Goal: Task Accomplishment & Management: Complete application form

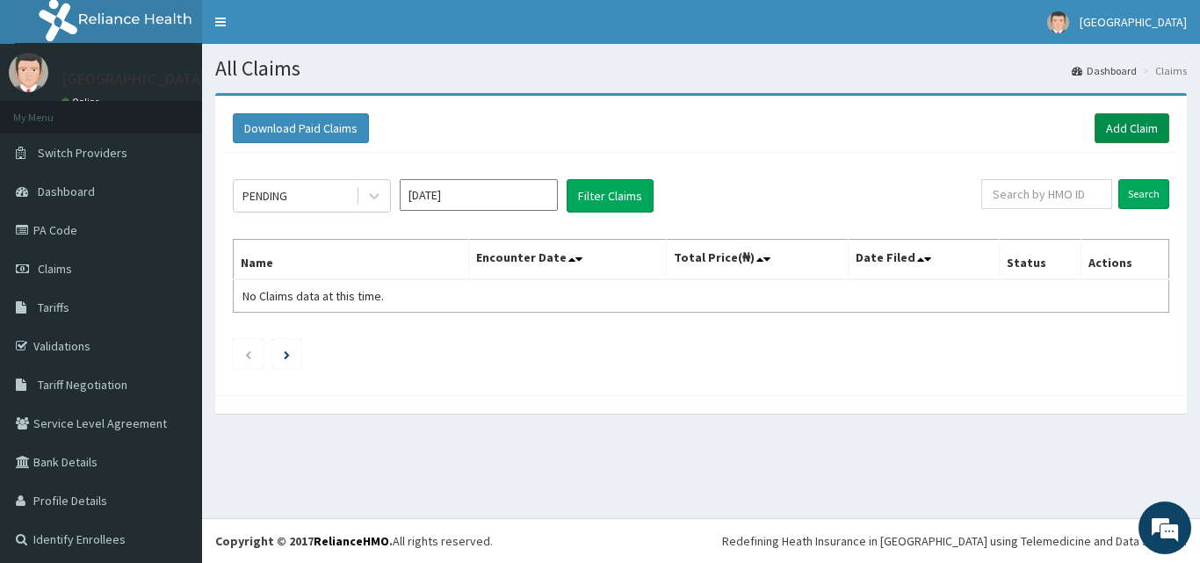
click at [1121, 129] on link "Add Claim" at bounding box center [1131, 128] width 75 height 30
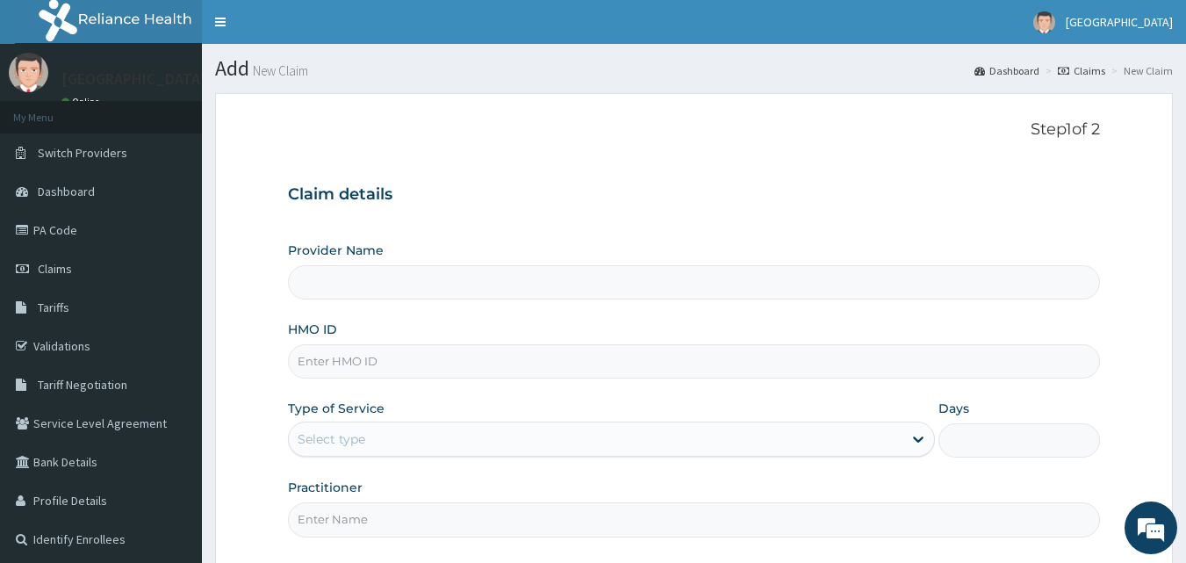
type input "Apex Health Specialist Hospital"
click at [647, 361] on input "HMO ID" at bounding box center [694, 361] width 813 height 34
type input "B"
type input "NBC/11193/A"
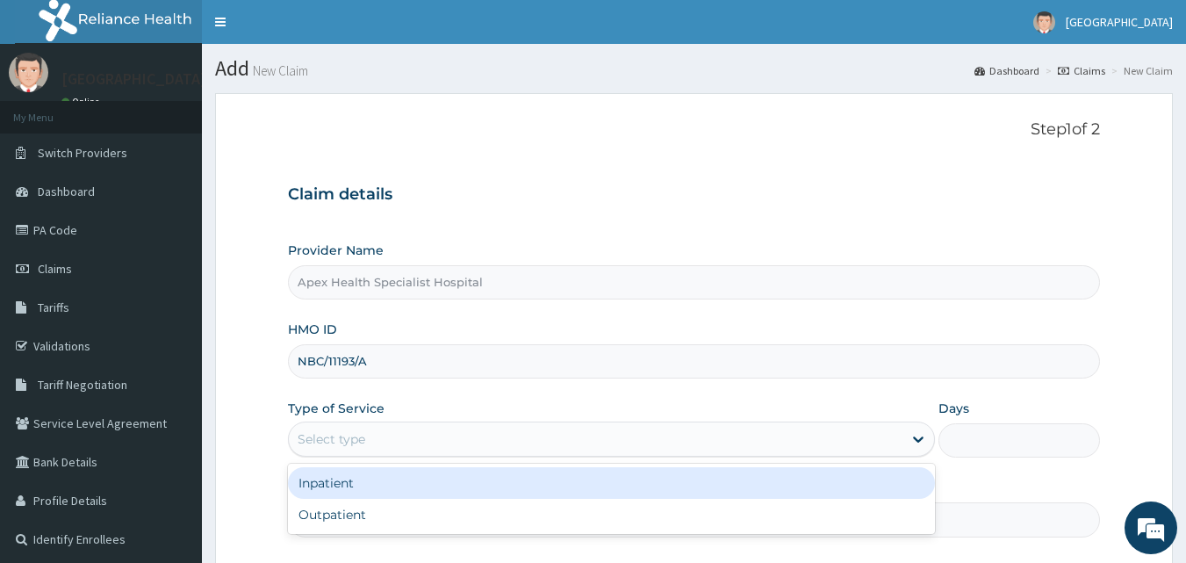
click at [597, 450] on div "Select type" at bounding box center [596, 439] width 614 height 28
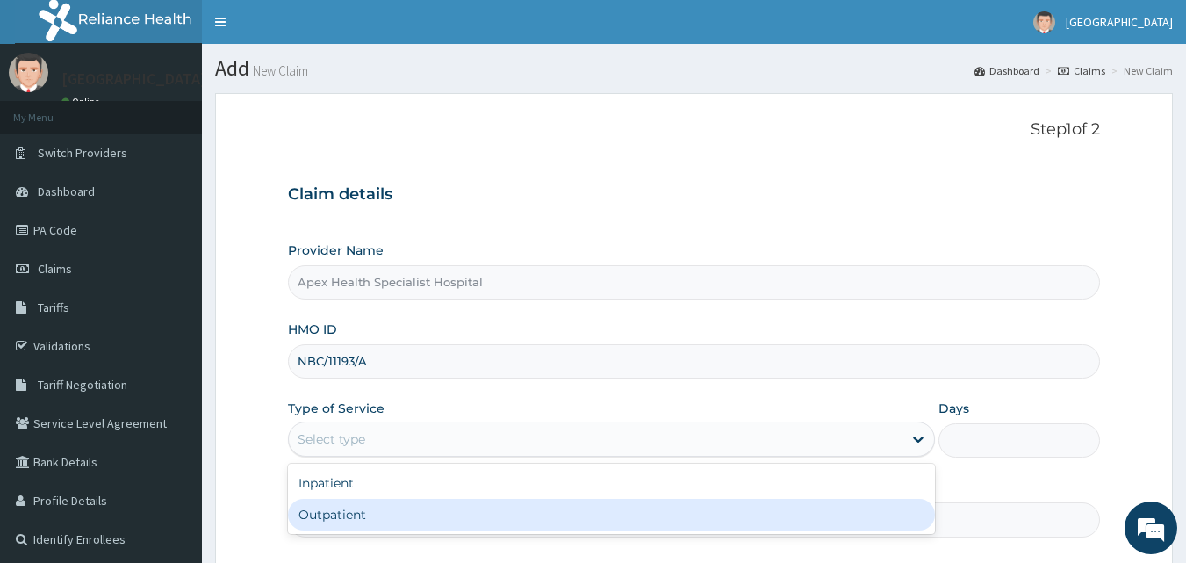
click at [560, 515] on div "Outpatient" at bounding box center [611, 515] width 647 height 32
type input "1"
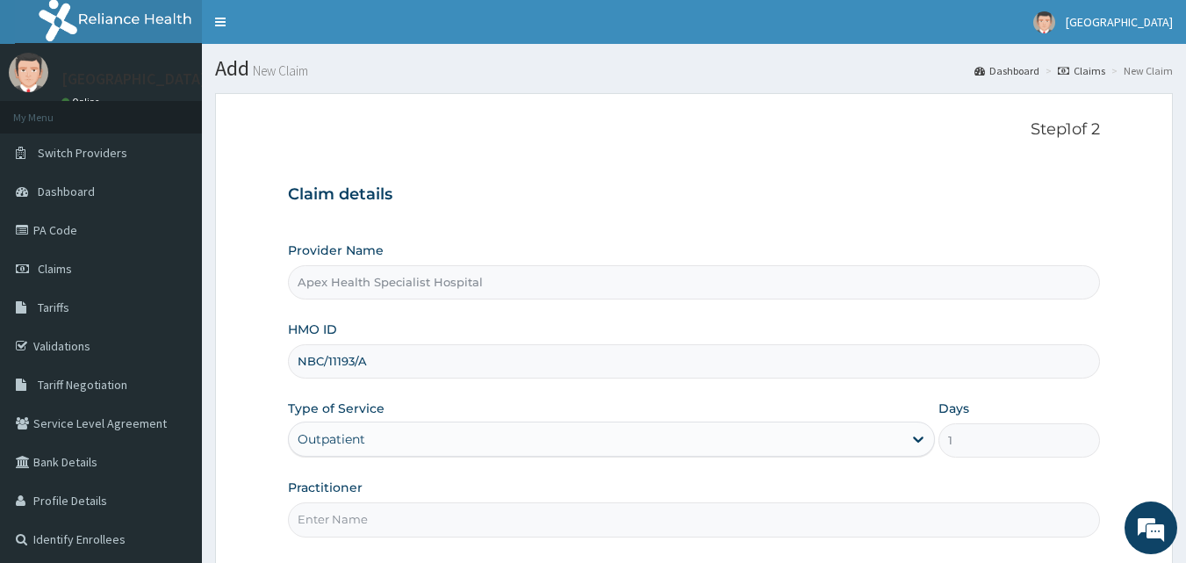
click at [523, 517] on input "Practitioner" at bounding box center [694, 519] width 813 height 34
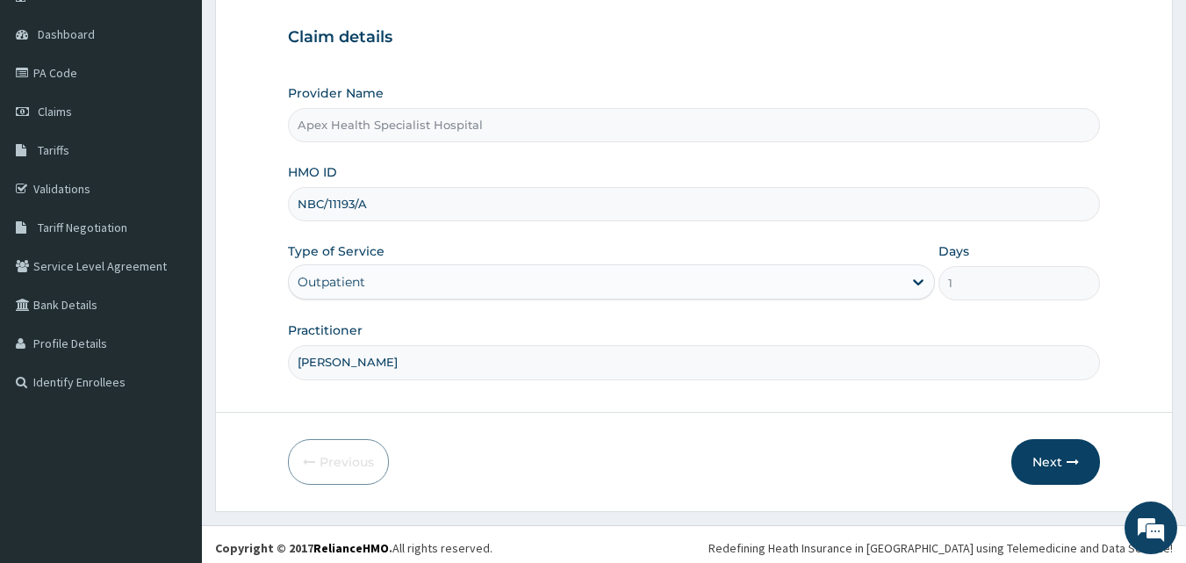
scroll to position [164, 0]
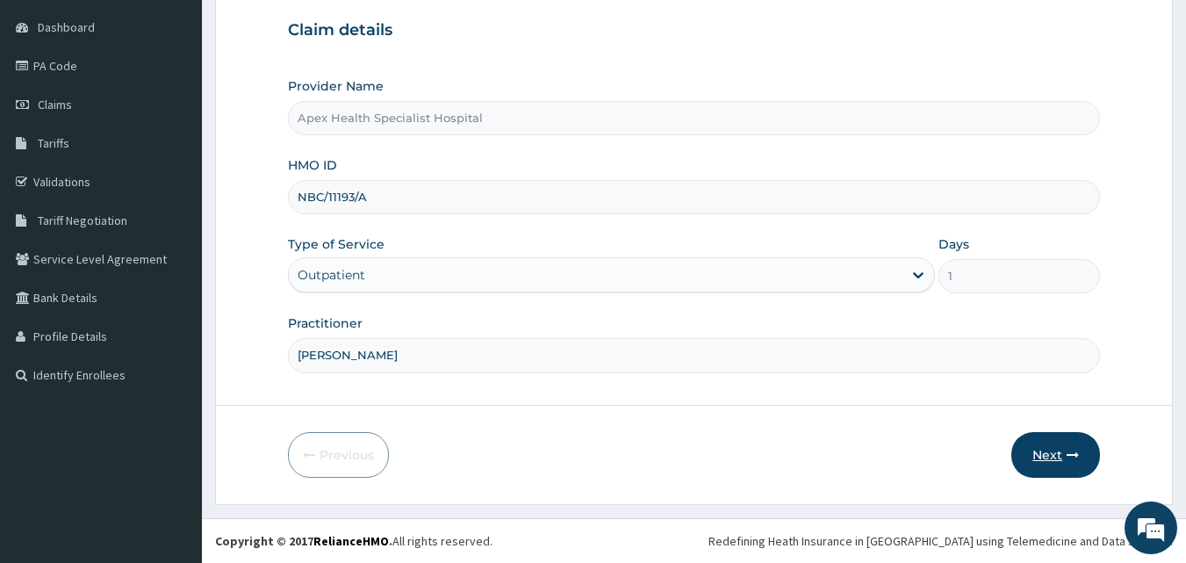
type input "DR OKEKE"
click at [1048, 458] on button "Next" at bounding box center [1056, 455] width 89 height 46
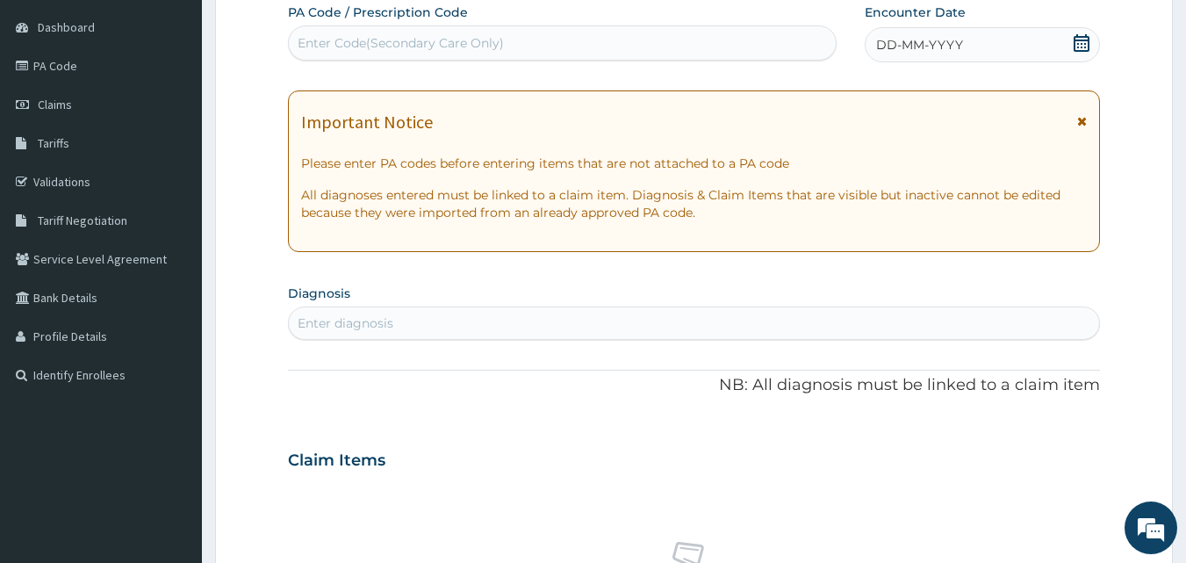
click at [1086, 49] on icon at bounding box center [1082, 43] width 18 height 18
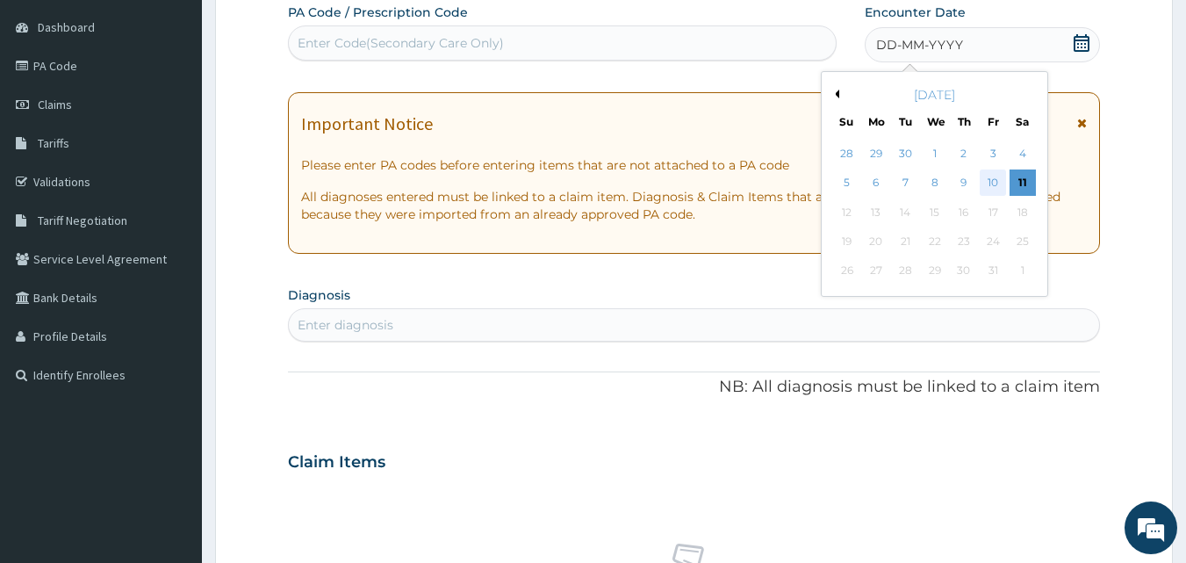
click at [991, 181] on div "10" at bounding box center [993, 183] width 26 height 26
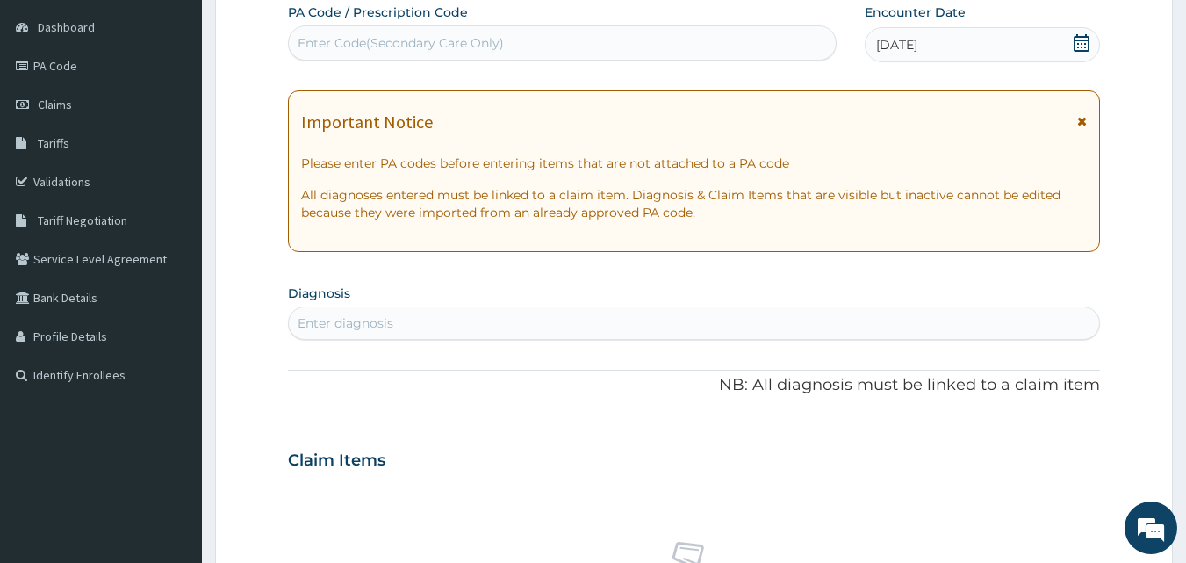
click at [595, 335] on div "Enter diagnosis" at bounding box center [694, 323] width 811 height 28
type input "R"
type input "E"
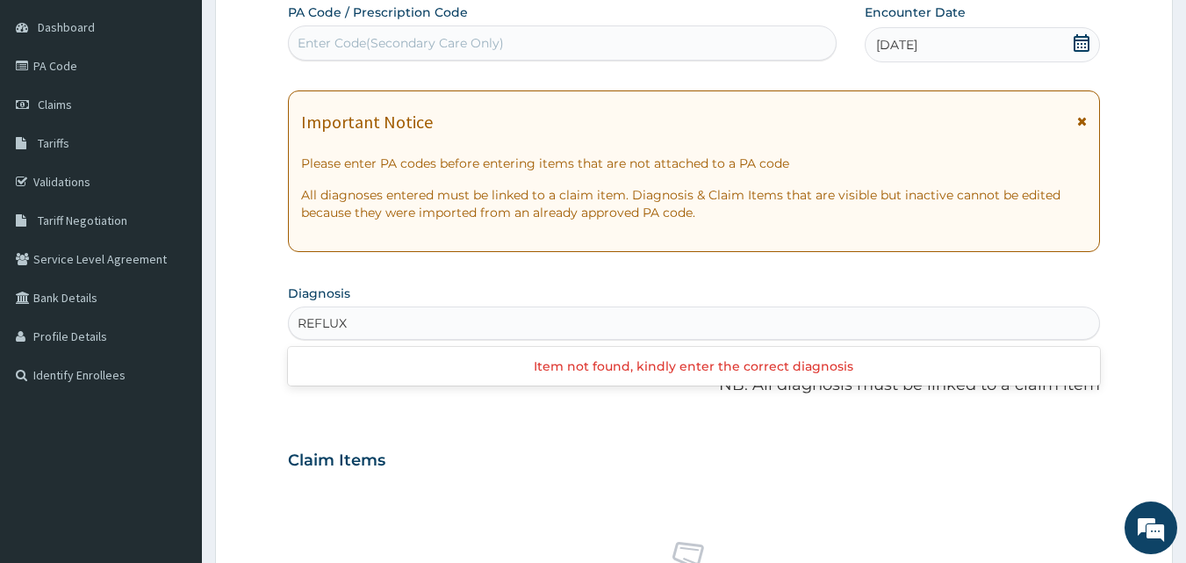
type input "REFLUX"
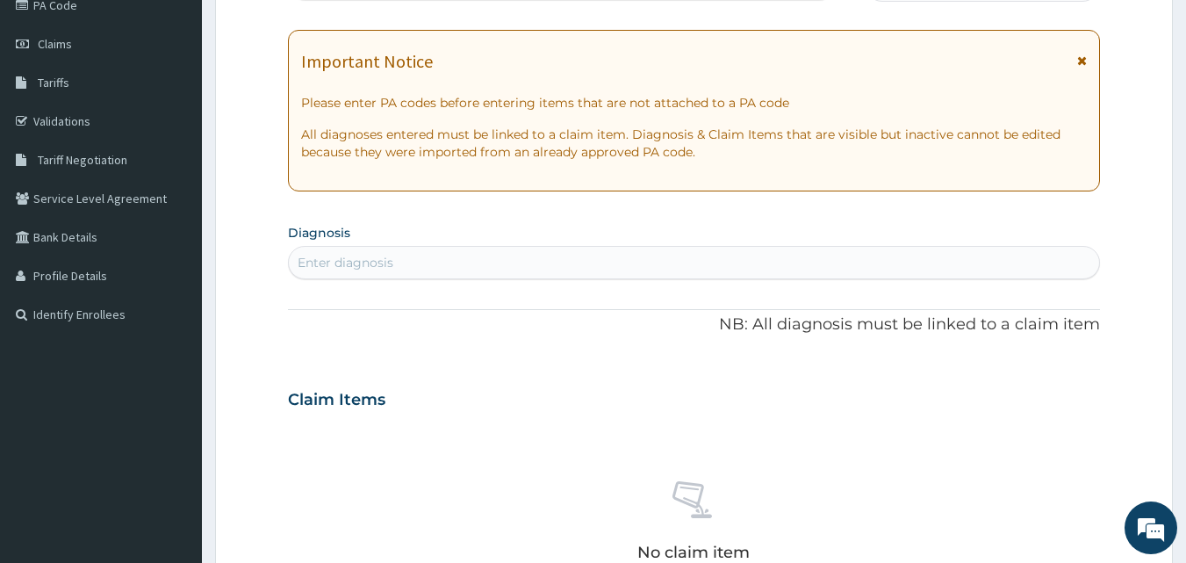
scroll to position [263, 0]
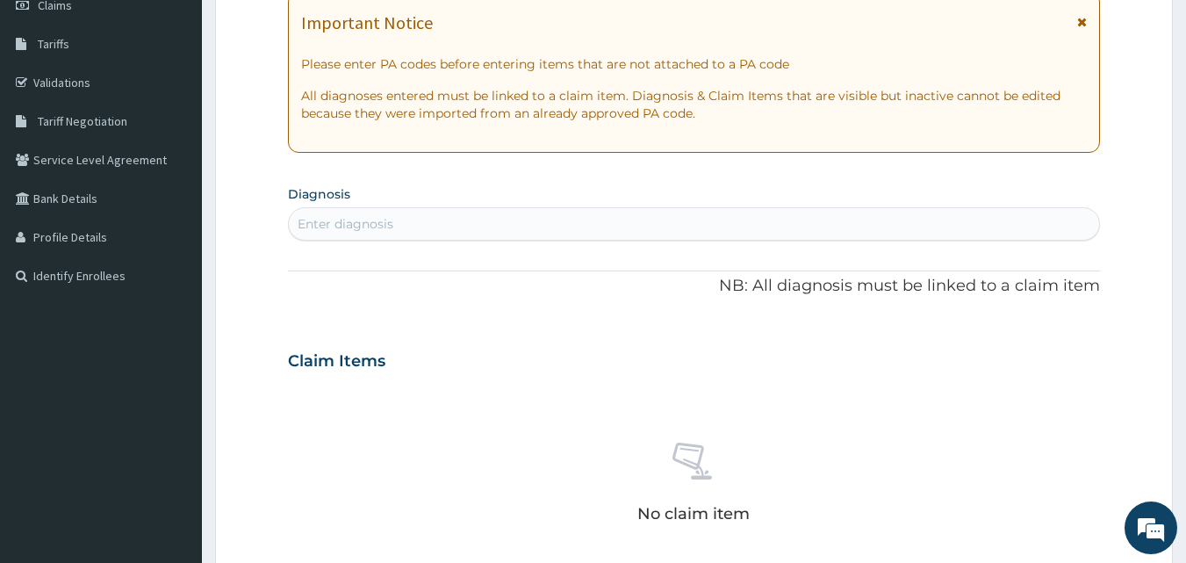
type input "E"
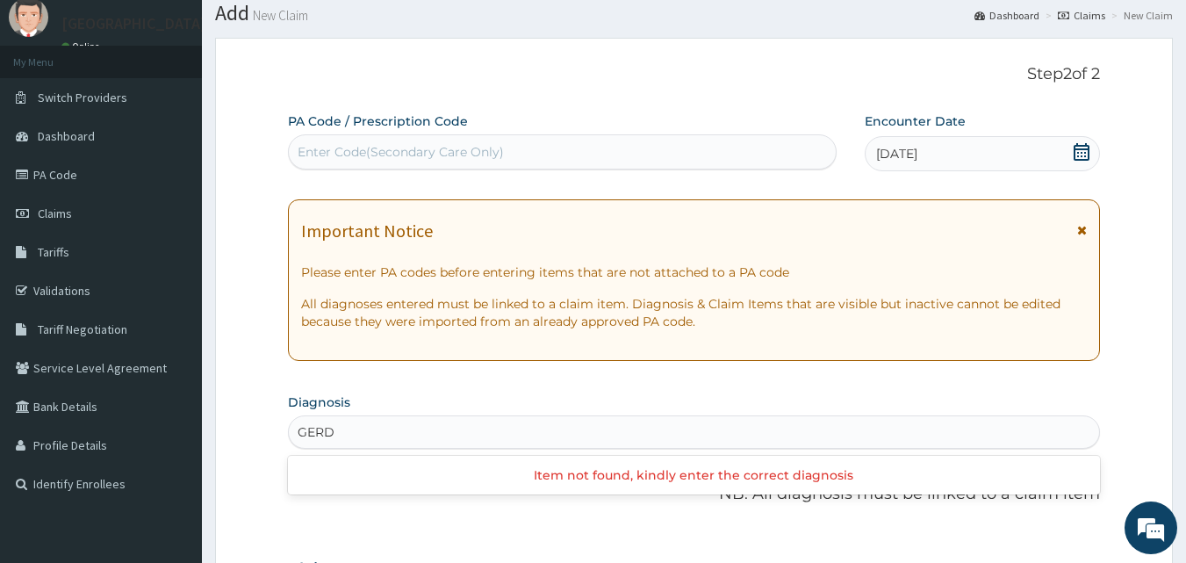
scroll to position [0, 0]
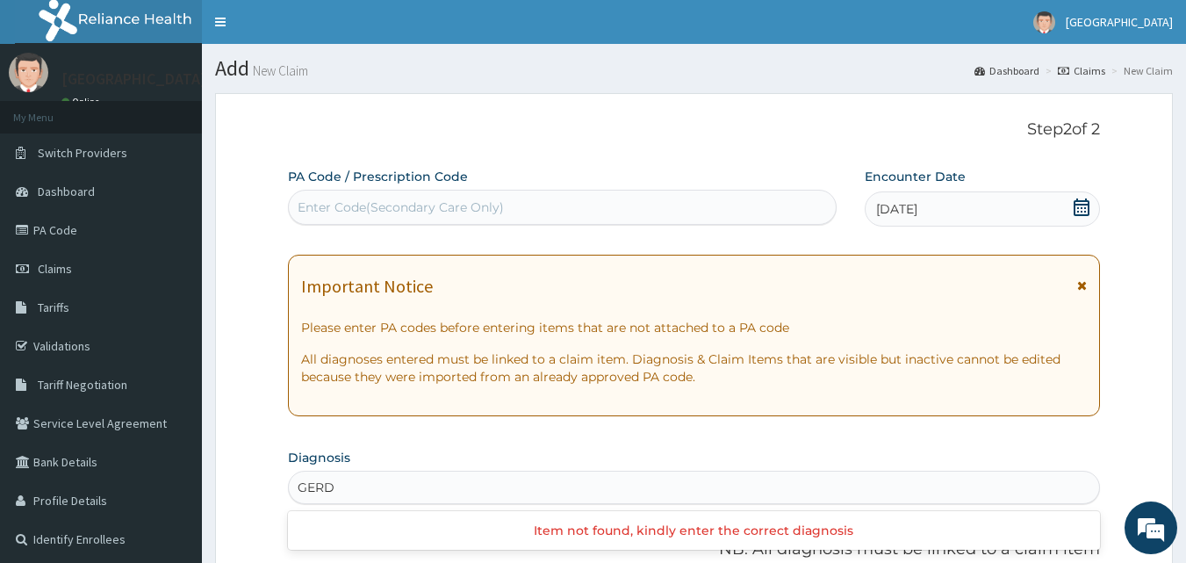
type input "GERD"
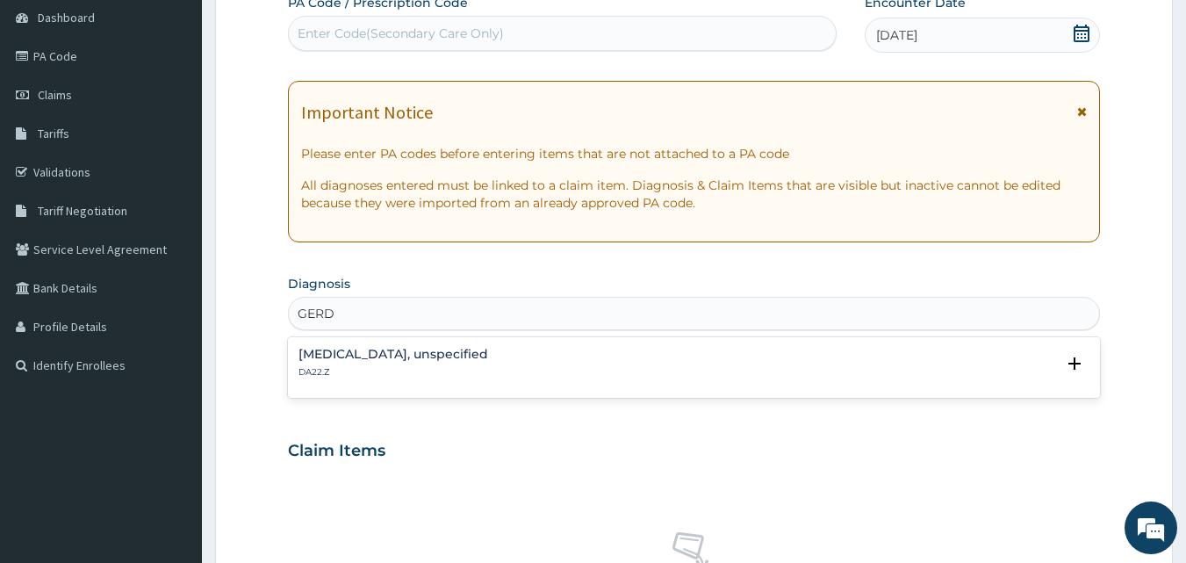
scroll to position [176, 0]
click at [465, 352] on h4 "Gastro-oesophageal reflux disease, unspecified" at bounding box center [394, 352] width 190 height 13
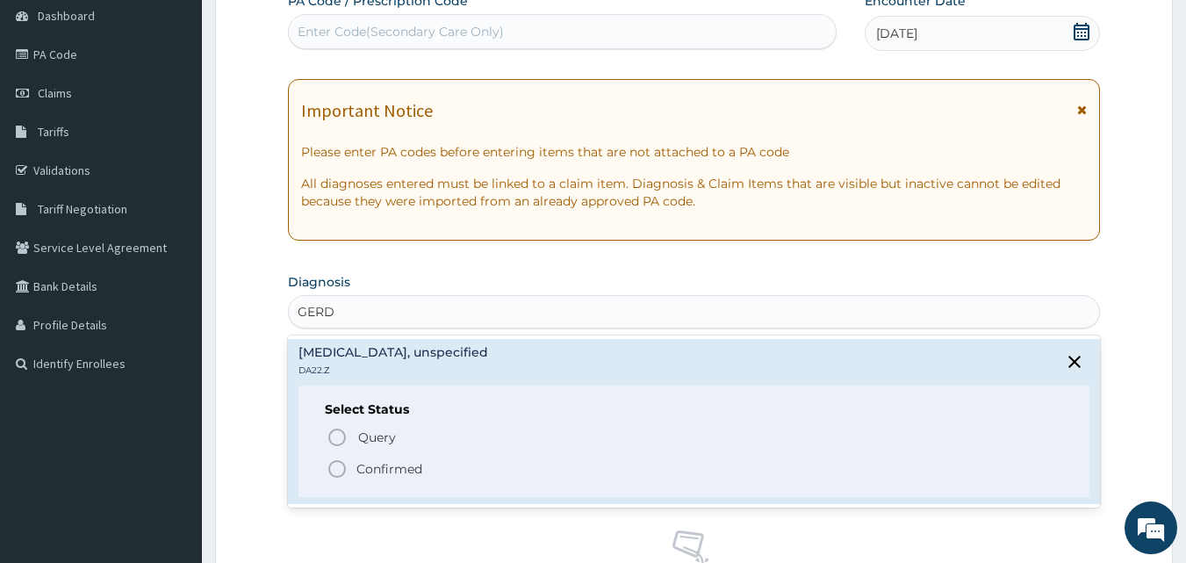
click at [379, 471] on p "Confirmed" at bounding box center [390, 469] width 66 height 18
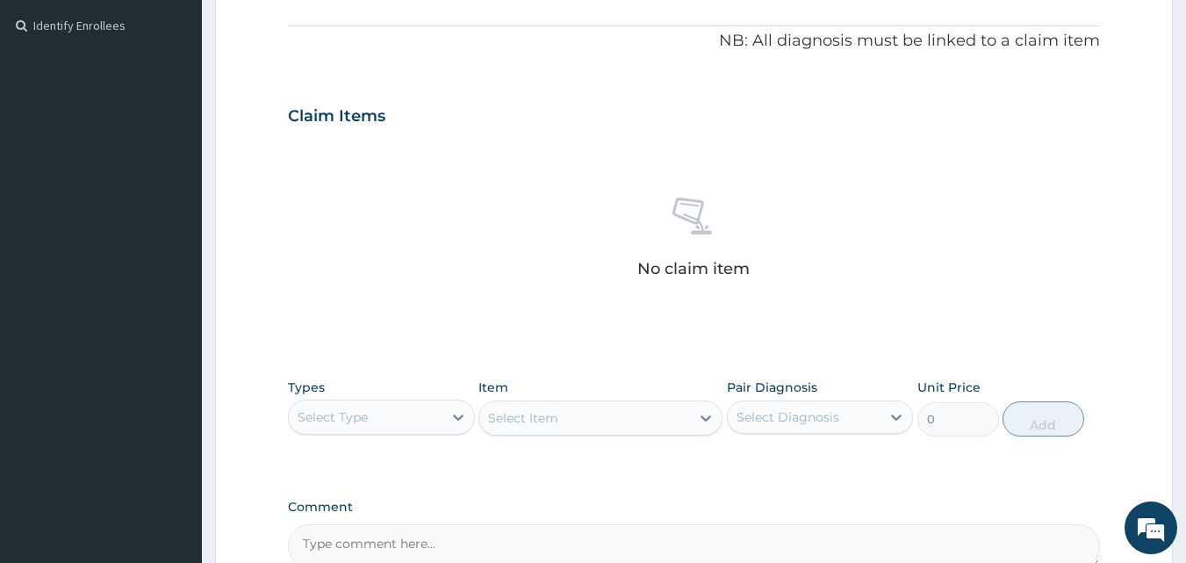
scroll to position [615, 0]
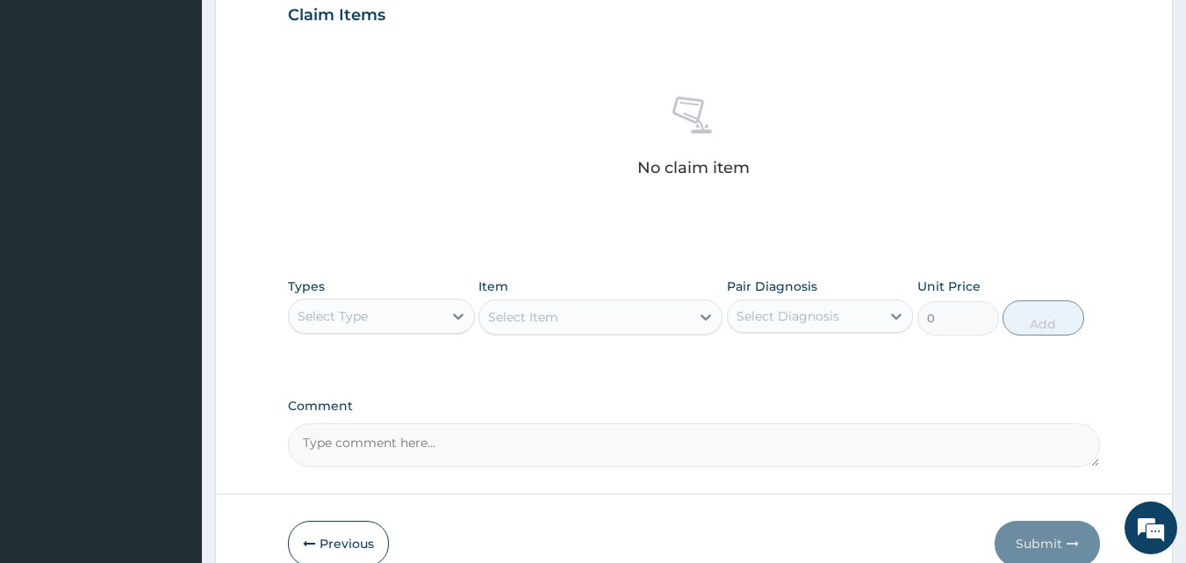
click at [384, 318] on div "Select Type" at bounding box center [366, 316] width 154 height 28
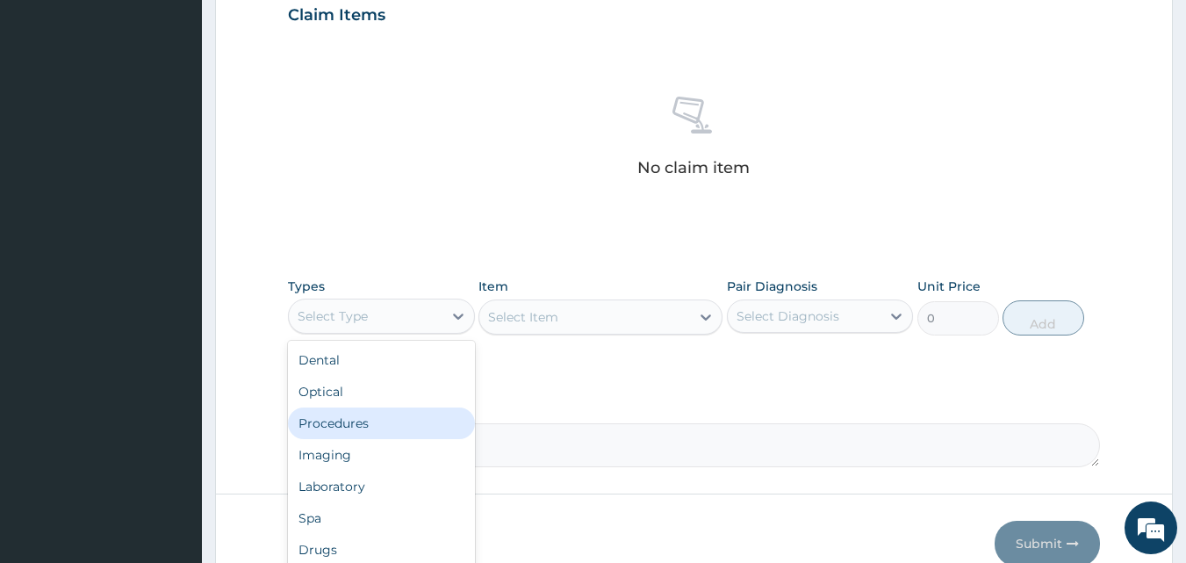
click at [350, 417] on div "Procedures" at bounding box center [381, 423] width 187 height 32
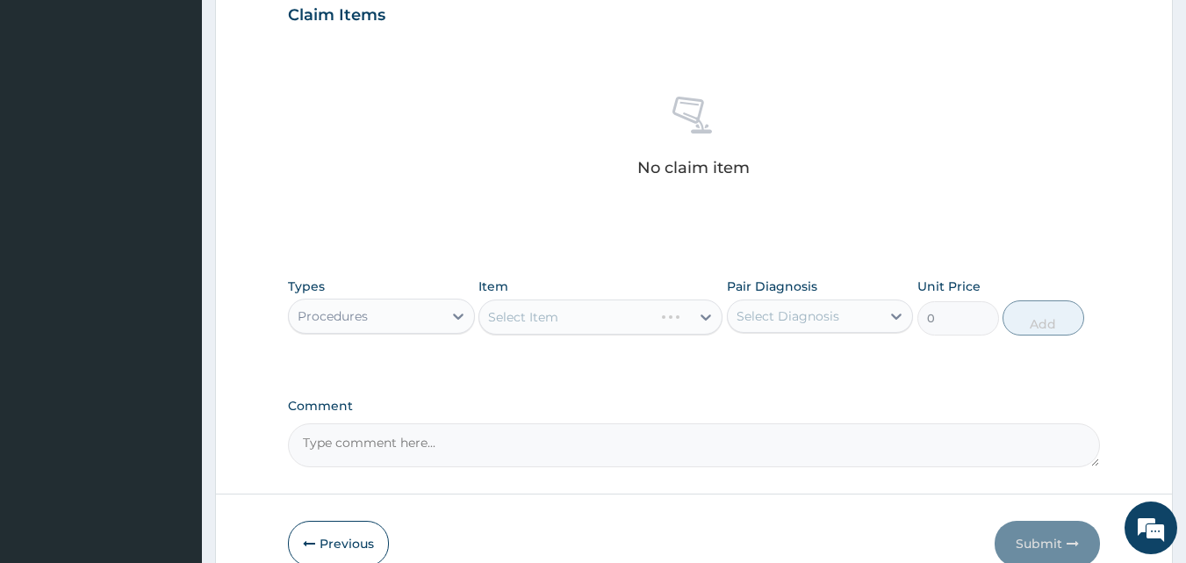
click at [568, 313] on div "Select Item" at bounding box center [601, 316] width 244 height 35
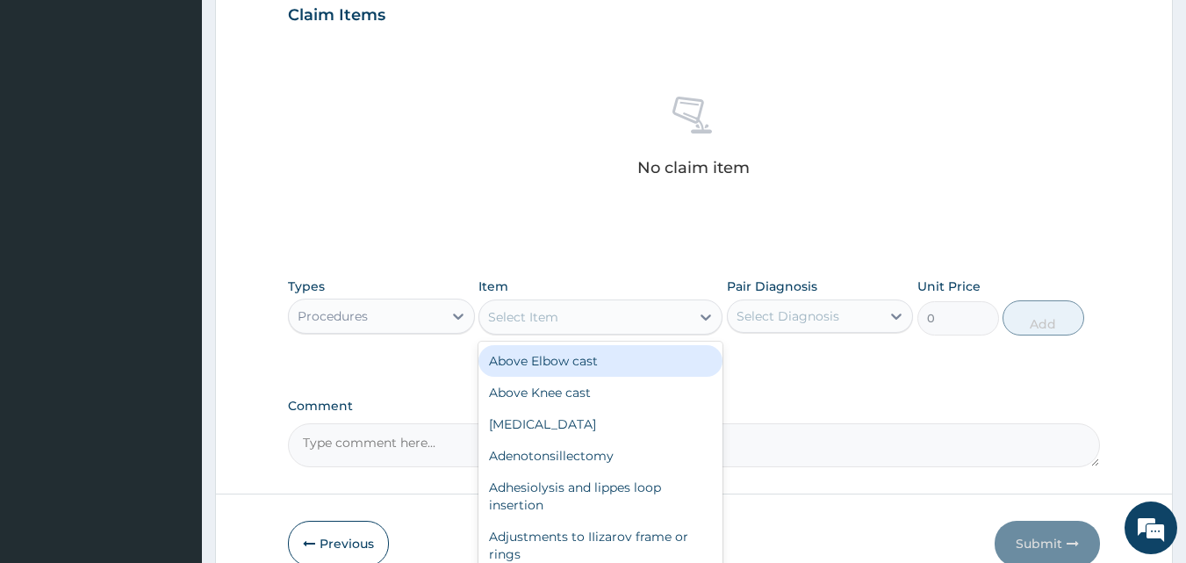
click at [605, 317] on div "Select Item" at bounding box center [584, 317] width 211 height 28
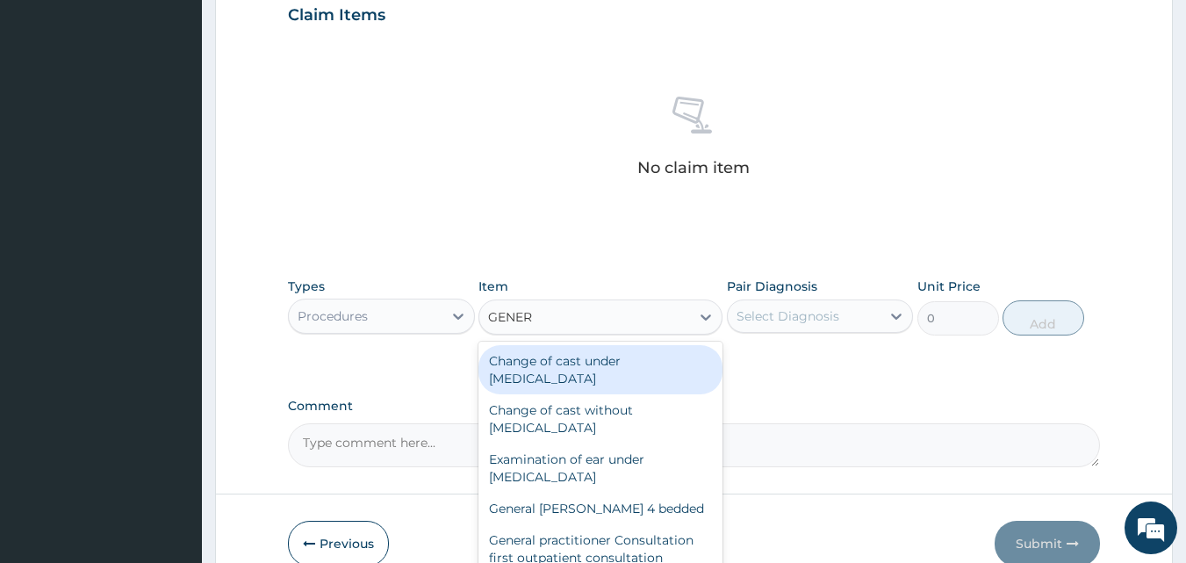
type input "GENERA"
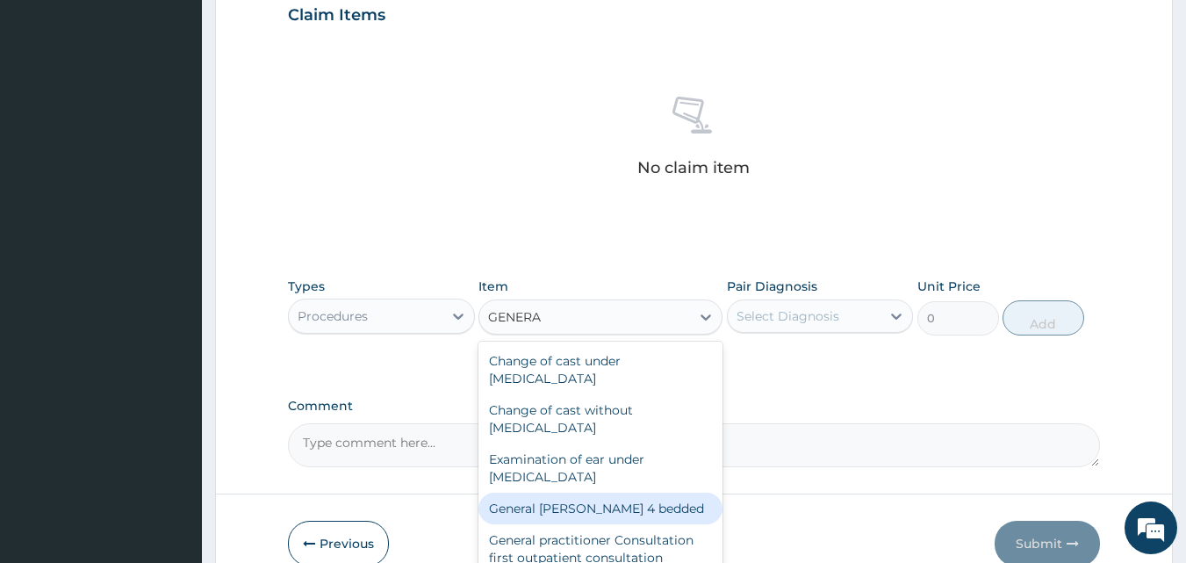
scroll to position [88, 0]
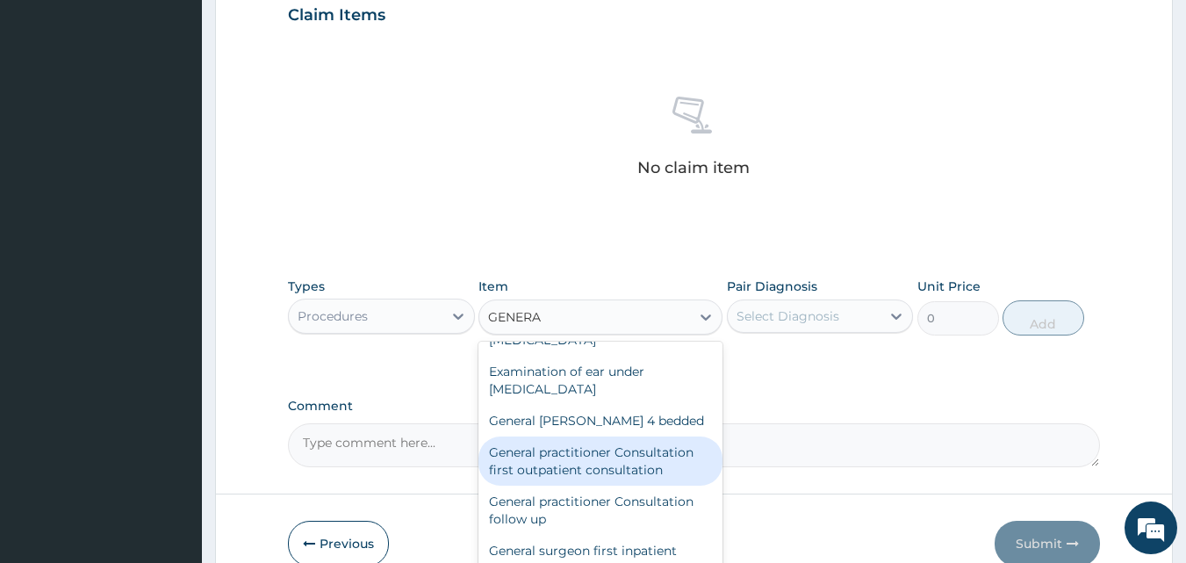
click at [631, 463] on div "General practitioner Consultation first outpatient consultation" at bounding box center [601, 460] width 244 height 49
type input "3547.5"
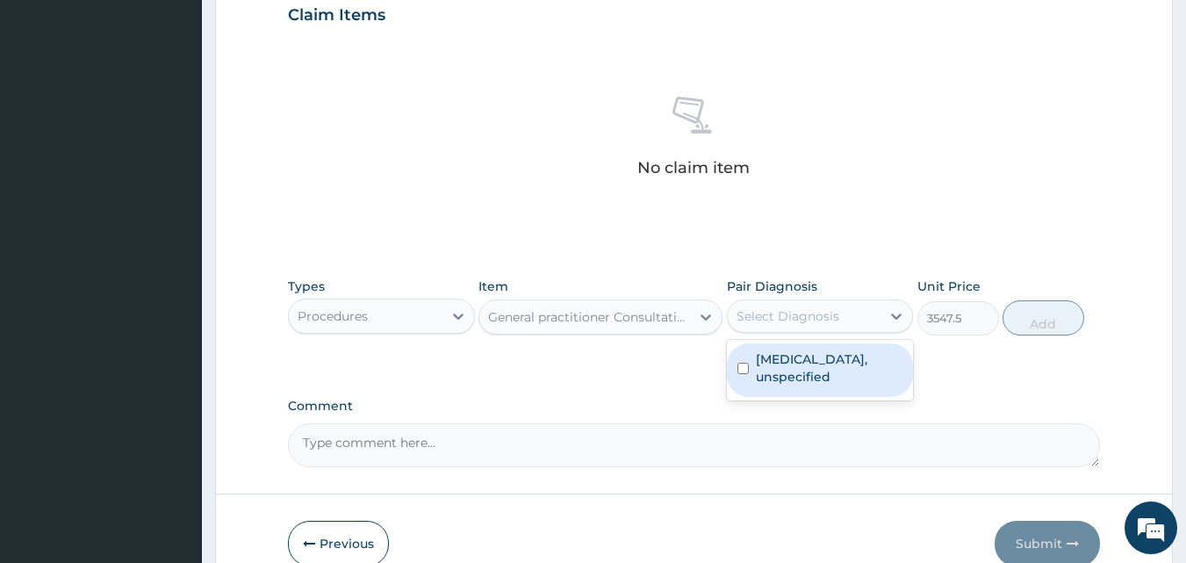
click at [799, 314] on div "Select Diagnosis" at bounding box center [788, 316] width 103 height 18
click at [772, 377] on label "Gastro-oesophageal reflux disease, unspecified" at bounding box center [830, 367] width 148 height 35
checkbox input "true"
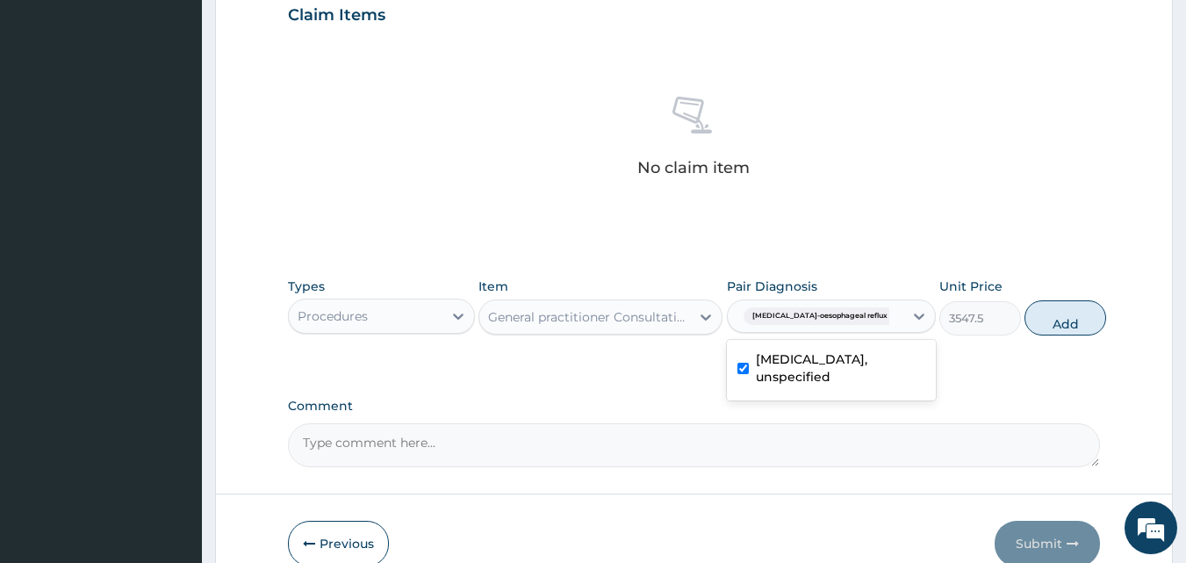
drag, startPoint x: 1041, startPoint y: 322, endPoint x: 1012, endPoint y: 324, distance: 29.9
click at [1041, 322] on button "Add" at bounding box center [1066, 317] width 82 height 35
type input "0"
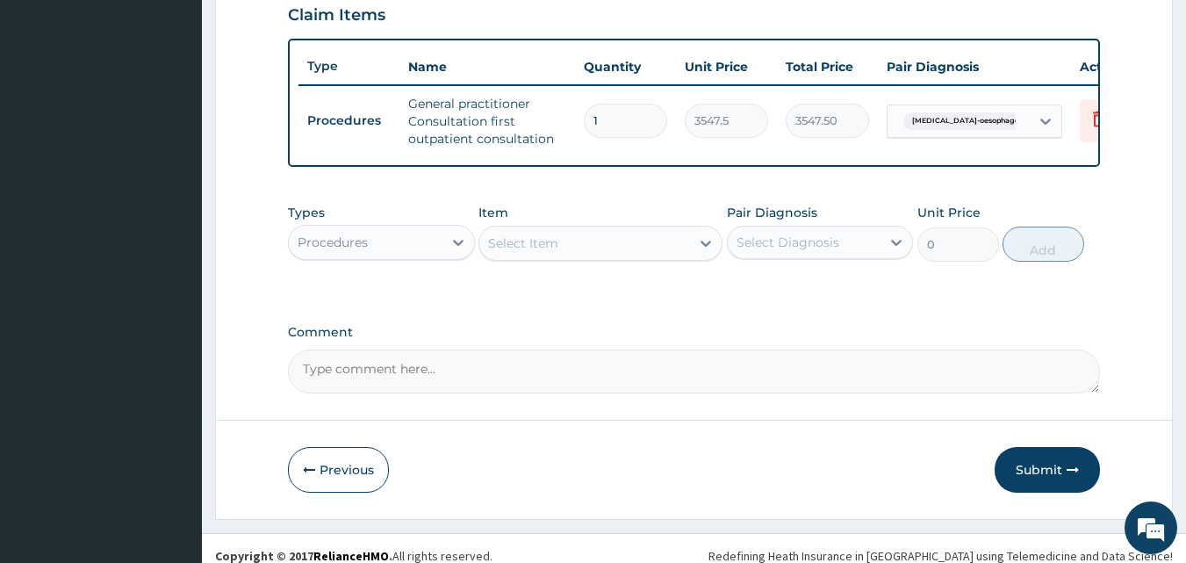
click at [554, 257] on div "Select Item" at bounding box center [584, 243] width 211 height 28
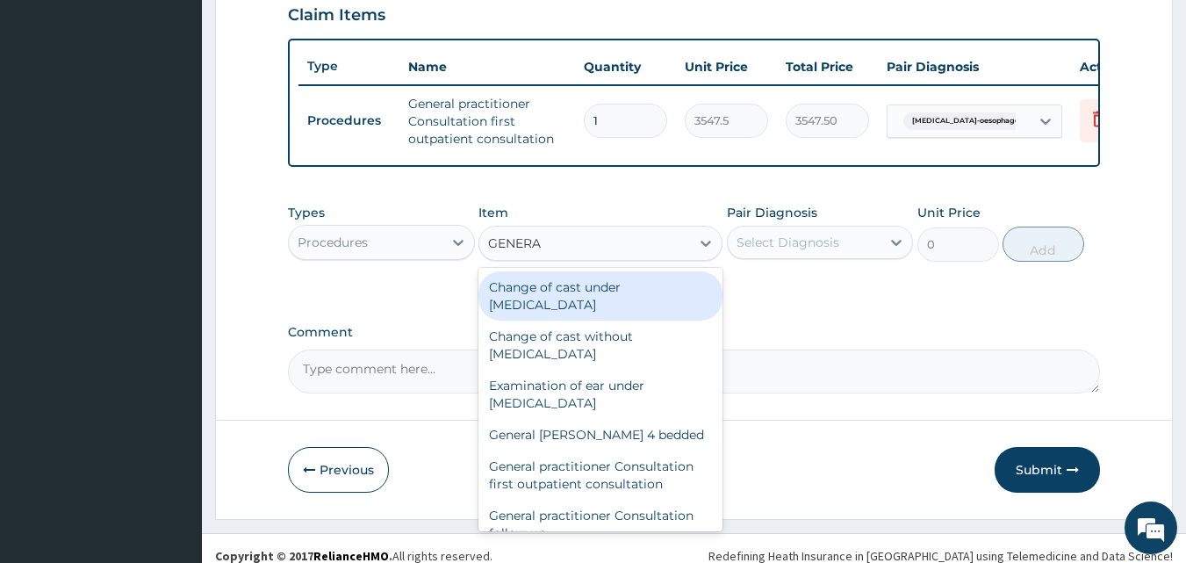
type input "GENERAL"
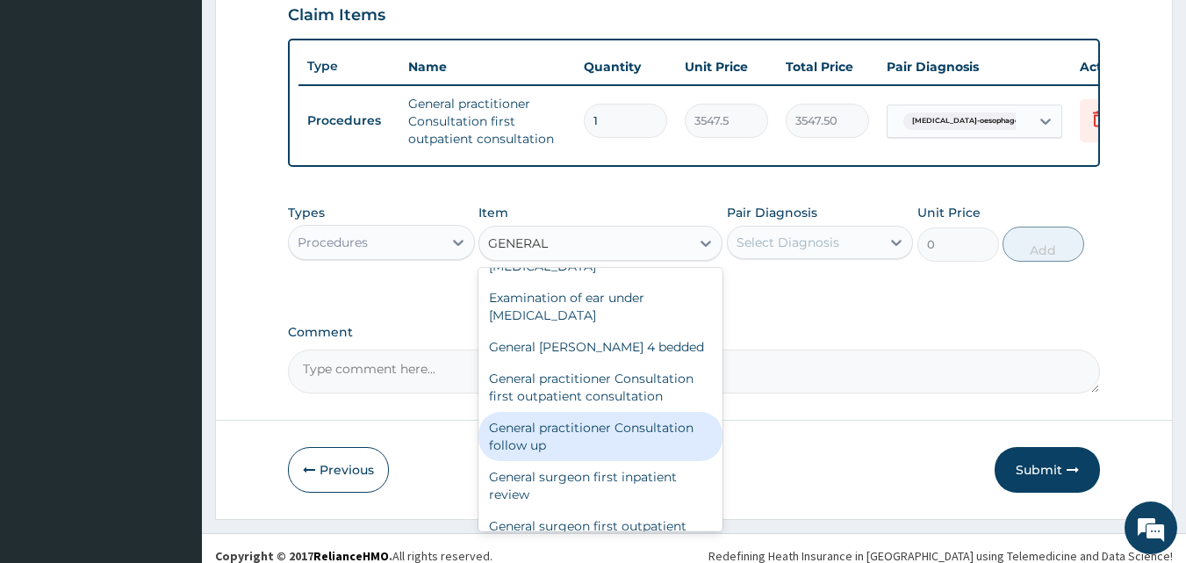
click at [594, 455] on div "General practitioner Consultation follow up" at bounding box center [601, 436] width 244 height 49
type input "2365"
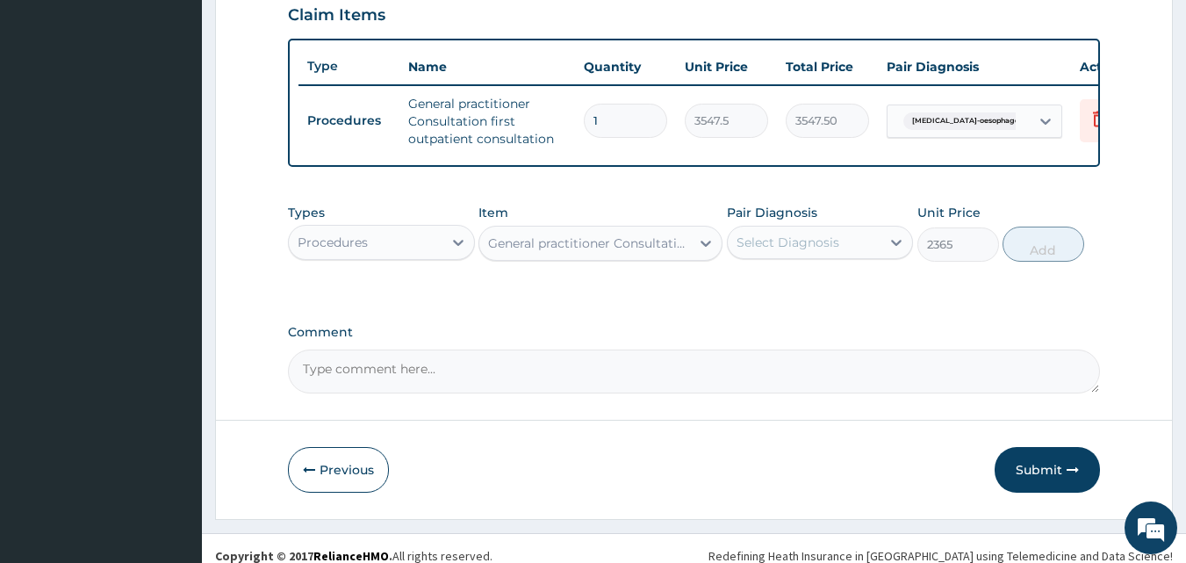
click at [844, 256] on div "Select Diagnosis" at bounding box center [805, 242] width 154 height 28
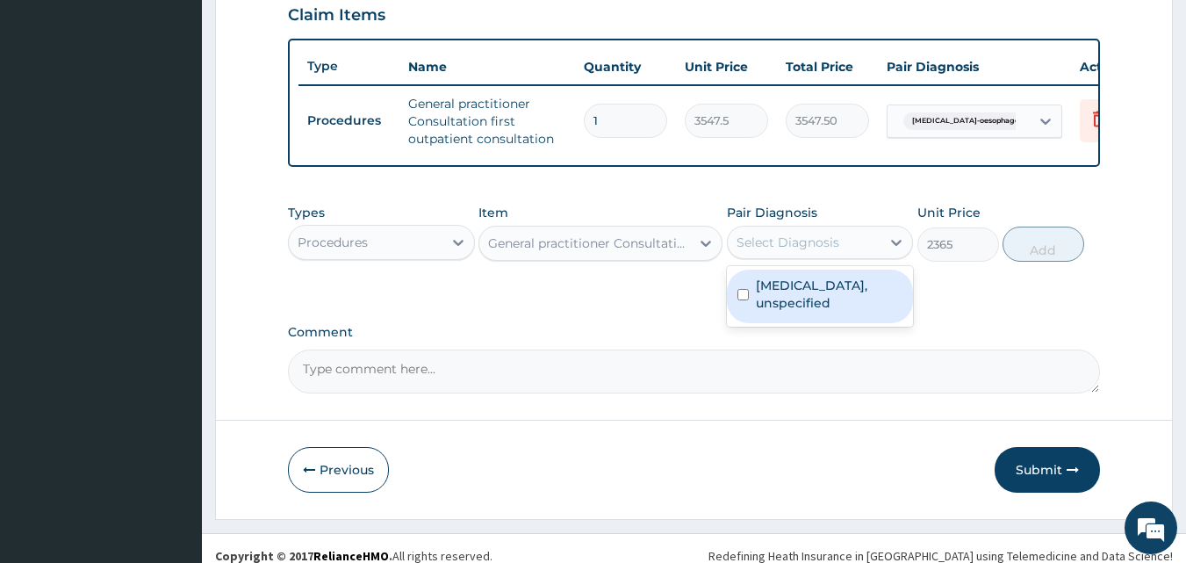
click at [835, 312] on label "Gastro-oesophageal reflux disease, unspecified" at bounding box center [830, 294] width 148 height 35
checkbox input "true"
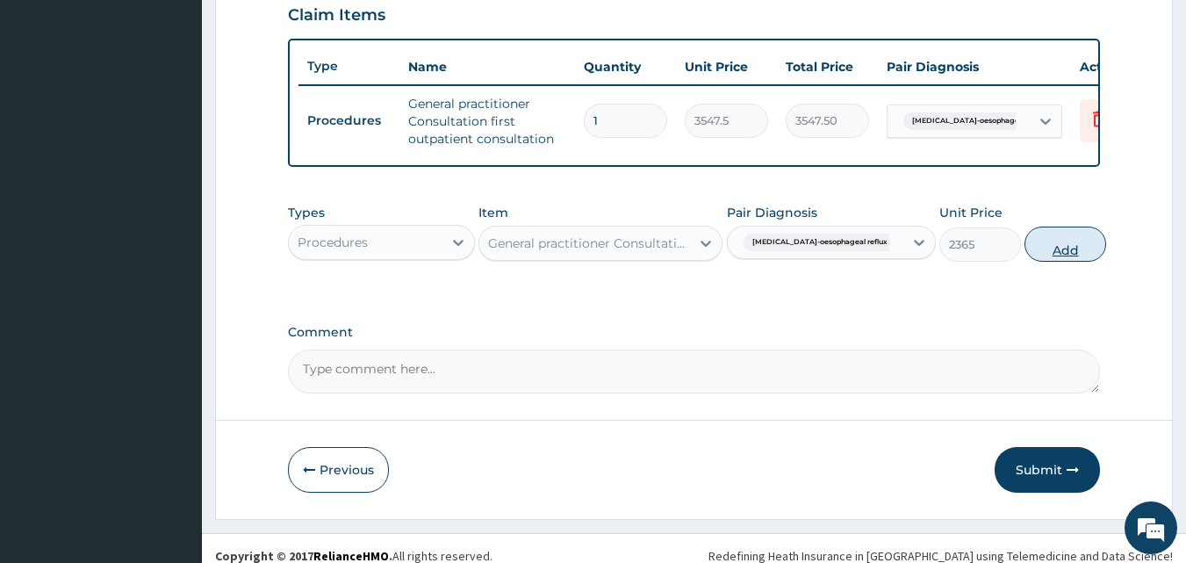
click at [1026, 258] on button "Add" at bounding box center [1066, 244] width 82 height 35
type input "0"
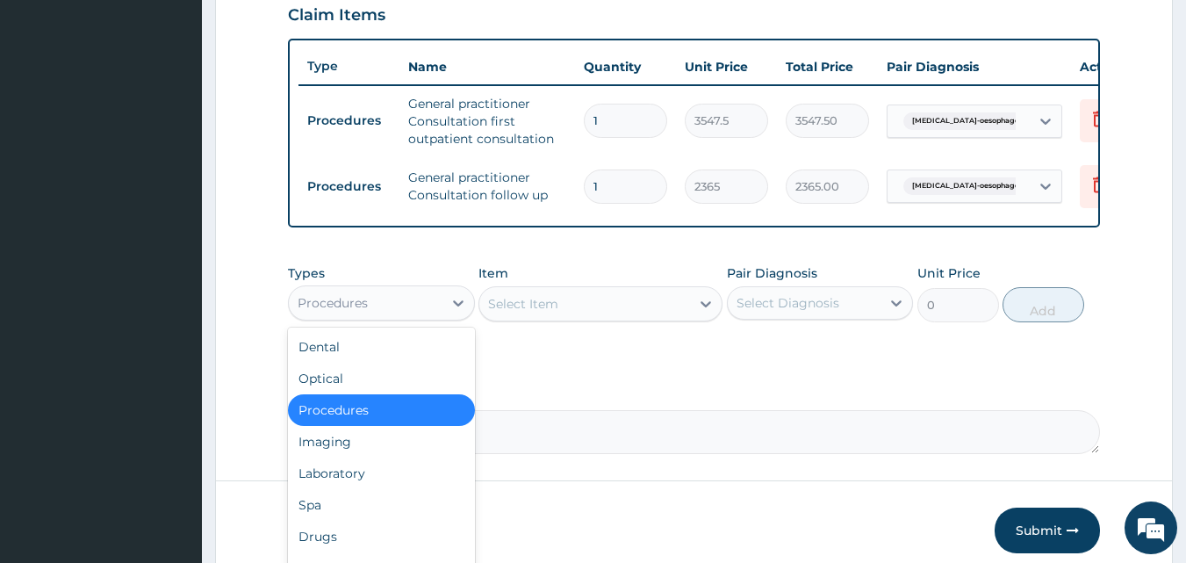
click at [394, 309] on div "Procedures" at bounding box center [366, 303] width 154 height 28
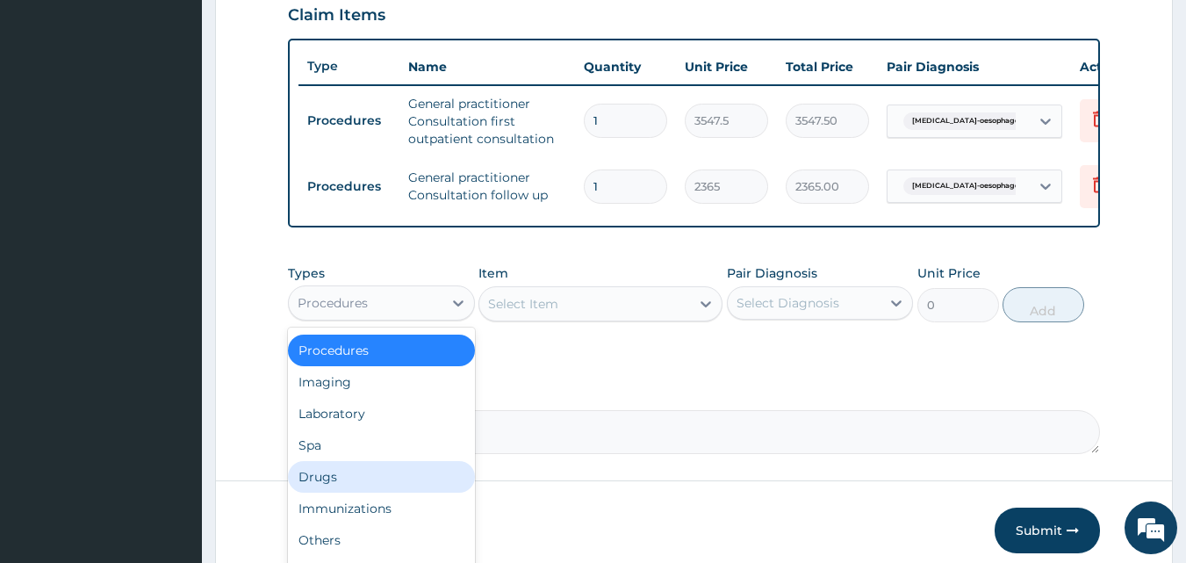
click at [383, 479] on div "Drugs" at bounding box center [381, 477] width 187 height 32
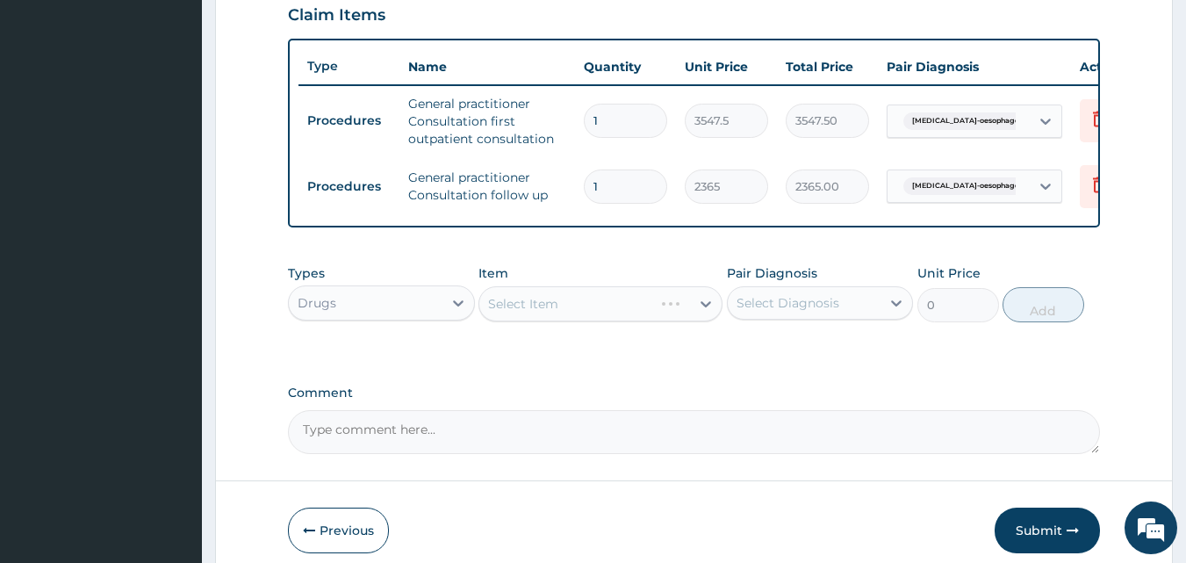
click at [529, 316] on div "Select Item" at bounding box center [601, 303] width 244 height 35
click at [529, 313] on div "Select Item" at bounding box center [523, 304] width 70 height 18
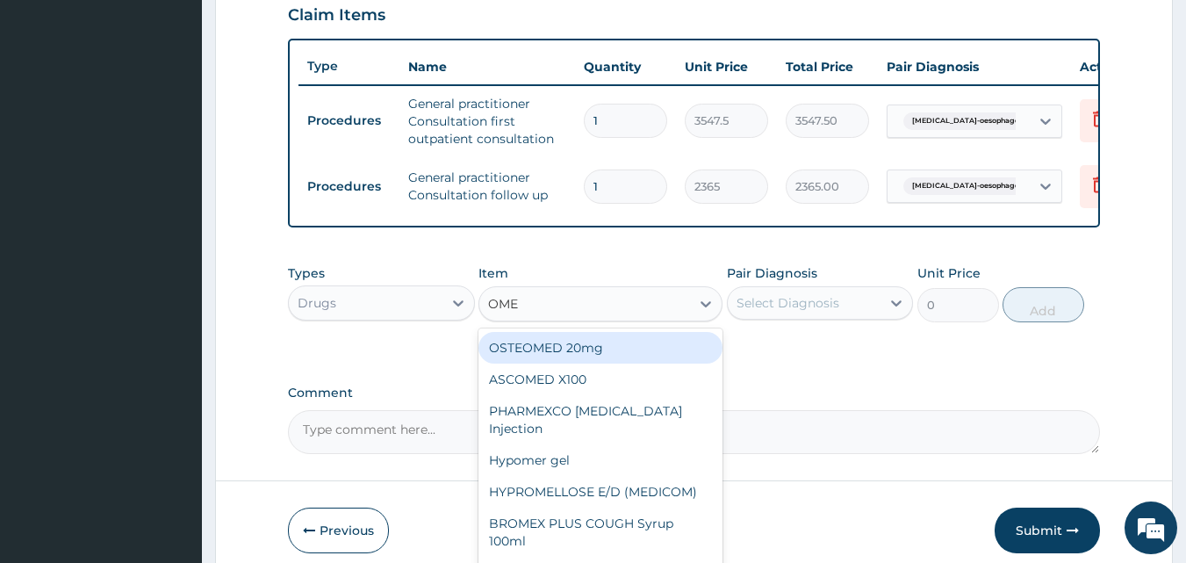
type input "OMEP"
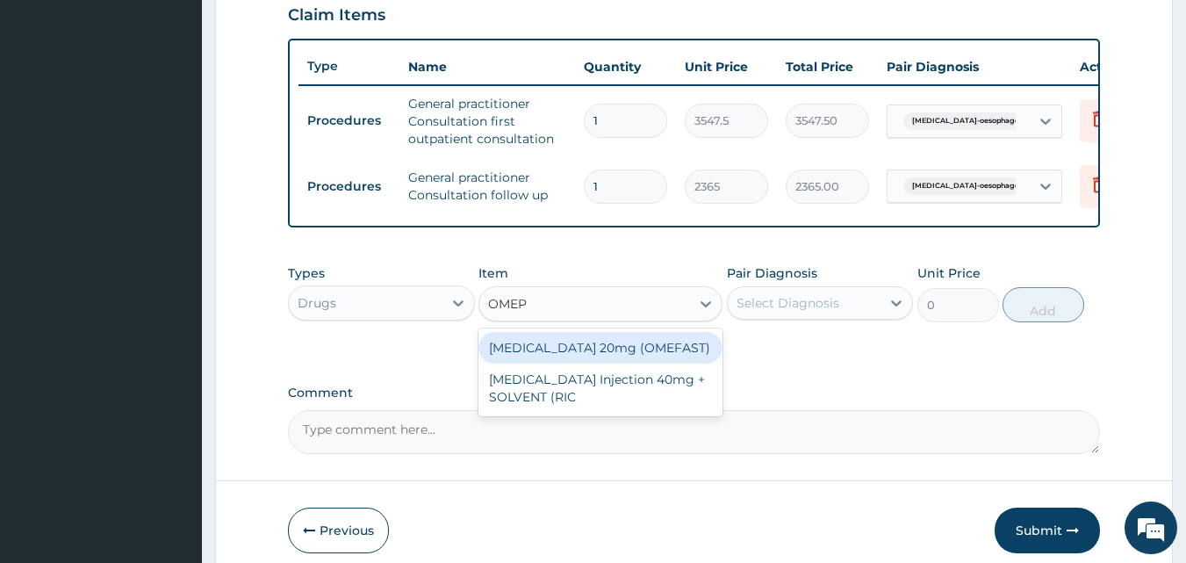
click at [529, 364] on div "OMEPRAZOLE 20mg (OMEFAST)" at bounding box center [601, 348] width 244 height 32
type input "82.775"
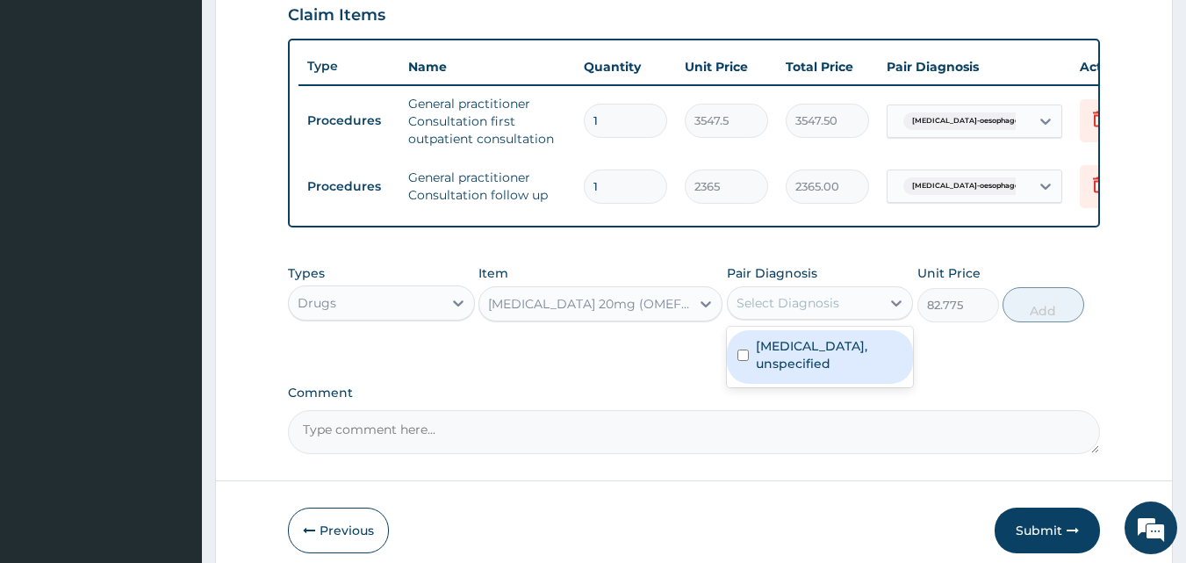
click at [821, 307] on div "Select Diagnosis" at bounding box center [788, 303] width 103 height 18
click at [820, 372] on label "Gastro-oesophageal reflux disease, unspecified" at bounding box center [830, 354] width 148 height 35
checkbox input "true"
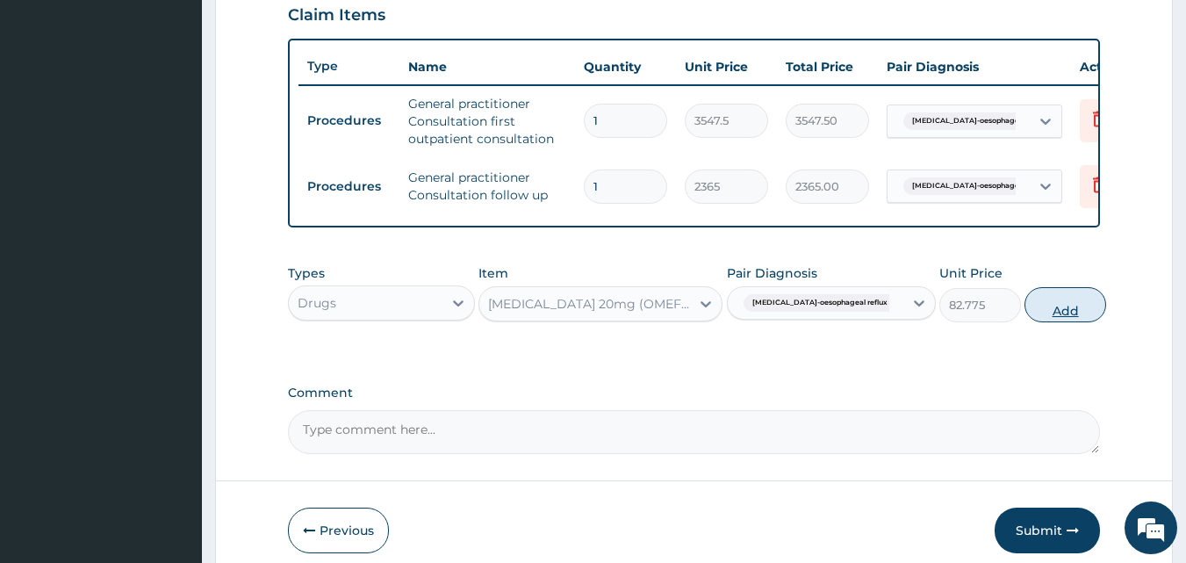
click at [1038, 317] on button "Add" at bounding box center [1066, 304] width 82 height 35
type input "0"
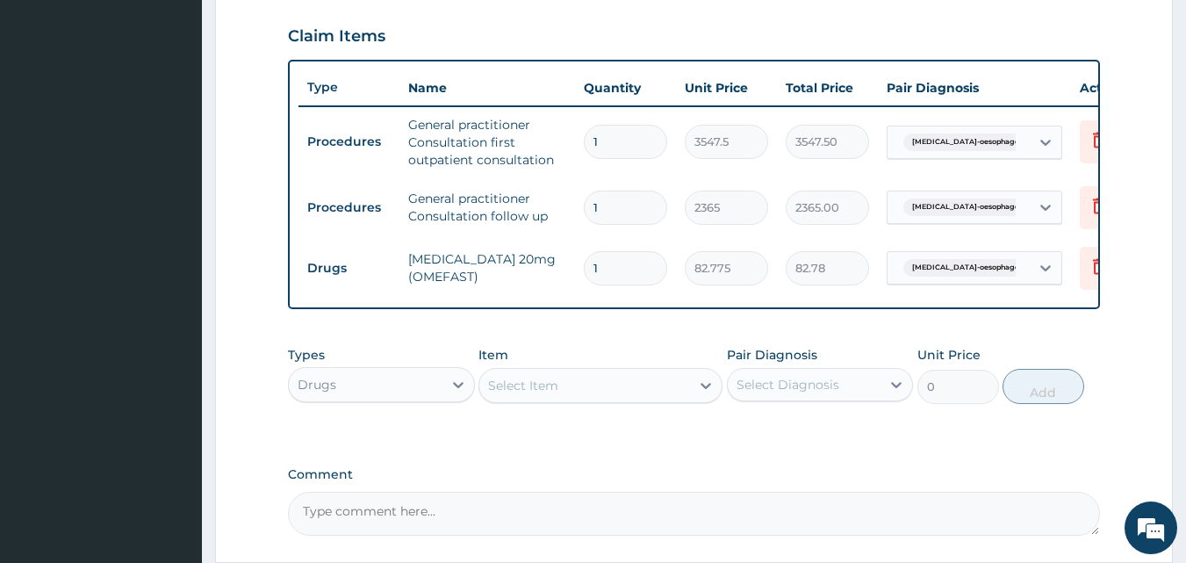
scroll to position [702, 0]
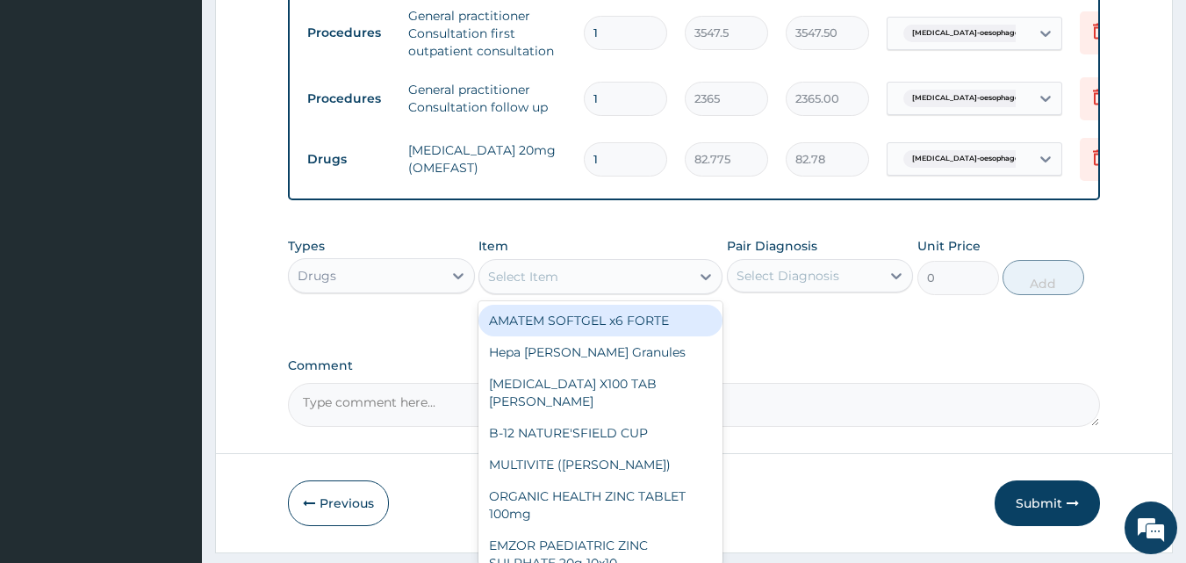
click at [616, 291] on div "Select Item" at bounding box center [584, 277] width 211 height 28
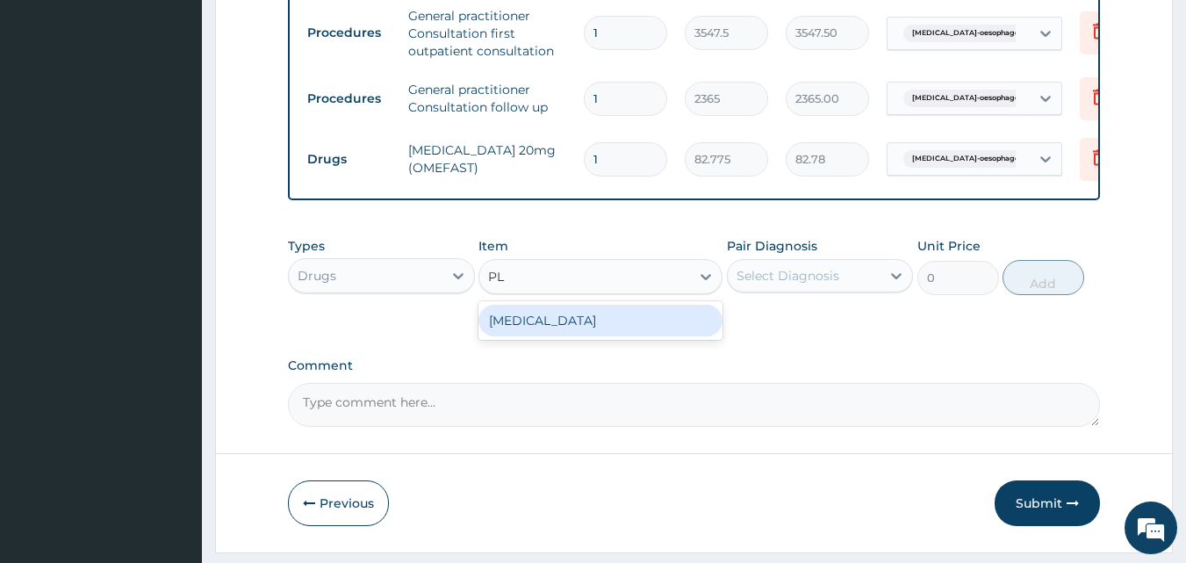
type input "P"
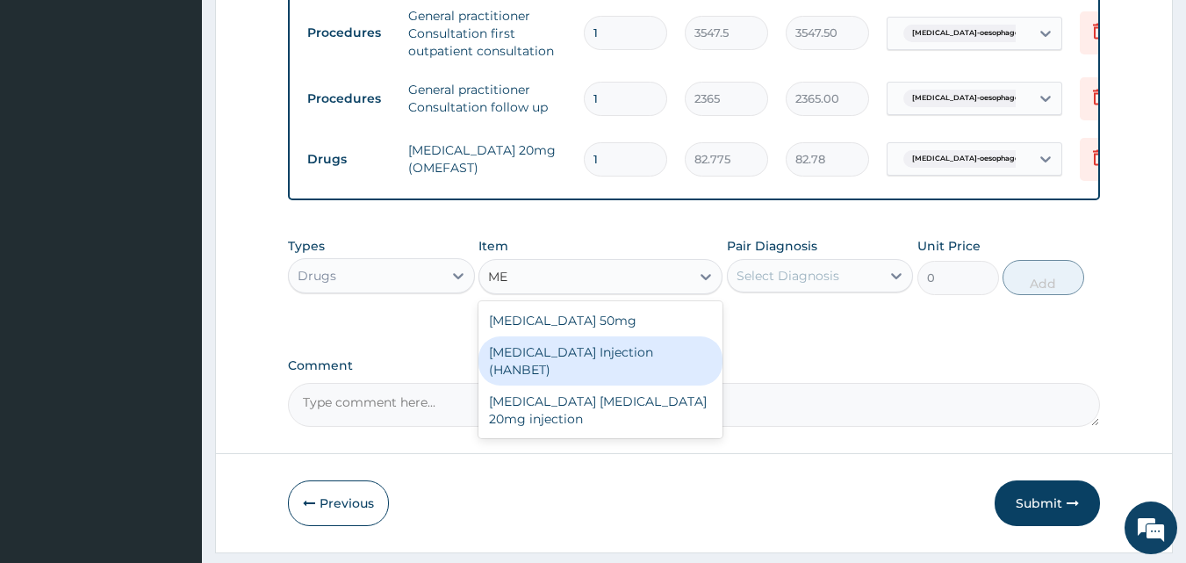
type input "M"
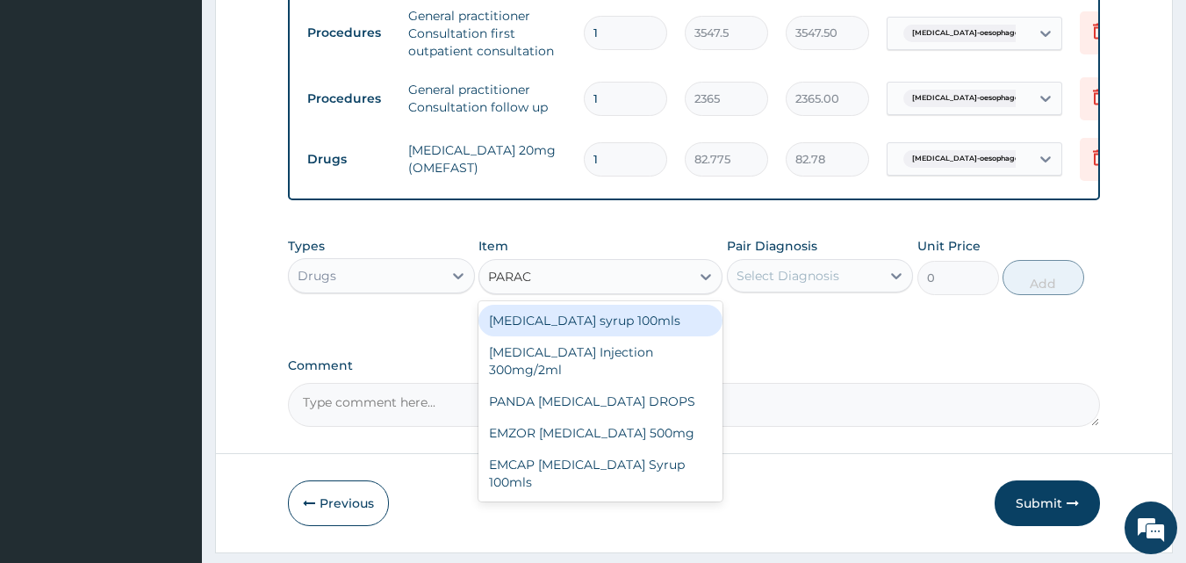
type input "PARACE"
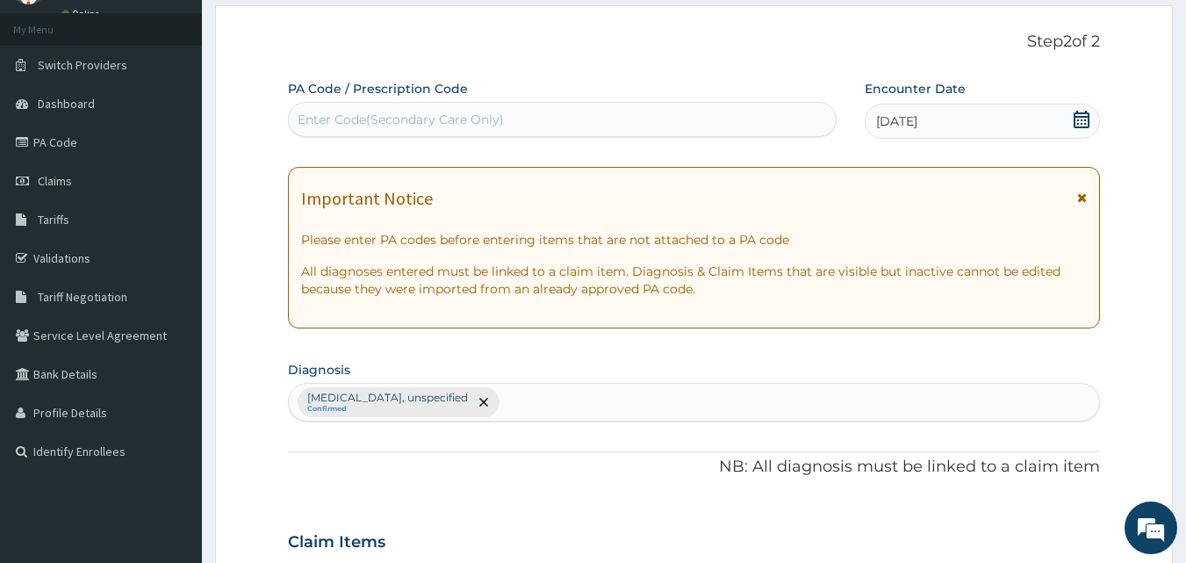
scroll to position [0, 0]
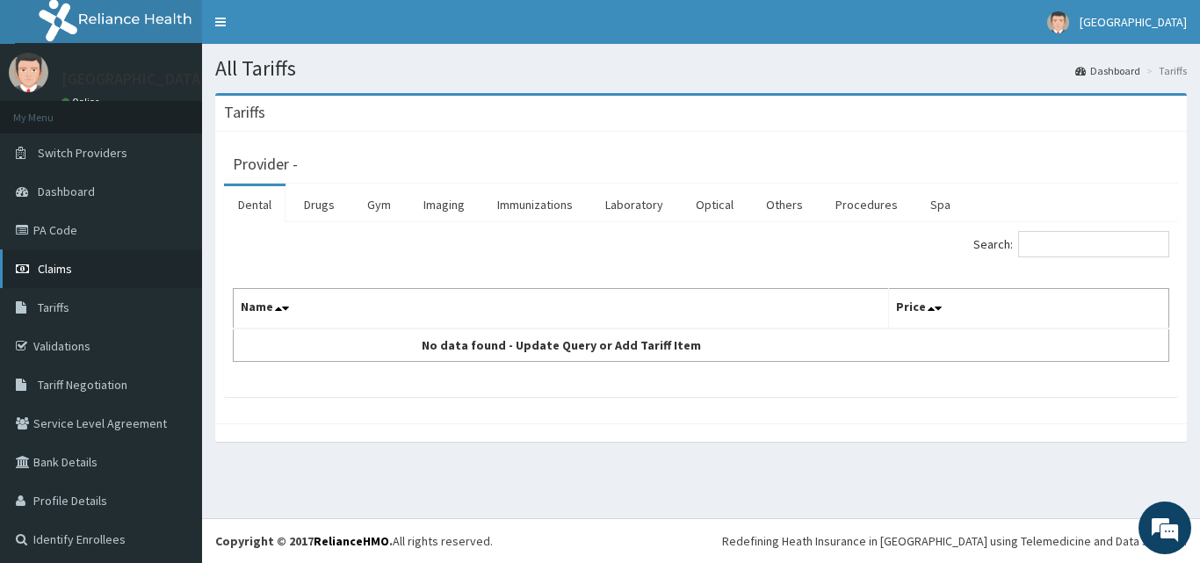
click at [78, 272] on link "Claims" at bounding box center [101, 268] width 202 height 39
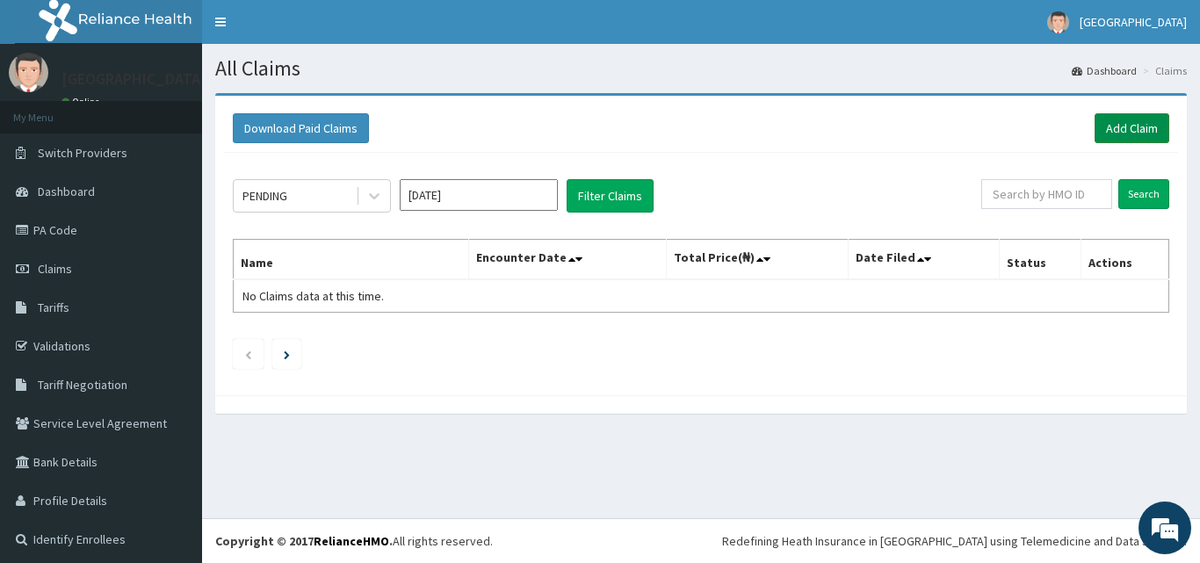
click at [1127, 126] on link "Add Claim" at bounding box center [1131, 128] width 75 height 30
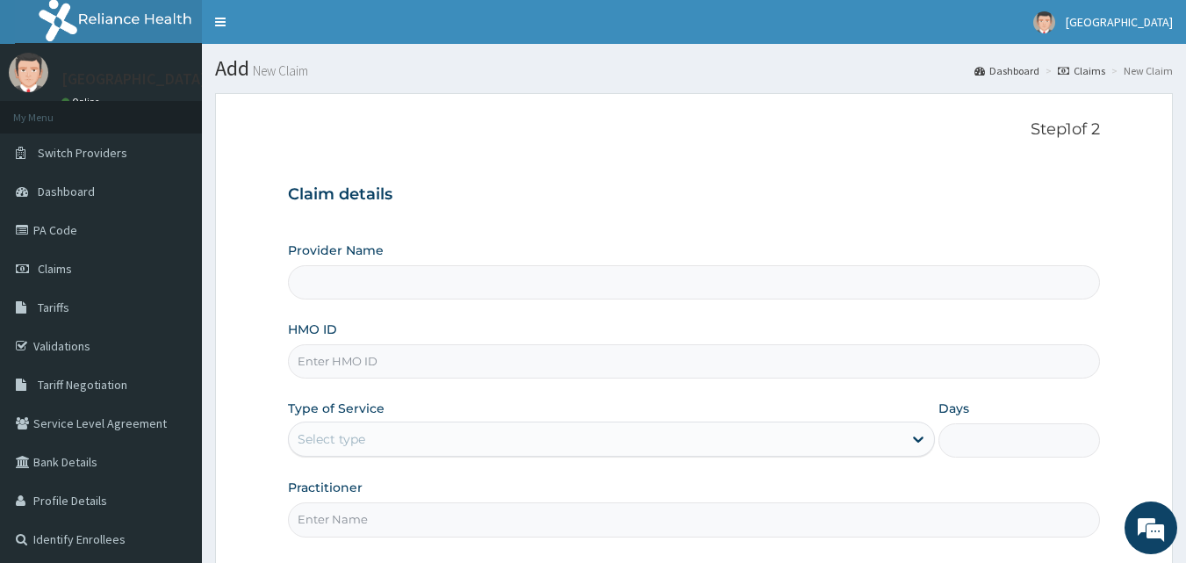
click at [460, 366] on input "HMO ID" at bounding box center [694, 361] width 813 height 34
type input "Apex Health Specialist Hospital"
type input "NBC/11193/A"
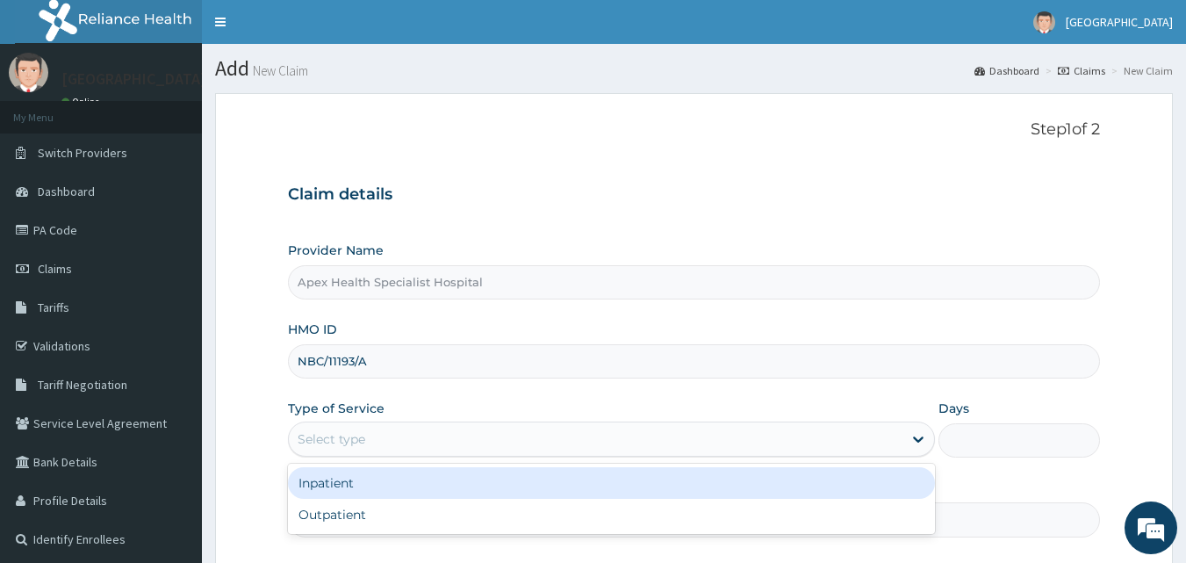
click at [426, 433] on div "Select type" at bounding box center [596, 439] width 614 height 28
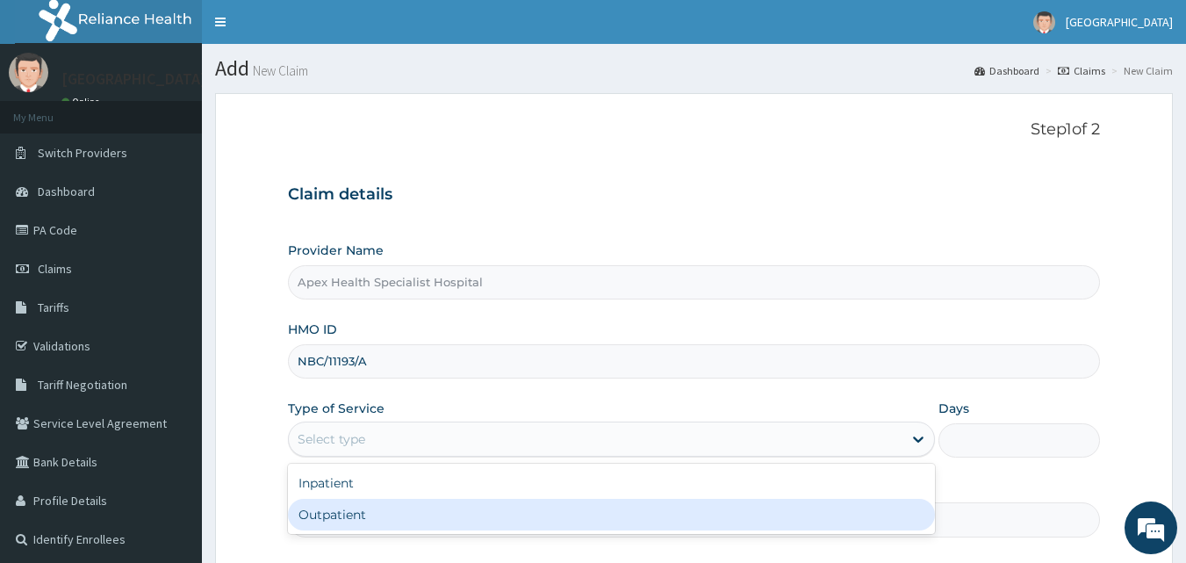
click at [420, 518] on div "Outpatient" at bounding box center [611, 515] width 647 height 32
type input "1"
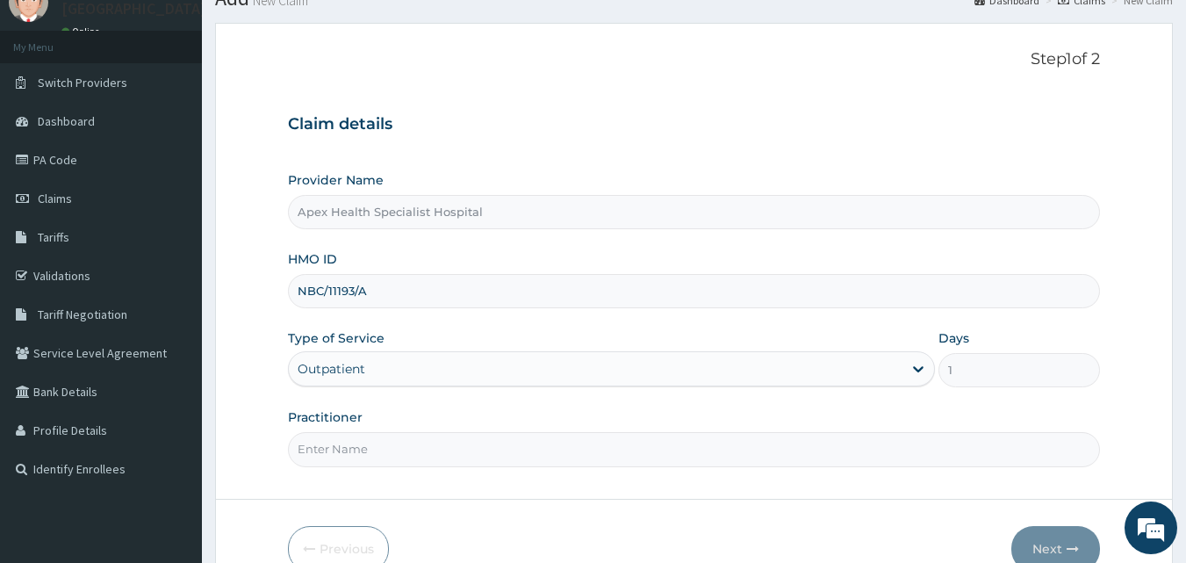
scroll to position [164, 0]
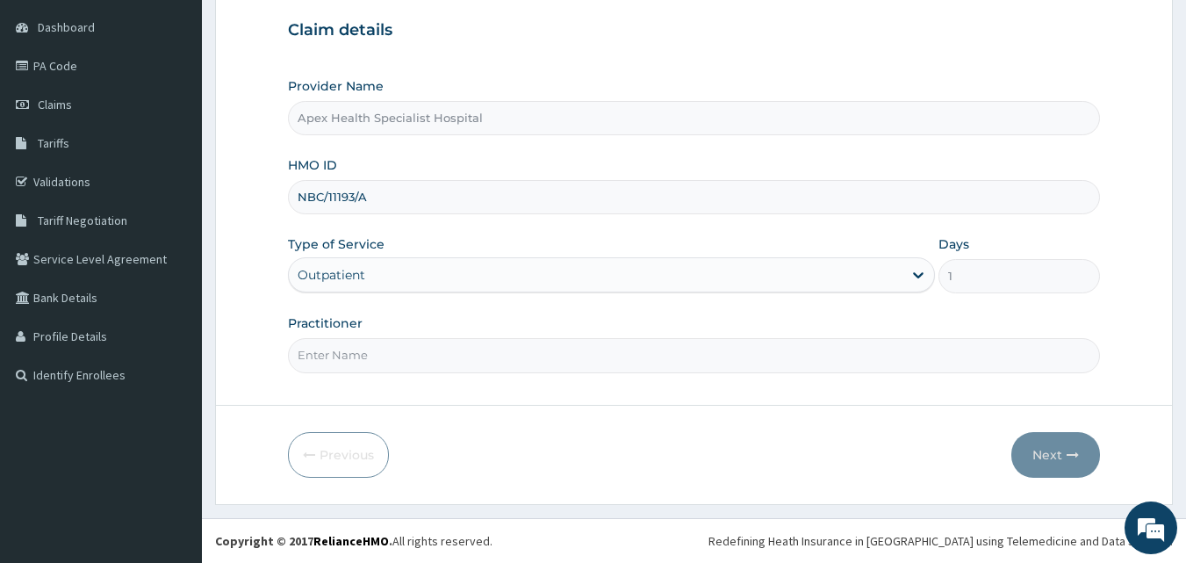
click at [685, 361] on input "Practitioner" at bounding box center [694, 355] width 813 height 34
type input "[PERSON_NAME]"
click at [1070, 446] on button "Next" at bounding box center [1056, 455] width 89 height 46
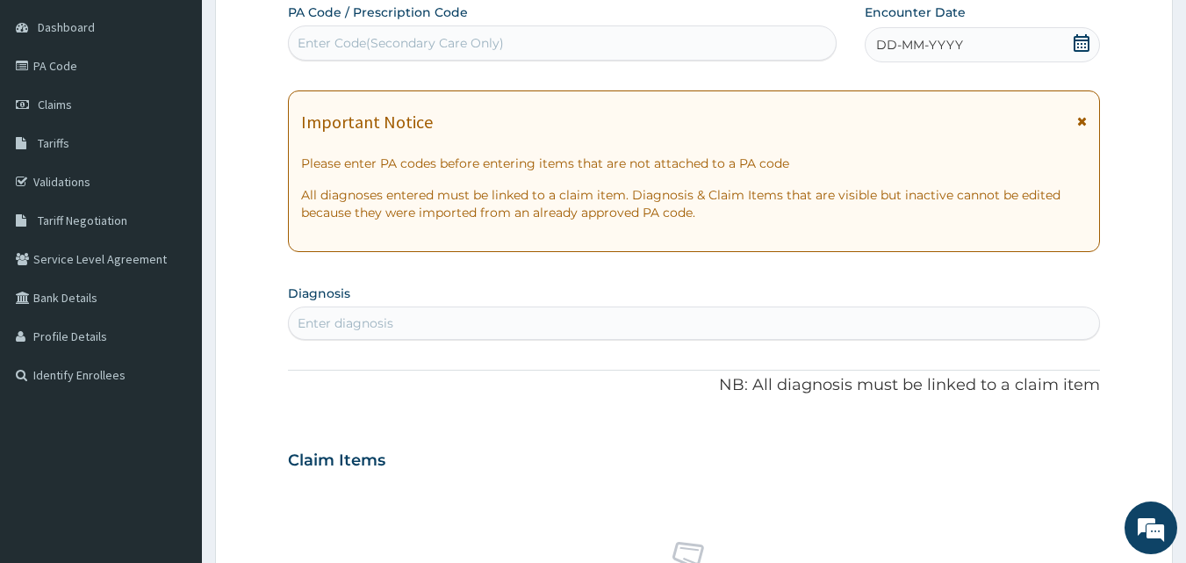
click at [977, 42] on div "DD-MM-YYYY" at bounding box center [982, 44] width 235 height 35
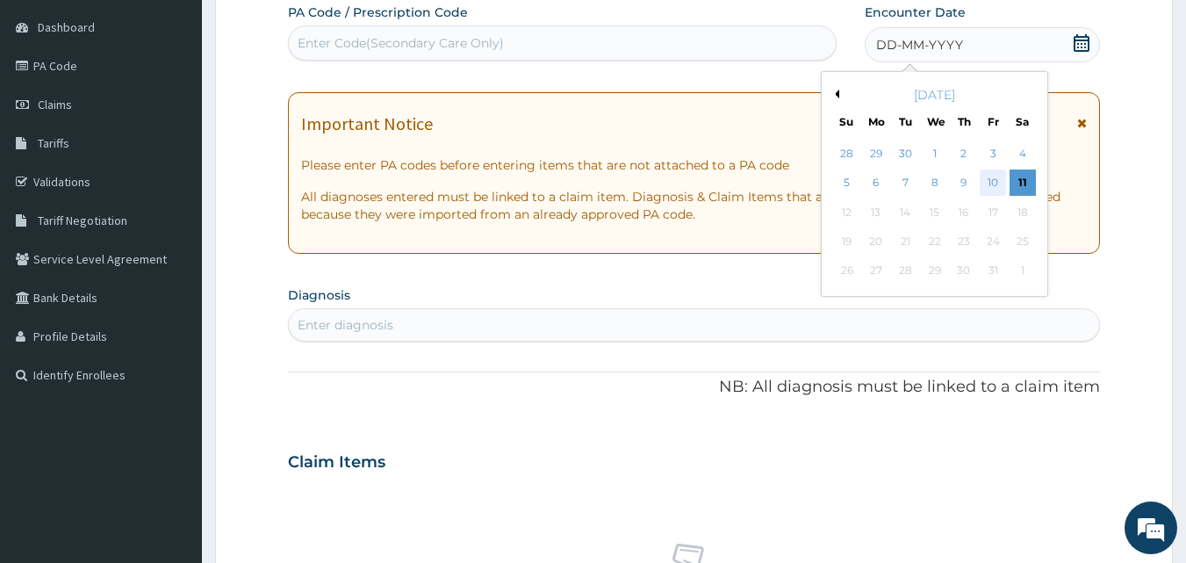
click at [991, 186] on div "10" at bounding box center [993, 183] width 26 height 26
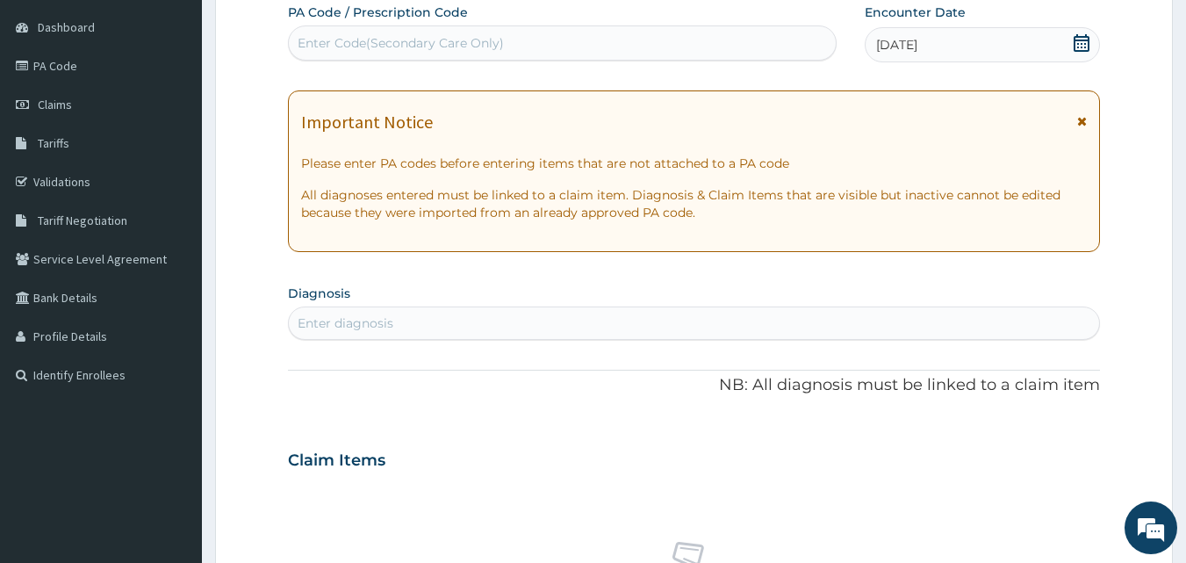
click at [506, 313] on div "Enter diagnosis" at bounding box center [694, 323] width 811 height 28
click at [507, 321] on div "Enter diagnosis" at bounding box center [694, 323] width 811 height 28
type input "R"
type input "G"
type input "R"
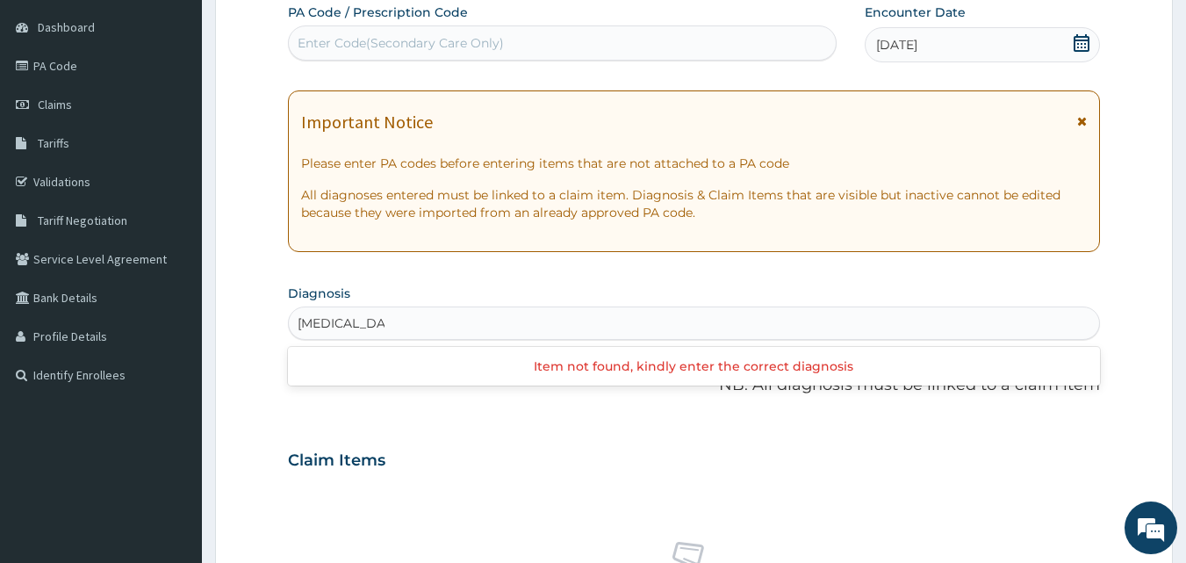
type input "ESOPHAGITIS"
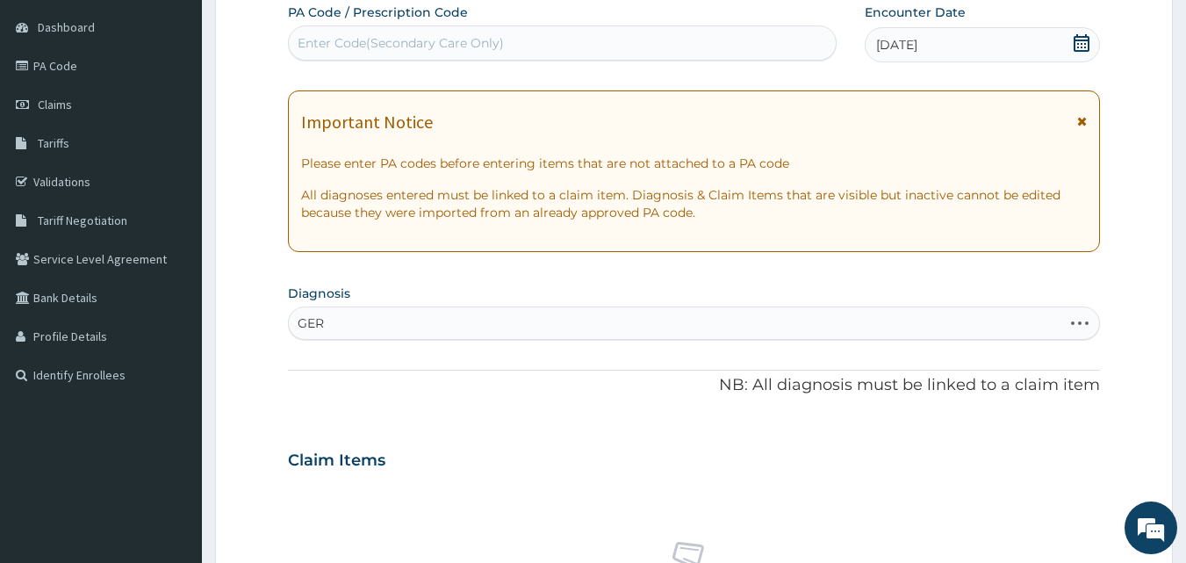
type input "GERD"
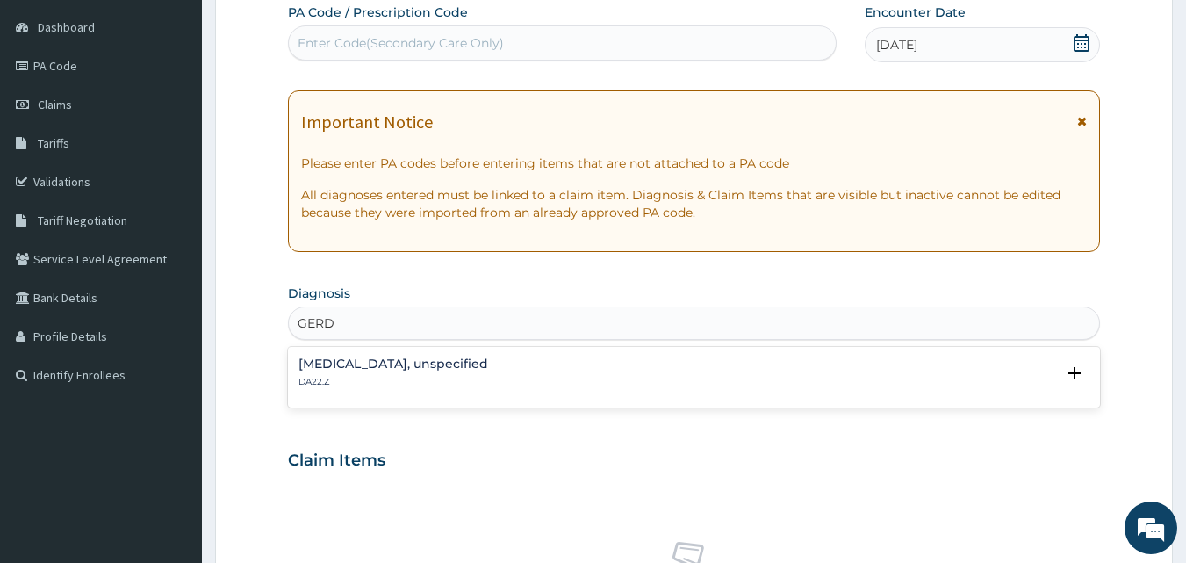
click at [454, 374] on div "Gastro-oesophageal reflux disease, unspecified DA22.Z" at bounding box center [394, 372] width 190 height 31
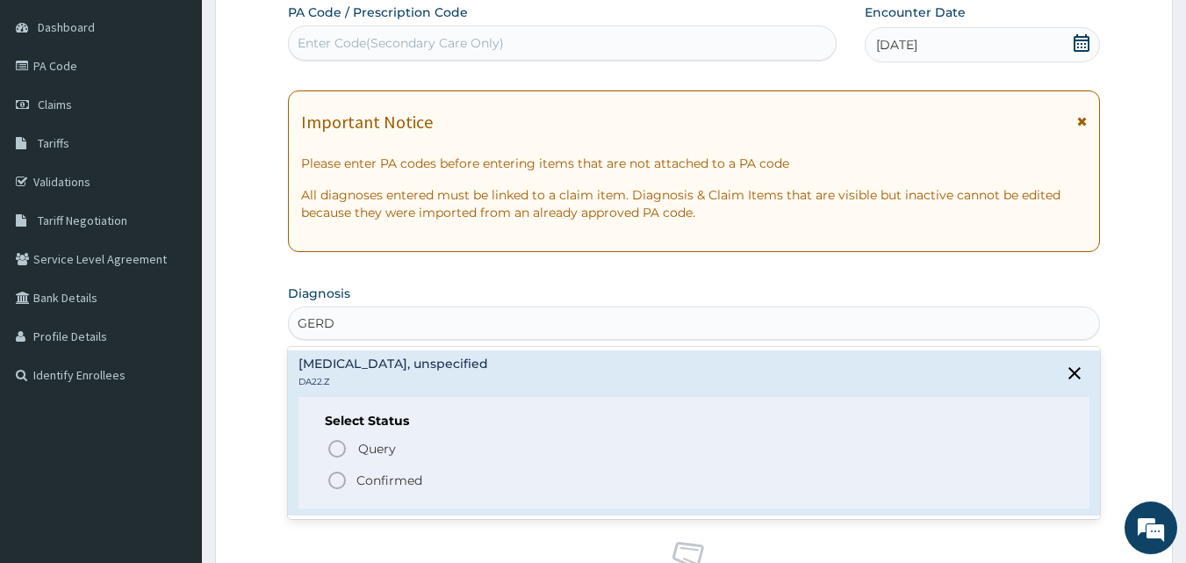
click at [389, 486] on p "Confirmed" at bounding box center [390, 481] width 66 height 18
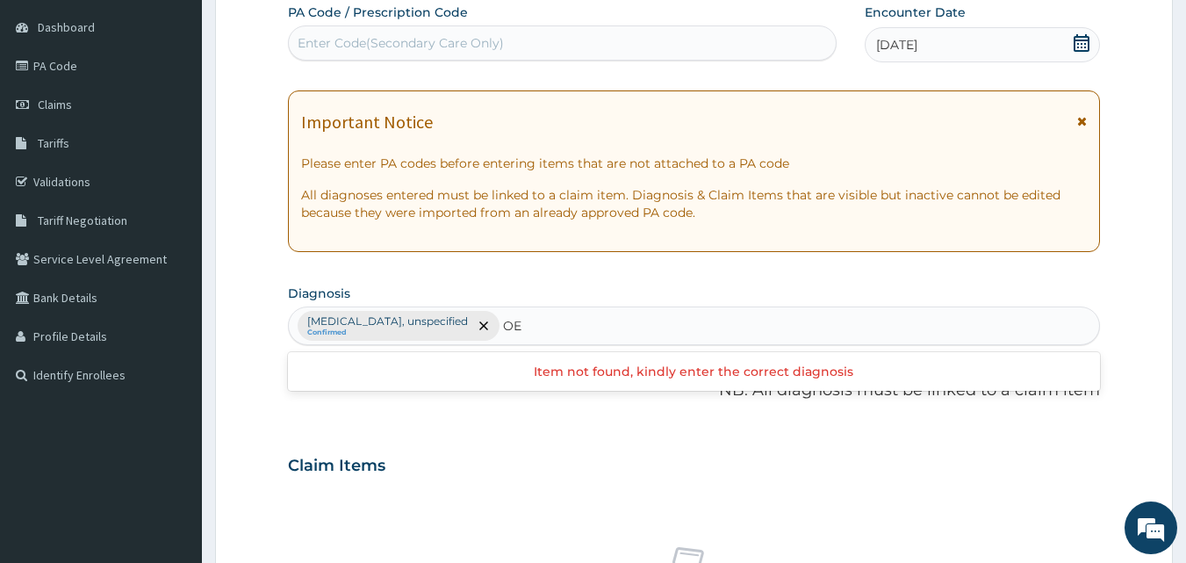
type input "O"
click at [688, 465] on div "Claim Items" at bounding box center [694, 462] width 813 height 46
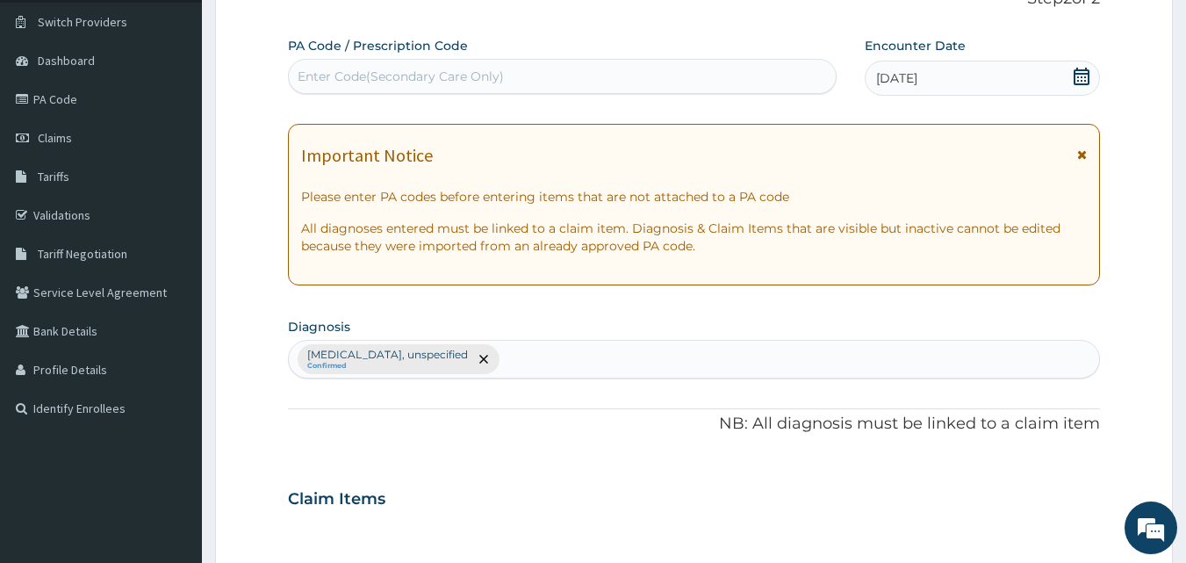
scroll to position [0, 0]
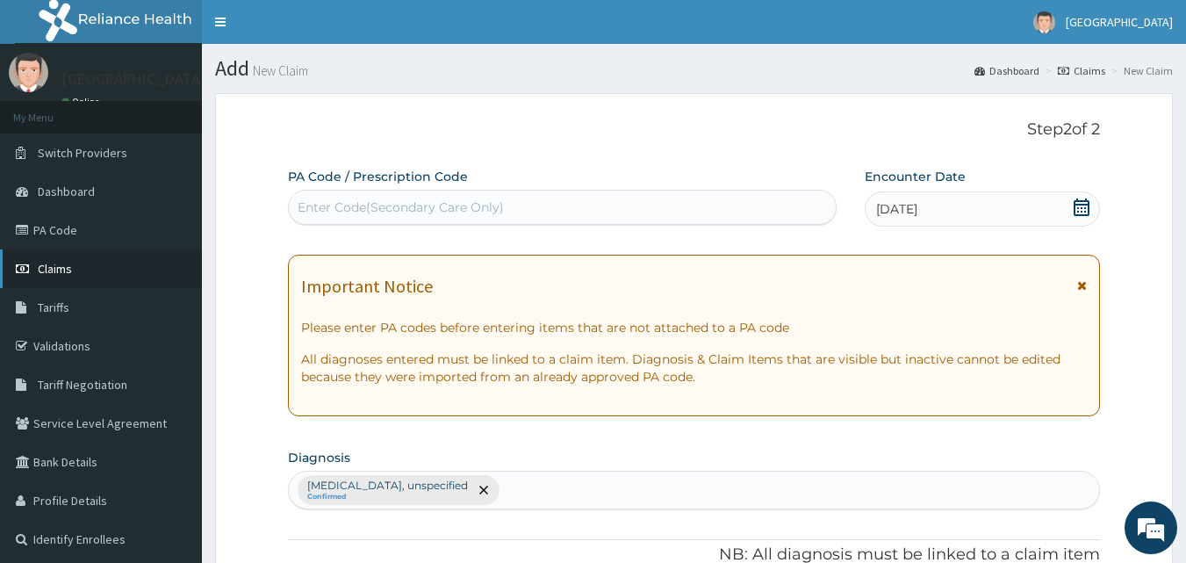
click at [80, 268] on link "Claims" at bounding box center [101, 268] width 202 height 39
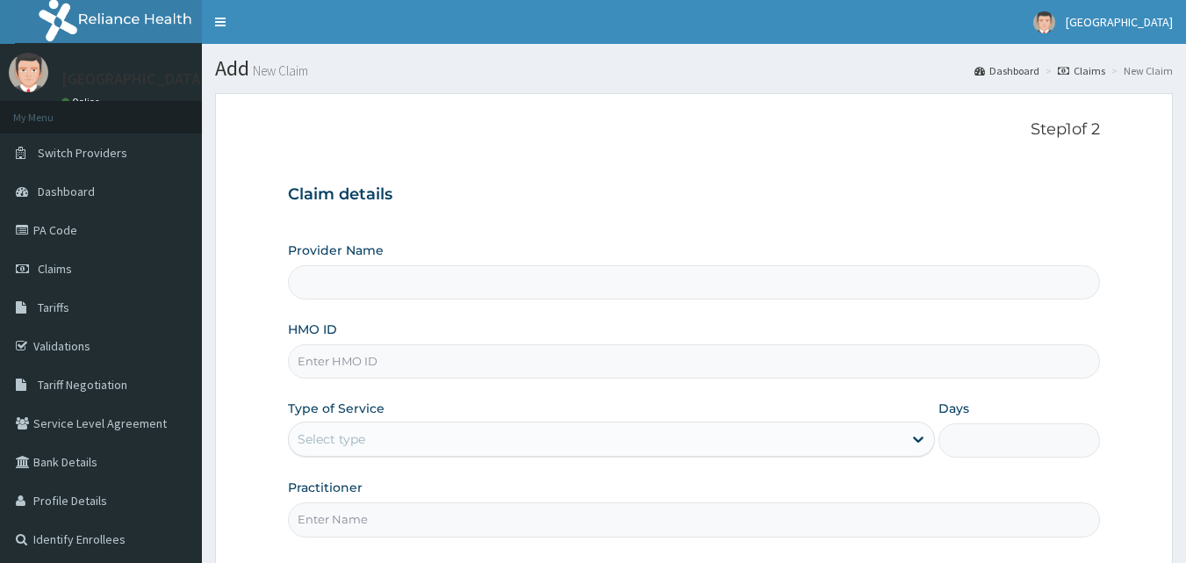
click at [360, 367] on input "HMO ID" at bounding box center [694, 361] width 813 height 34
type input "Apex Health Specialist Hospital"
type input "SBG/10032/A"
click at [430, 445] on div "Select type" at bounding box center [596, 439] width 614 height 28
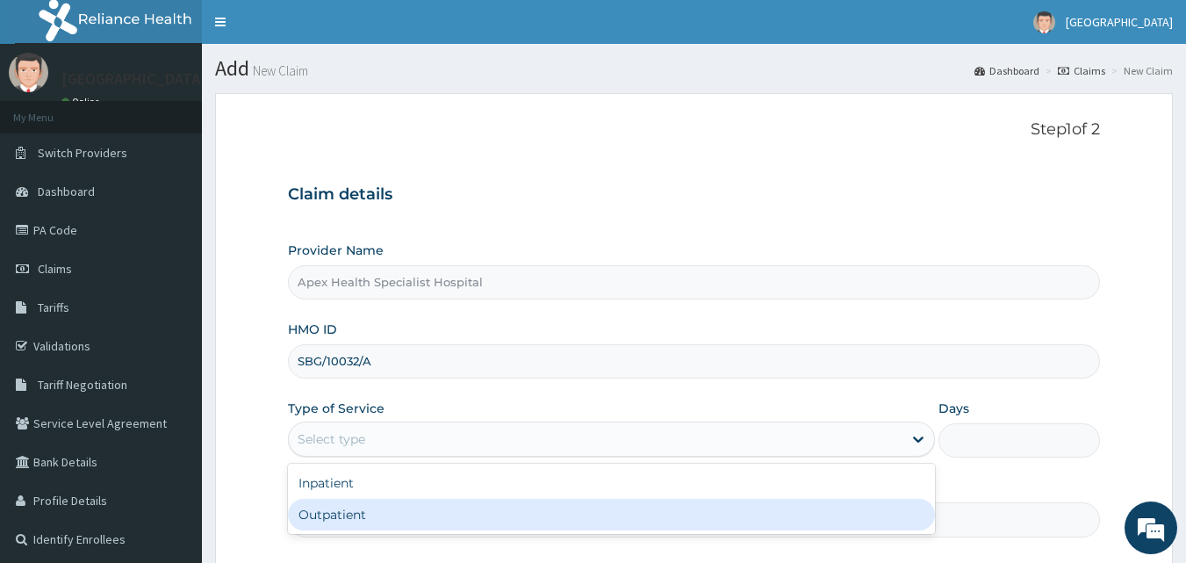
click at [415, 516] on div "Outpatient" at bounding box center [611, 515] width 647 height 32
type input "1"
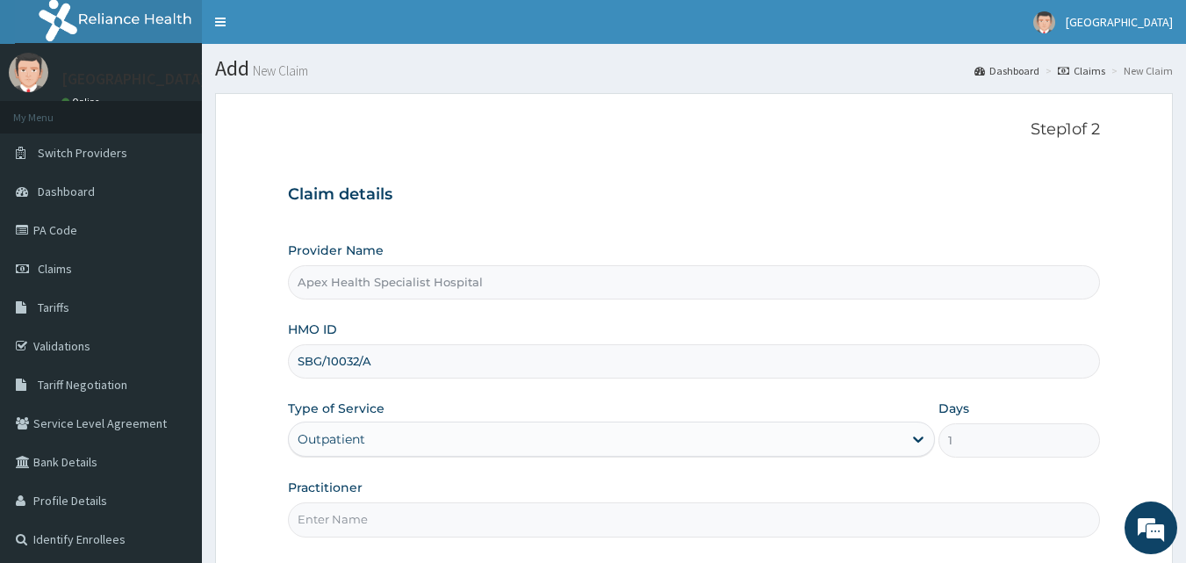
click at [583, 522] on input "Practitioner" at bounding box center [694, 519] width 813 height 34
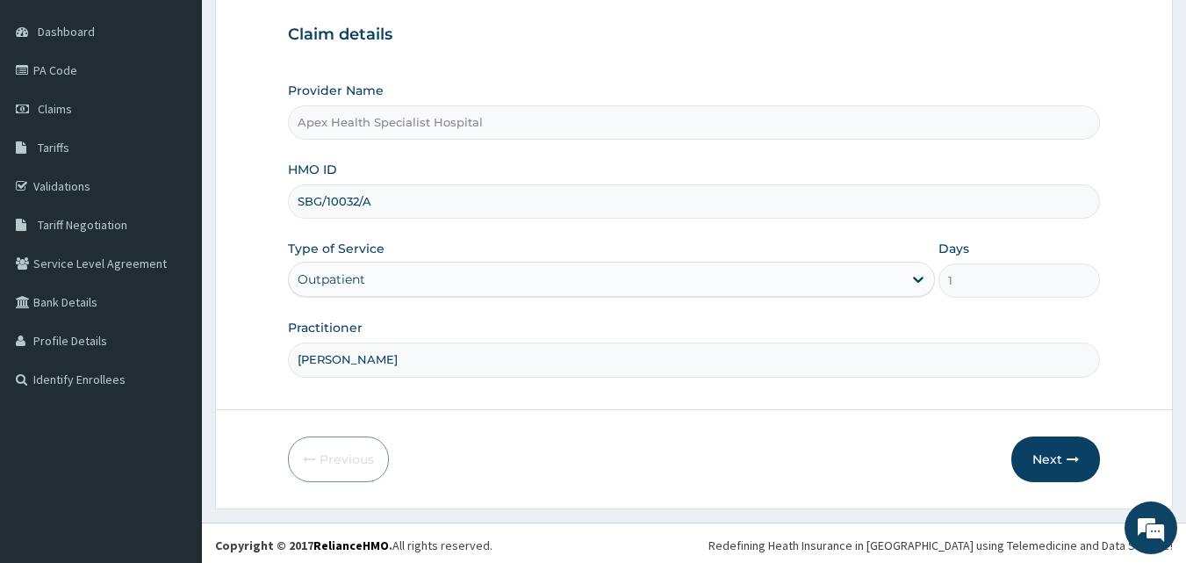
scroll to position [164, 0]
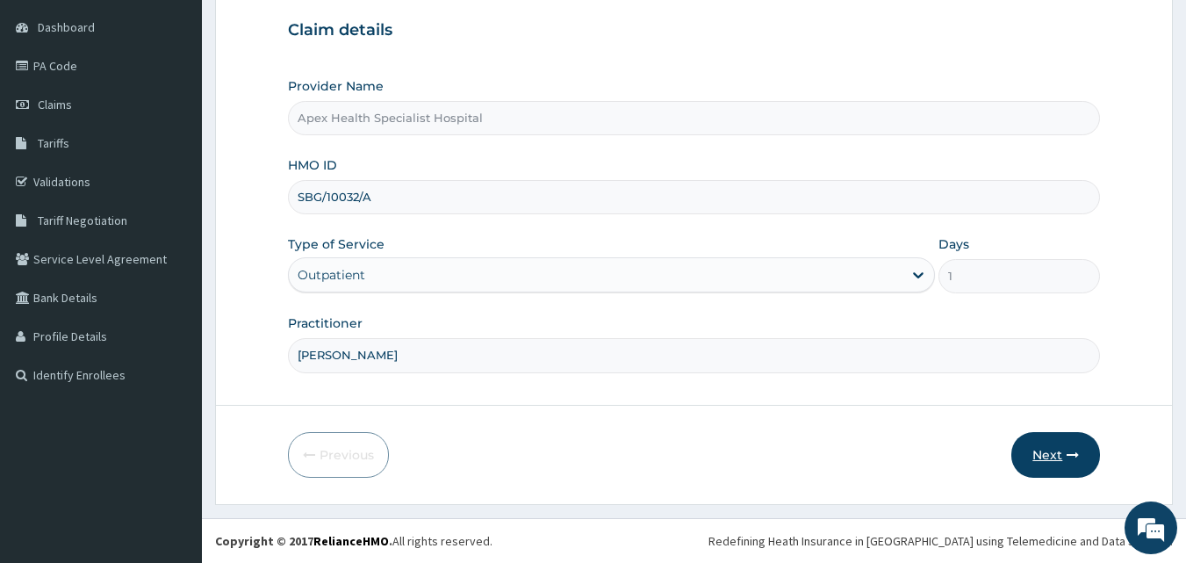
type input "[PERSON_NAME]"
click at [1041, 456] on button "Next" at bounding box center [1056, 455] width 89 height 46
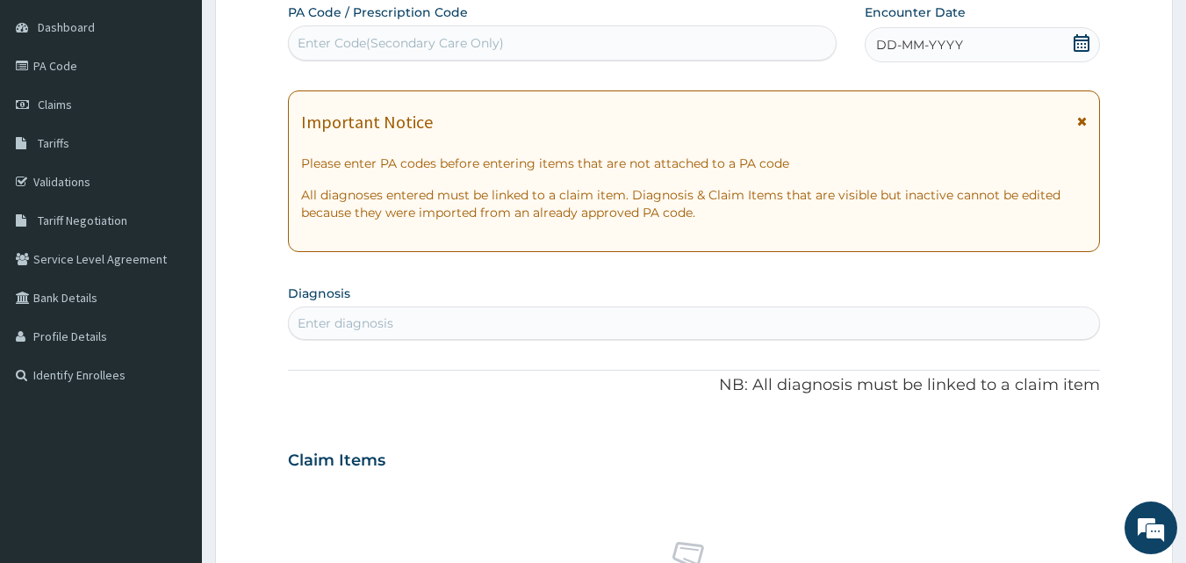
scroll to position [0, 0]
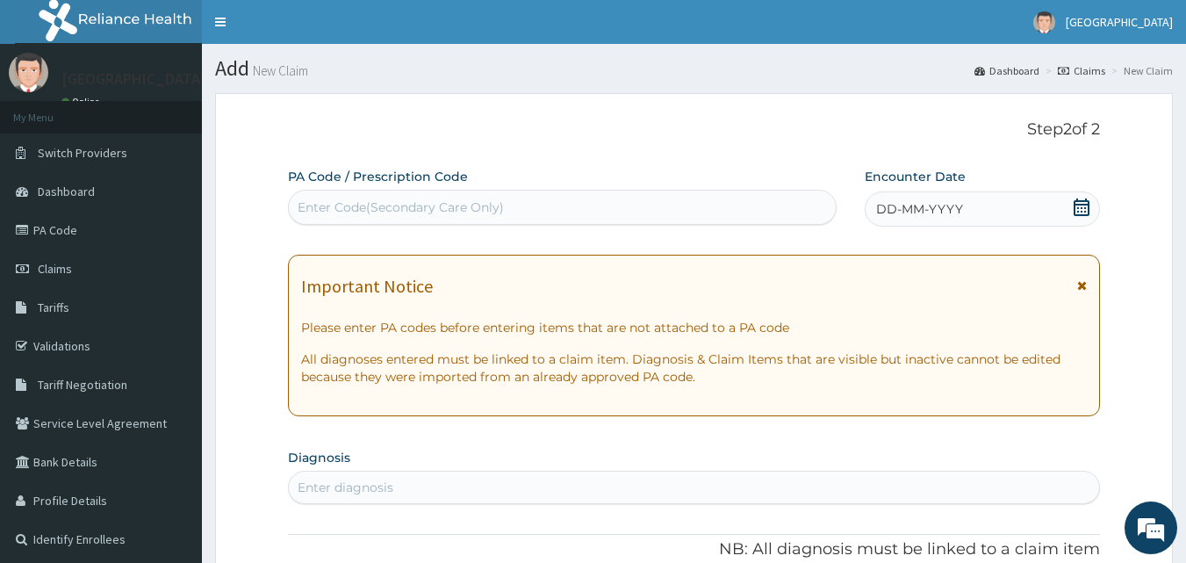
click at [1078, 211] on icon at bounding box center [1082, 207] width 16 height 18
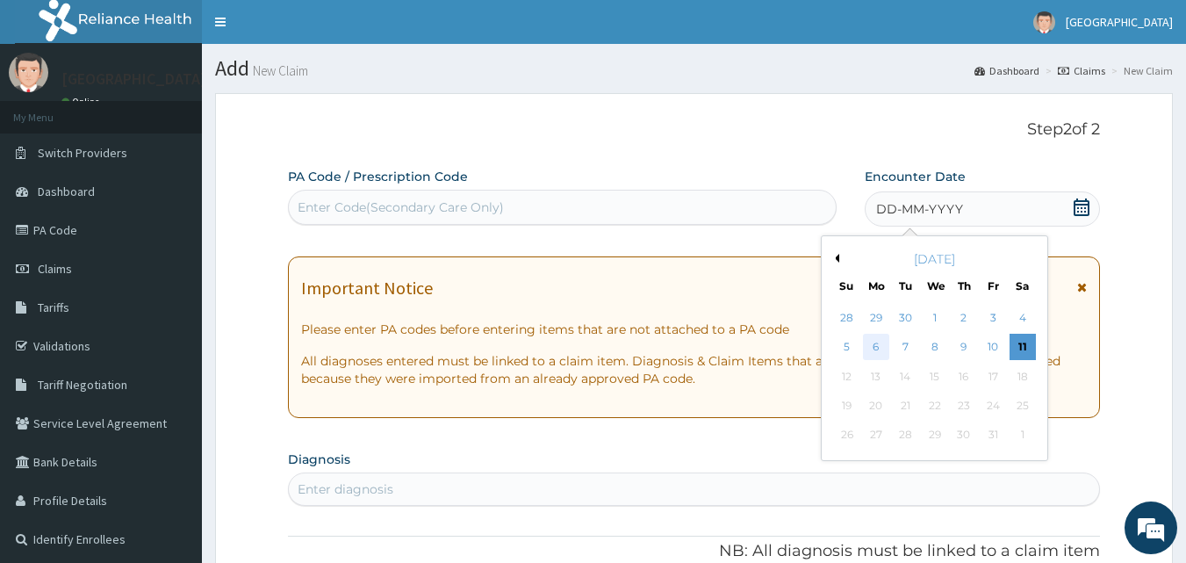
click at [886, 348] on div "6" at bounding box center [876, 348] width 26 height 26
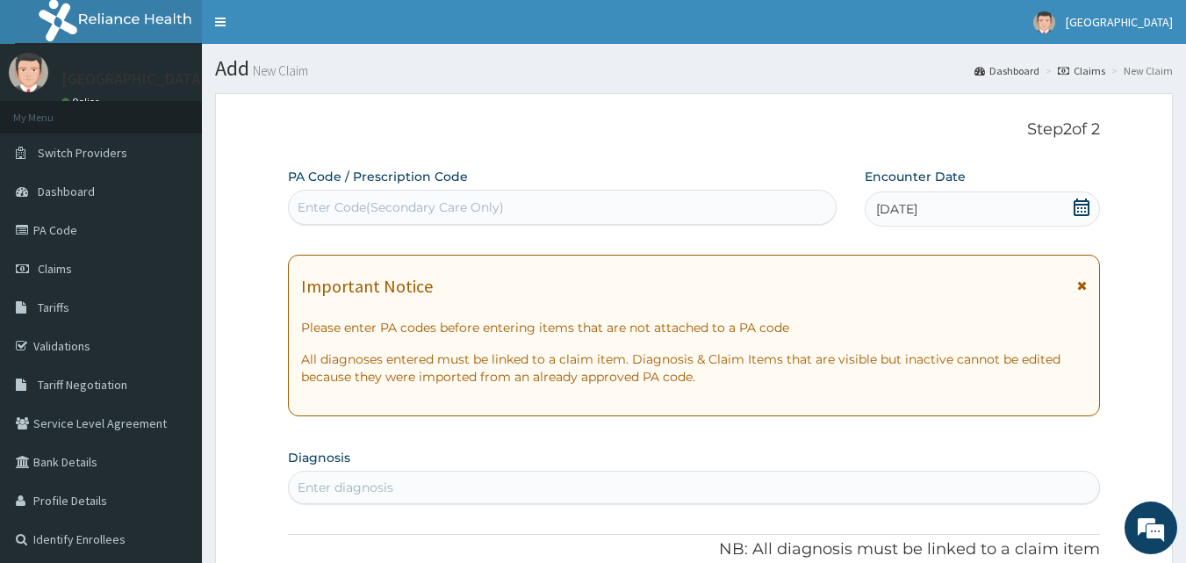
click at [1090, 211] on icon at bounding box center [1082, 207] width 16 height 18
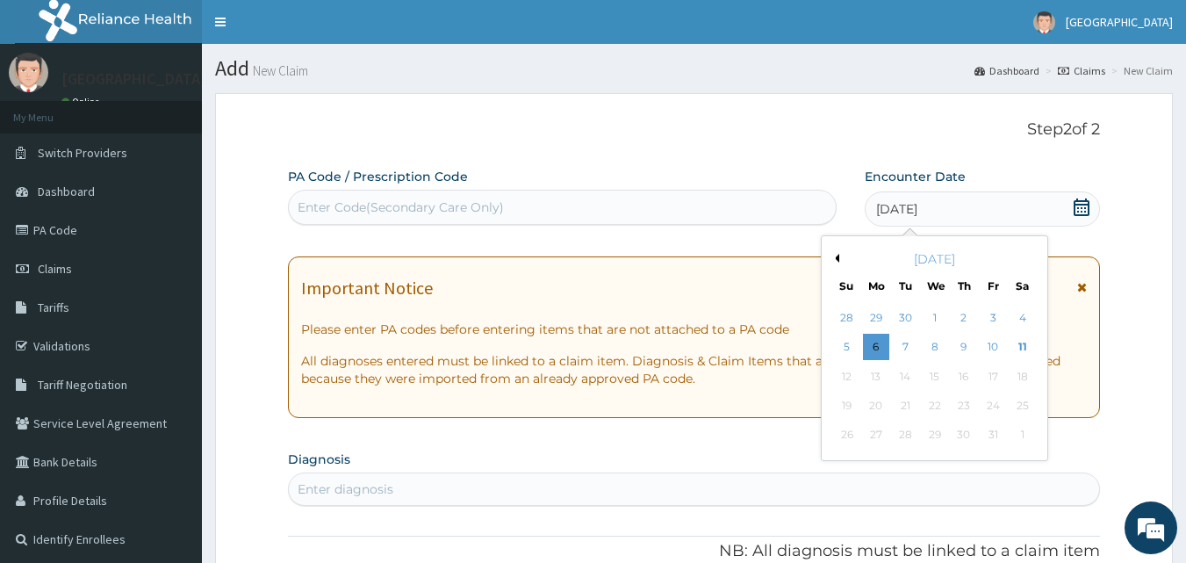
click at [844, 258] on div "October 2025" at bounding box center [935, 259] width 212 height 18
click at [838, 258] on button "Previous Month" at bounding box center [835, 258] width 9 height 9
click at [934, 433] on div "1" at bounding box center [935, 435] width 26 height 26
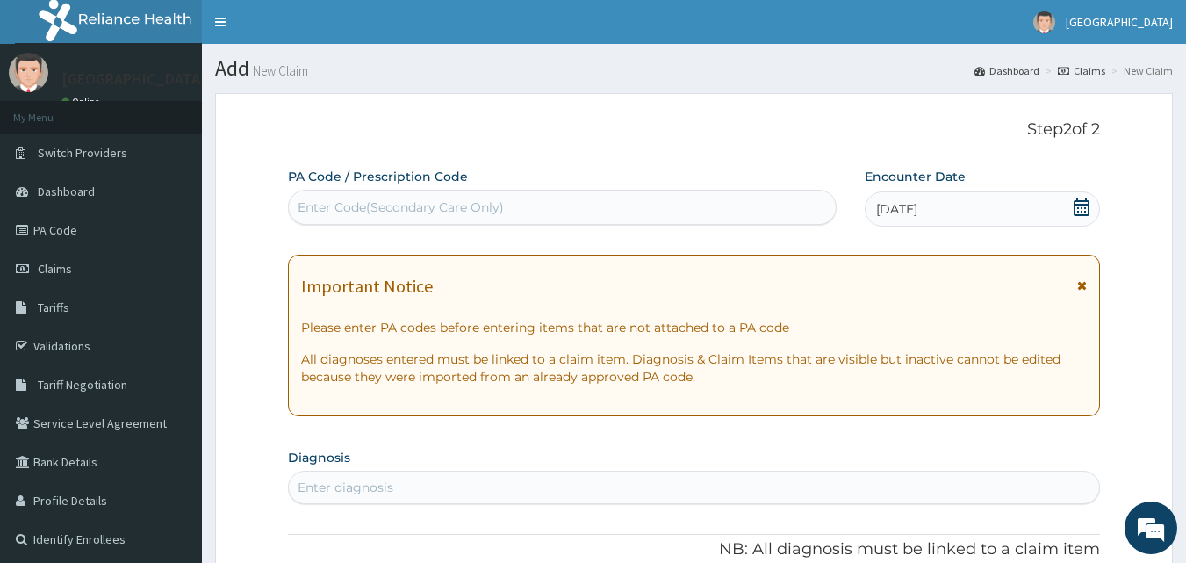
click at [1081, 210] on icon at bounding box center [1082, 207] width 18 height 18
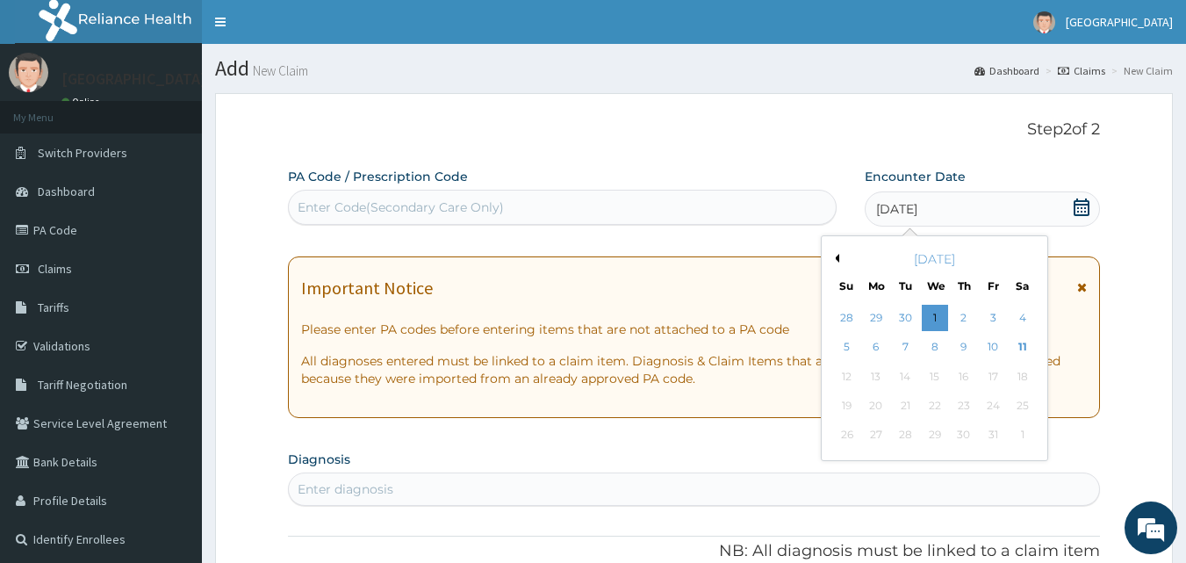
click at [843, 261] on div "[DATE]" at bounding box center [935, 259] width 212 height 18
click at [838, 262] on button "Previous Month" at bounding box center [835, 258] width 9 height 9
click at [1030, 256] on button "Next Month" at bounding box center [1034, 258] width 9 height 9
click at [876, 341] on div "6" at bounding box center [876, 348] width 26 height 26
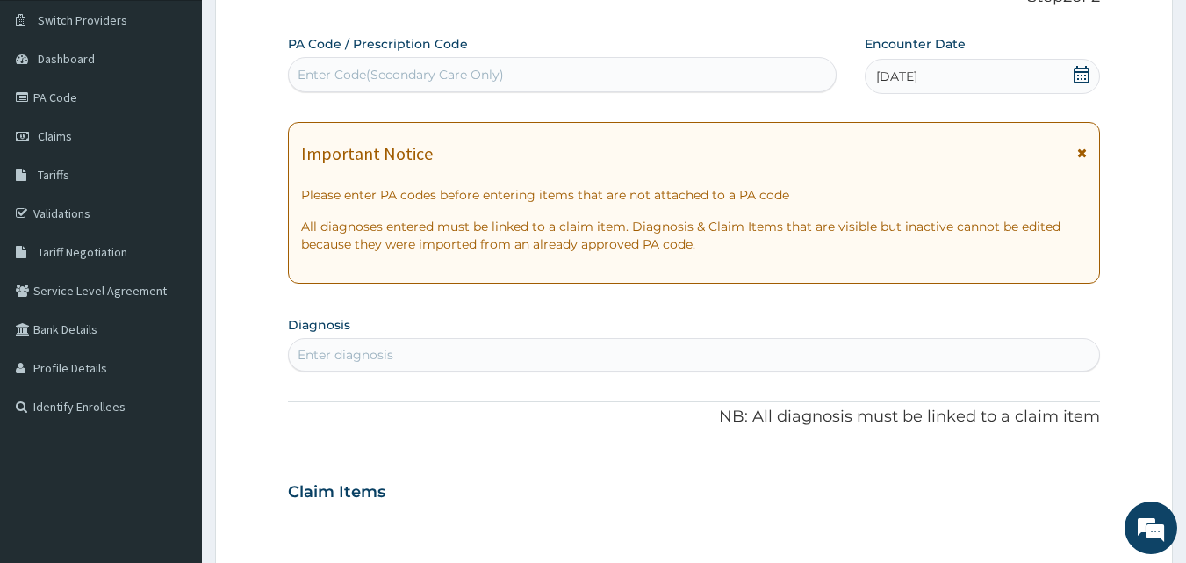
scroll to position [176, 0]
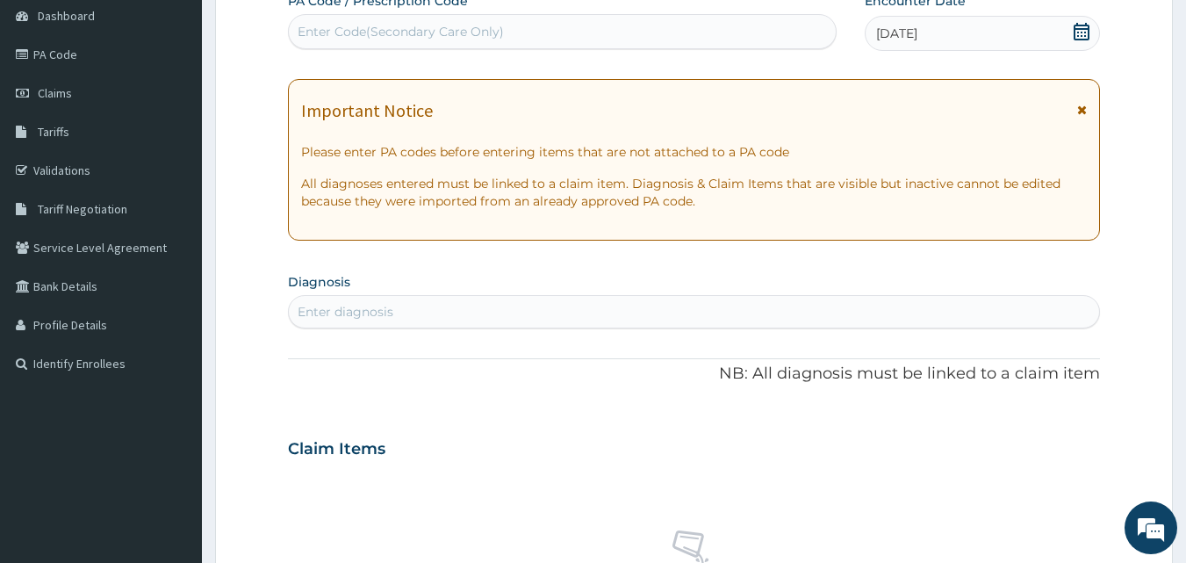
click at [465, 309] on div "Enter diagnosis" at bounding box center [694, 312] width 811 height 28
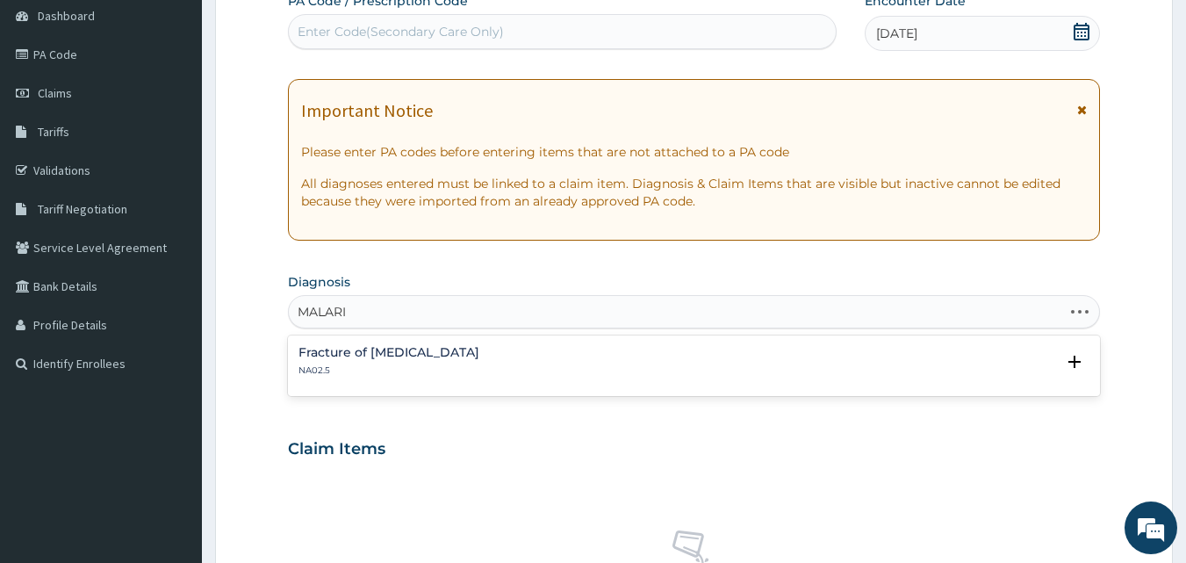
type input "MALARIA"
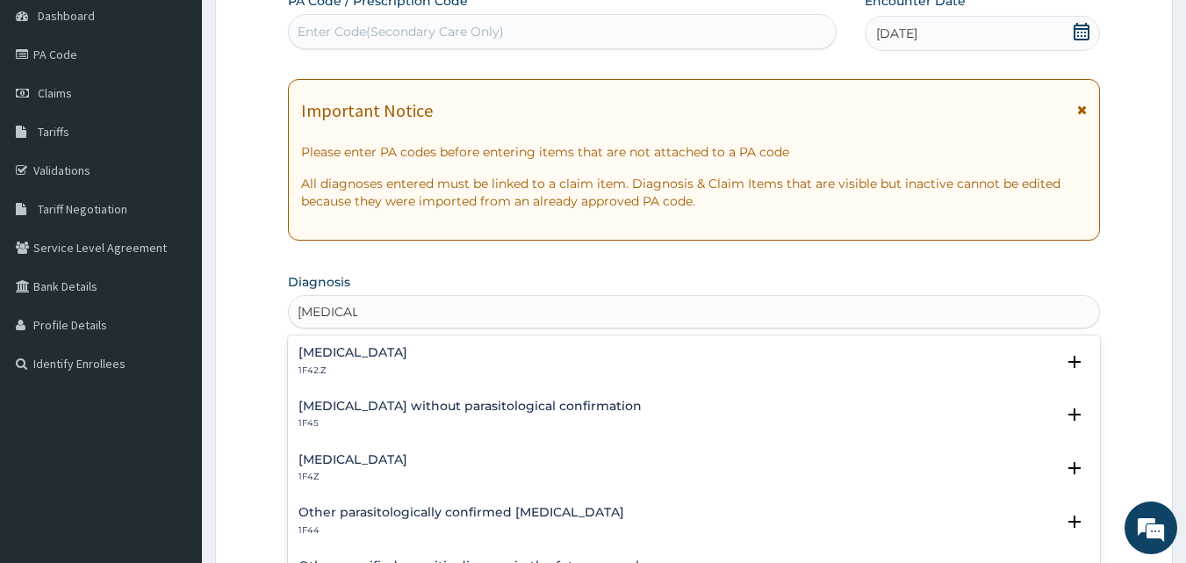
click at [429, 449] on div "Malaria, unspecified 1F4Z Select Status Query Query covers suspected (?), Keep …" at bounding box center [694, 473] width 813 height 54
click at [395, 454] on h4 "Malaria, unspecified" at bounding box center [353, 459] width 109 height 13
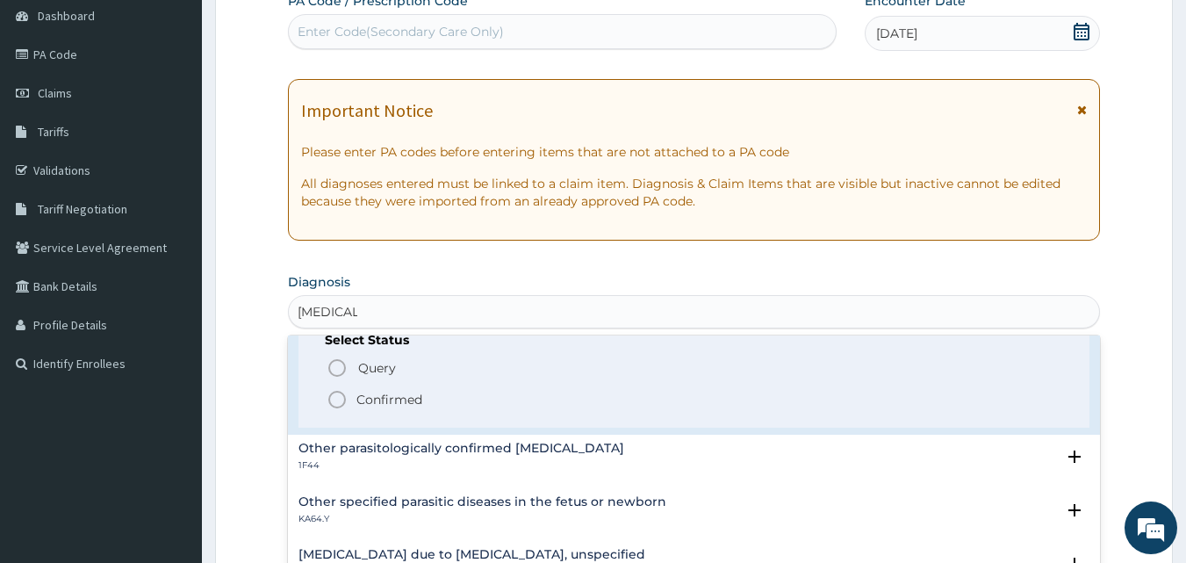
click at [377, 400] on p "Confirmed" at bounding box center [390, 400] width 66 height 18
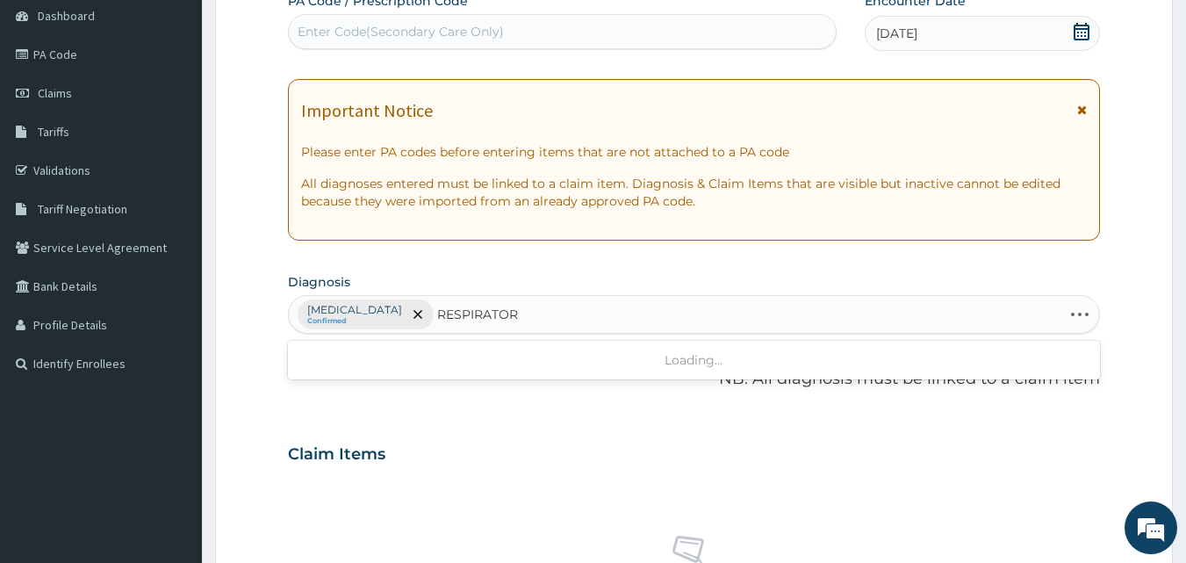
type input "RESPIRATORY"
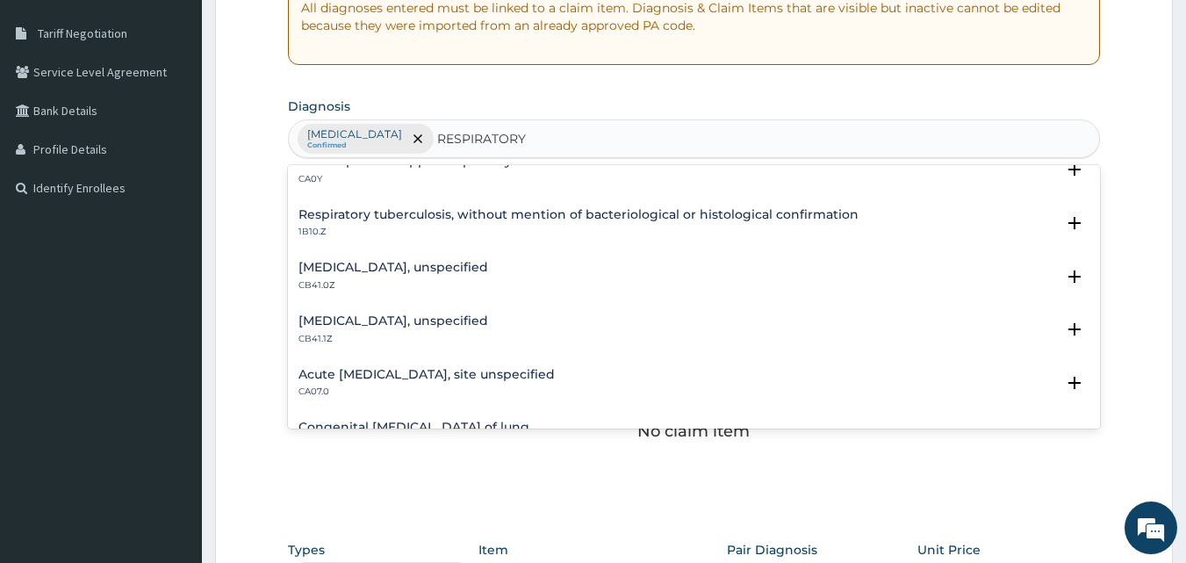
scroll to position [351, 0]
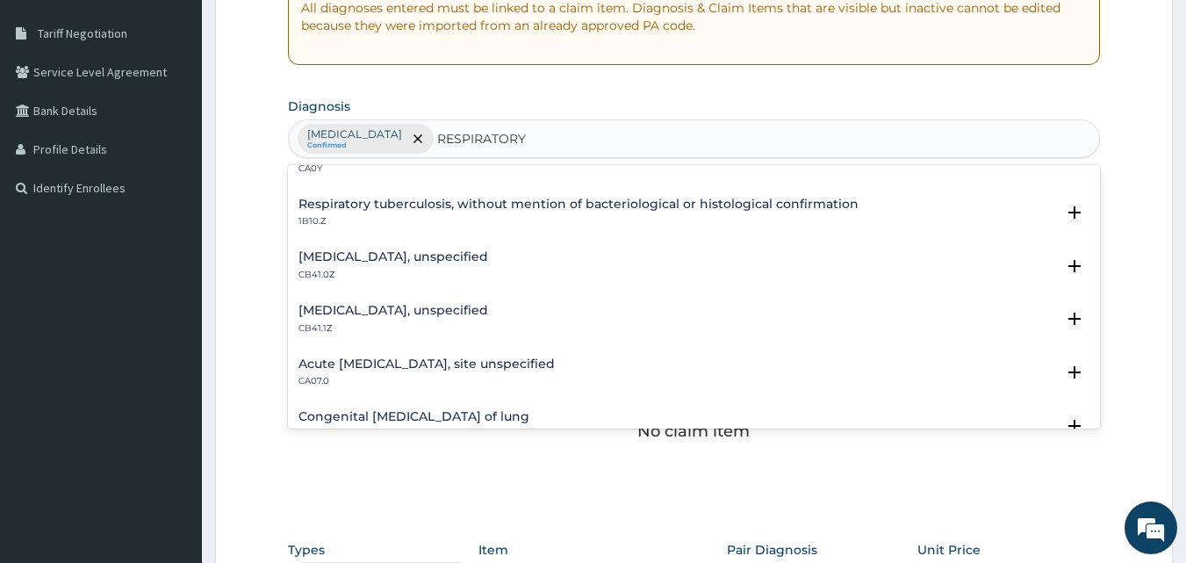
click at [479, 365] on h4 "Acute upper respiratory infection, site unspecified" at bounding box center [427, 363] width 256 height 13
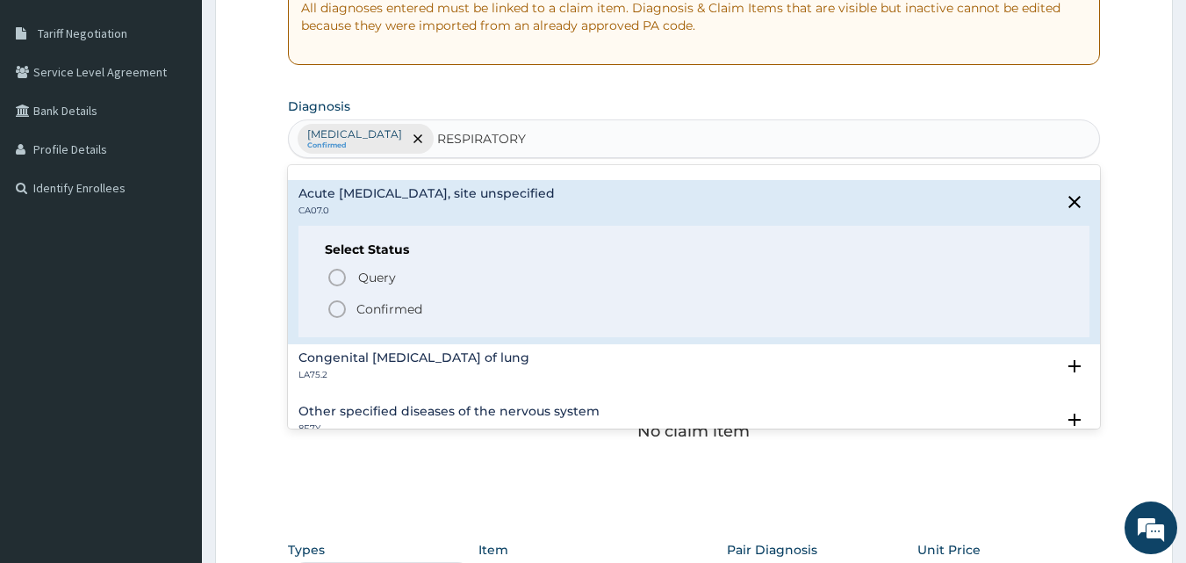
scroll to position [527, 0]
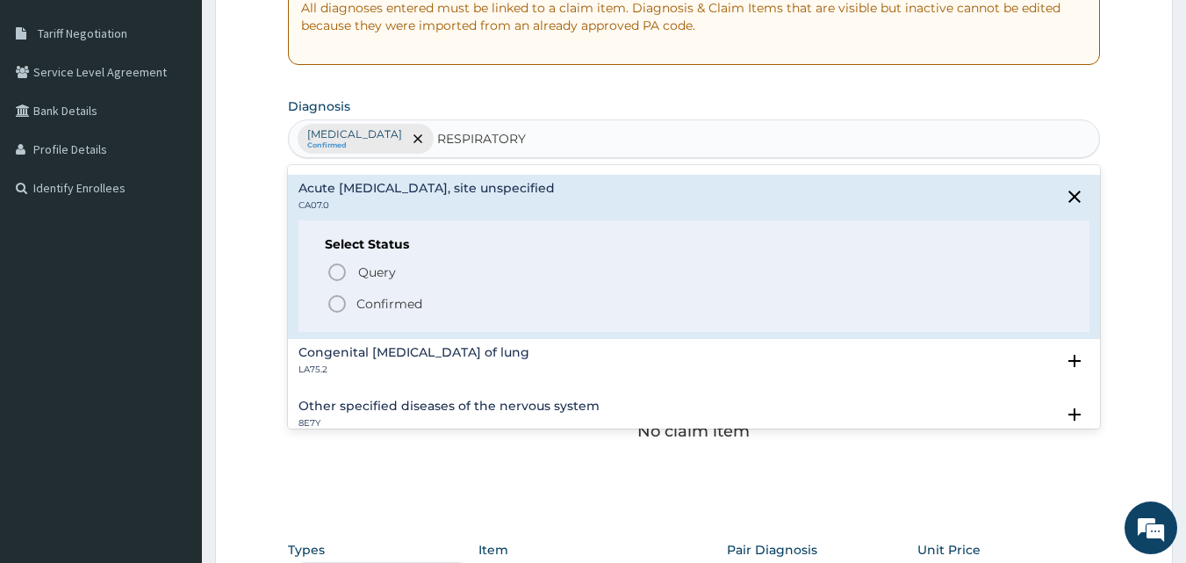
click at [364, 304] on p "Confirmed" at bounding box center [390, 304] width 66 height 18
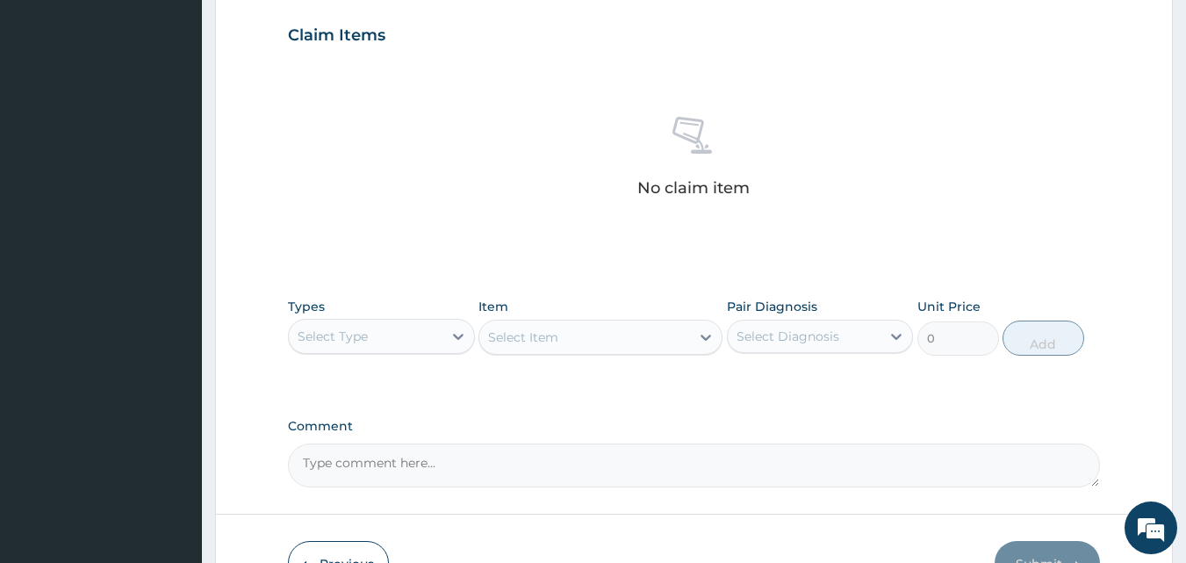
scroll to position [615, 0]
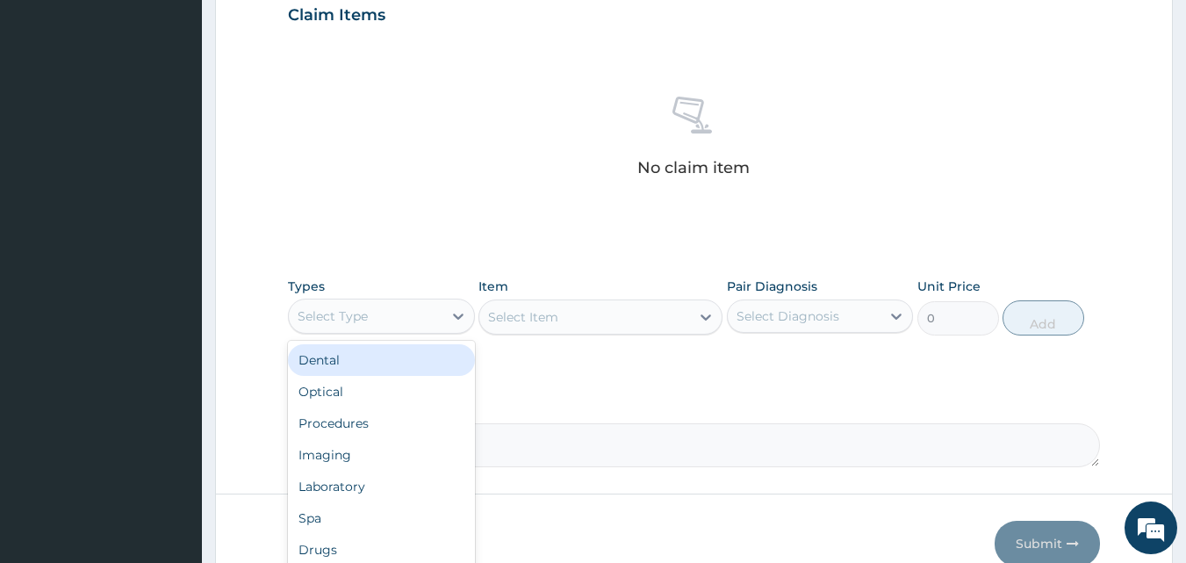
click at [396, 320] on div "Select Type" at bounding box center [366, 316] width 154 height 28
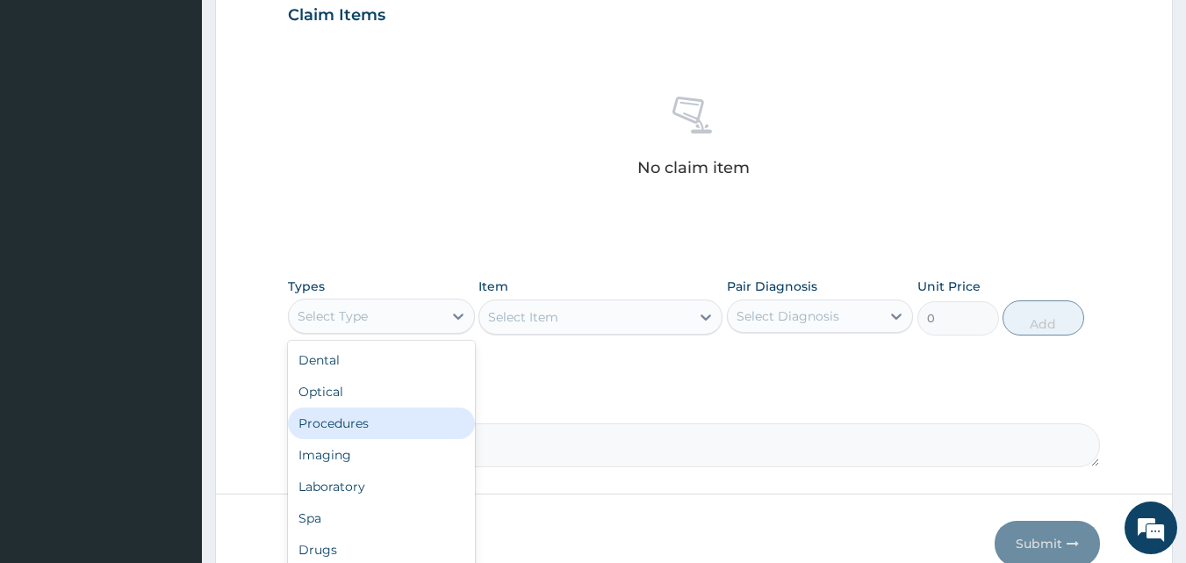
click at [385, 429] on div "Procedures" at bounding box center [381, 423] width 187 height 32
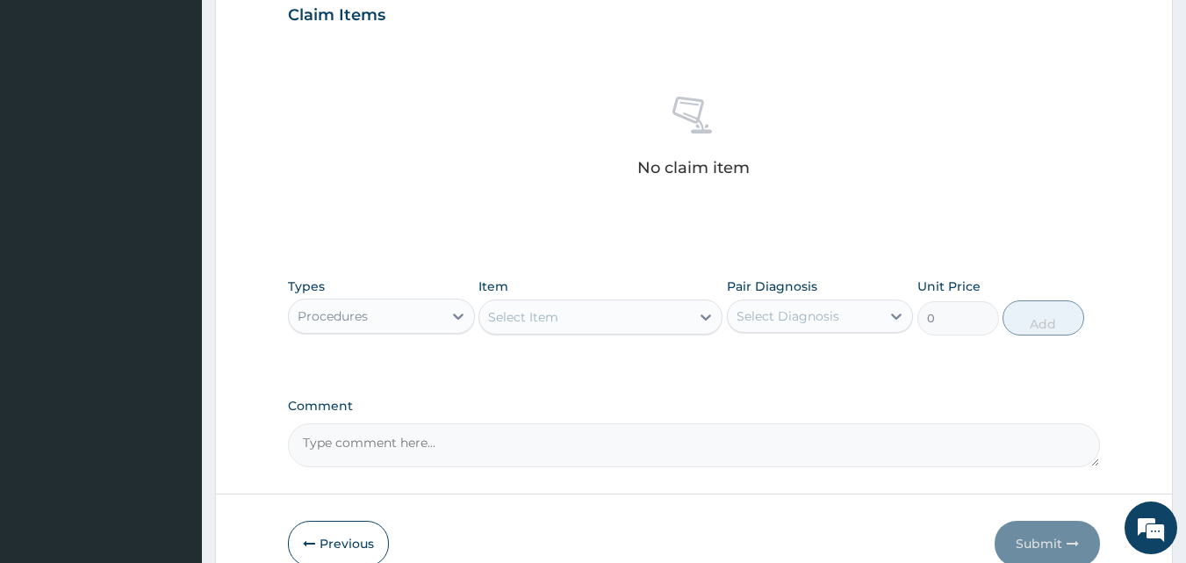
click at [544, 314] on div "Select Item" at bounding box center [523, 317] width 70 height 18
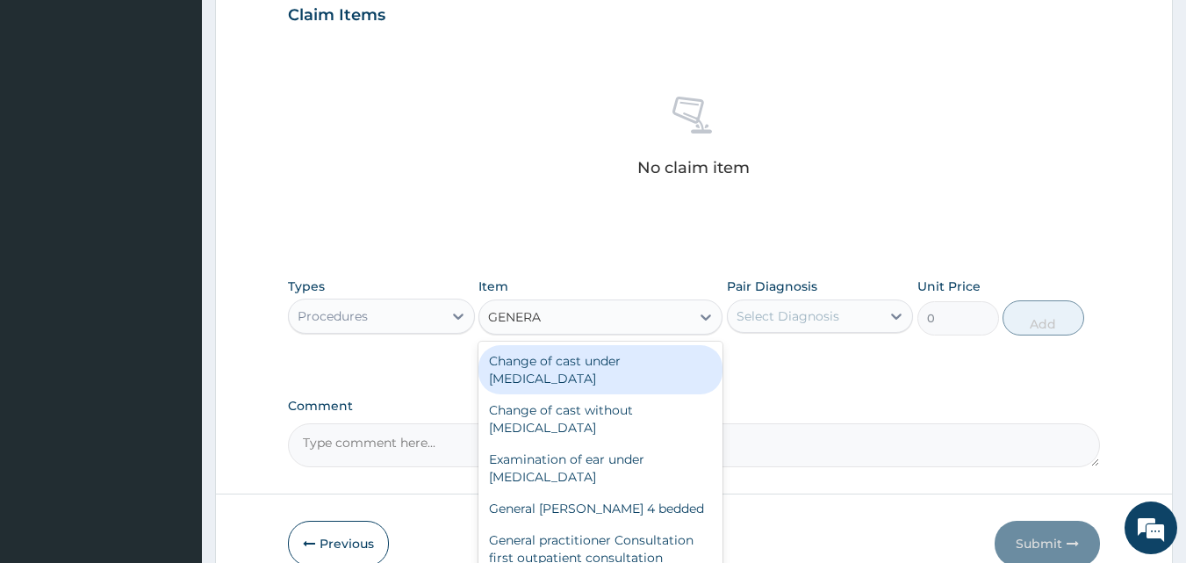
type input "GENERAL"
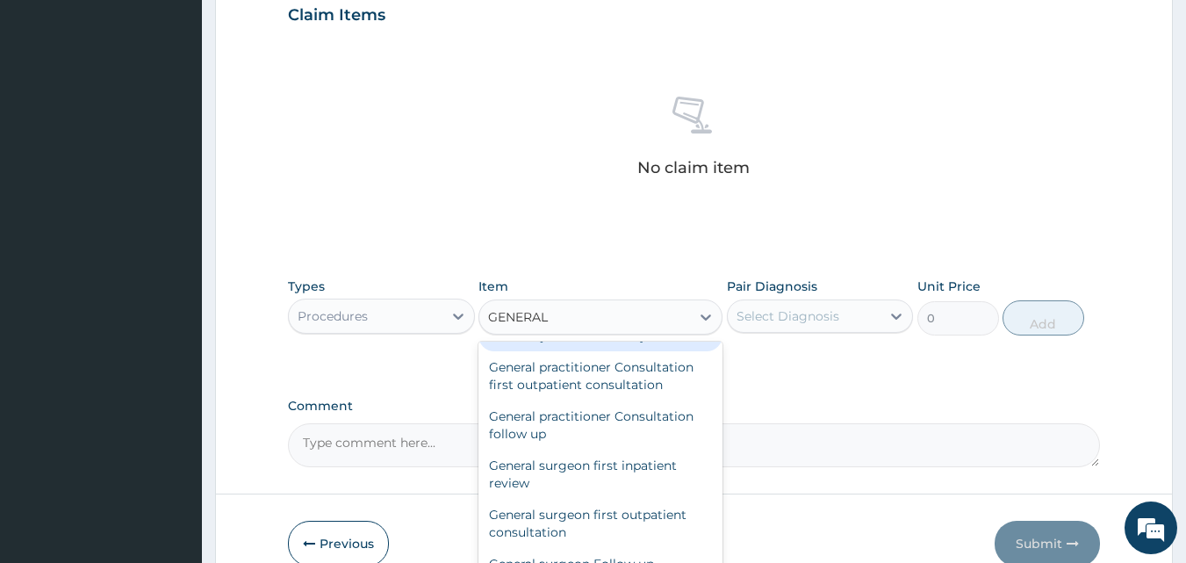
scroll to position [176, 0]
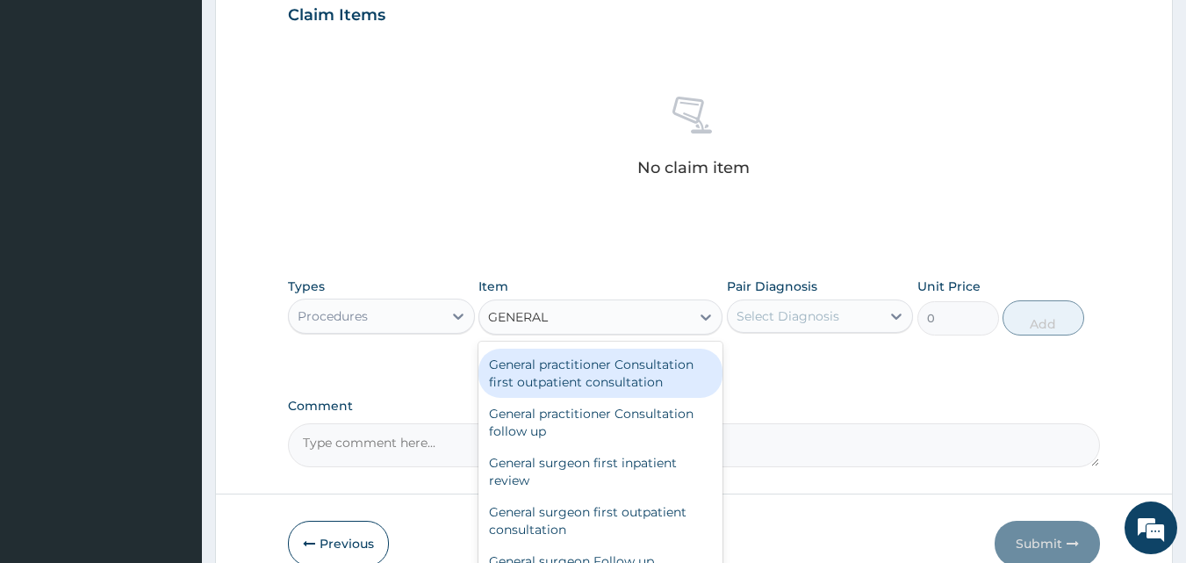
click at [558, 376] on div "General practitioner Consultation first outpatient consultation" at bounding box center [601, 373] width 244 height 49
type input "3547.5"
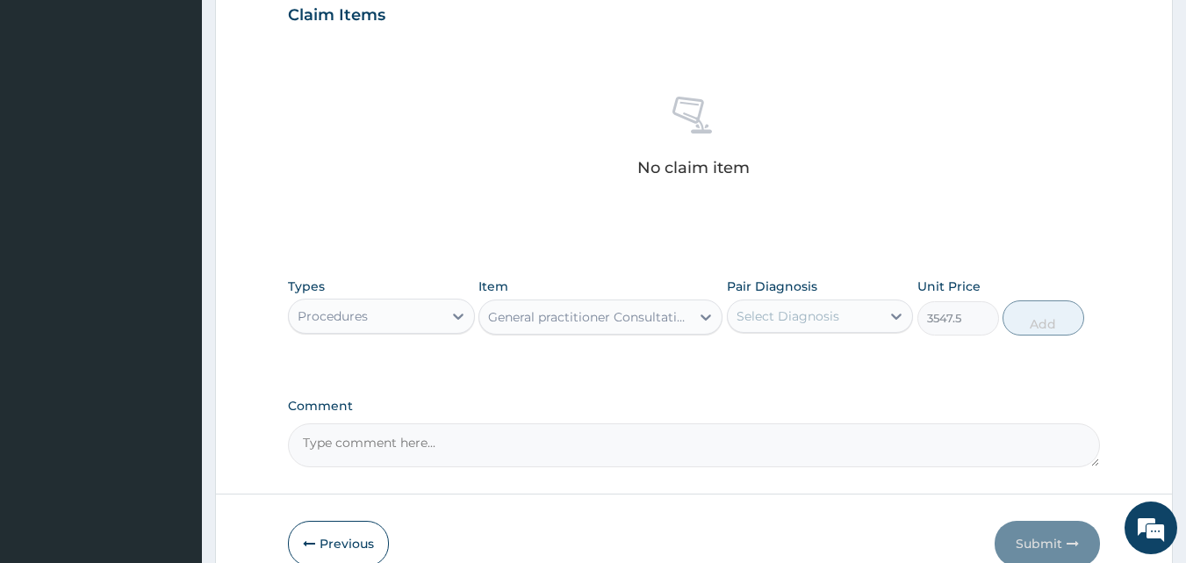
click at [831, 319] on div "Select Diagnosis" at bounding box center [788, 316] width 103 height 18
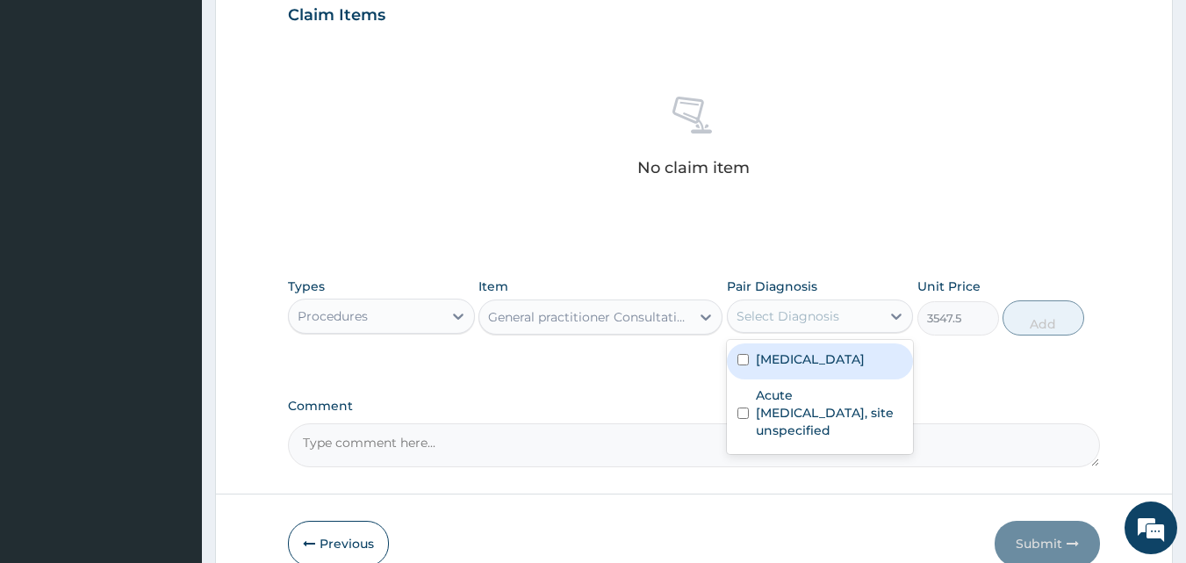
click at [803, 361] on label "Malaria, unspecified" at bounding box center [810, 359] width 109 height 18
checkbox input "true"
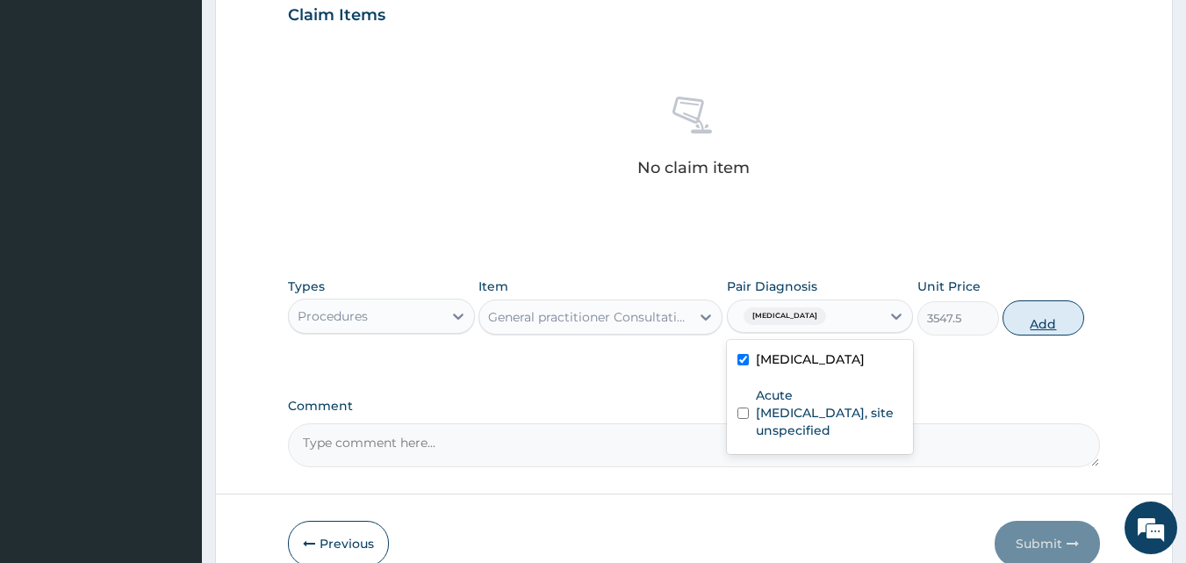
click at [1033, 322] on button "Add" at bounding box center [1044, 317] width 82 height 35
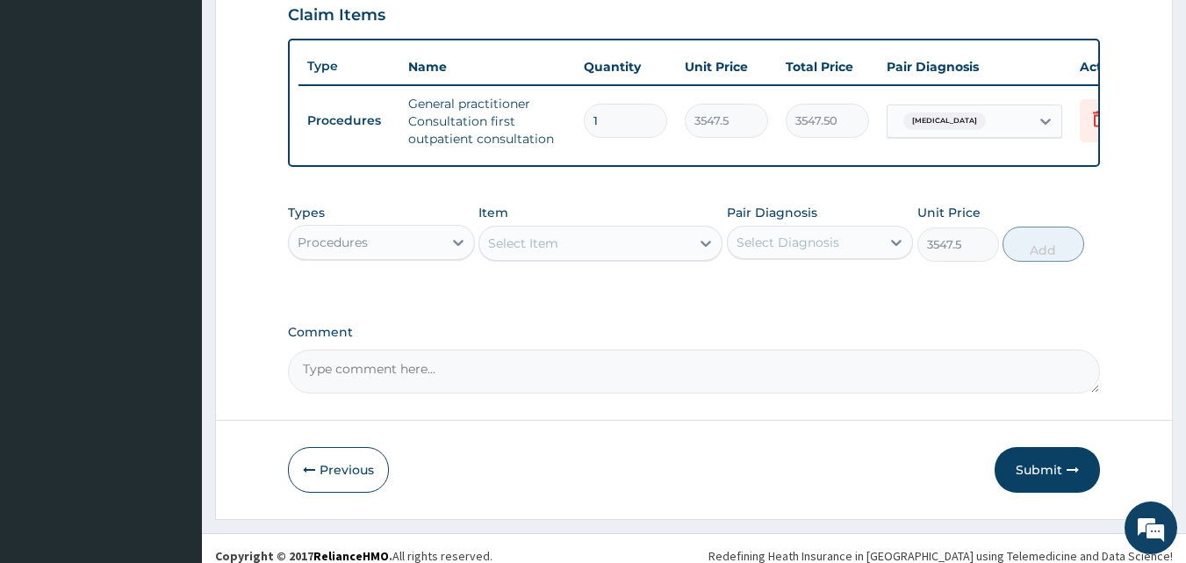
type input "0"
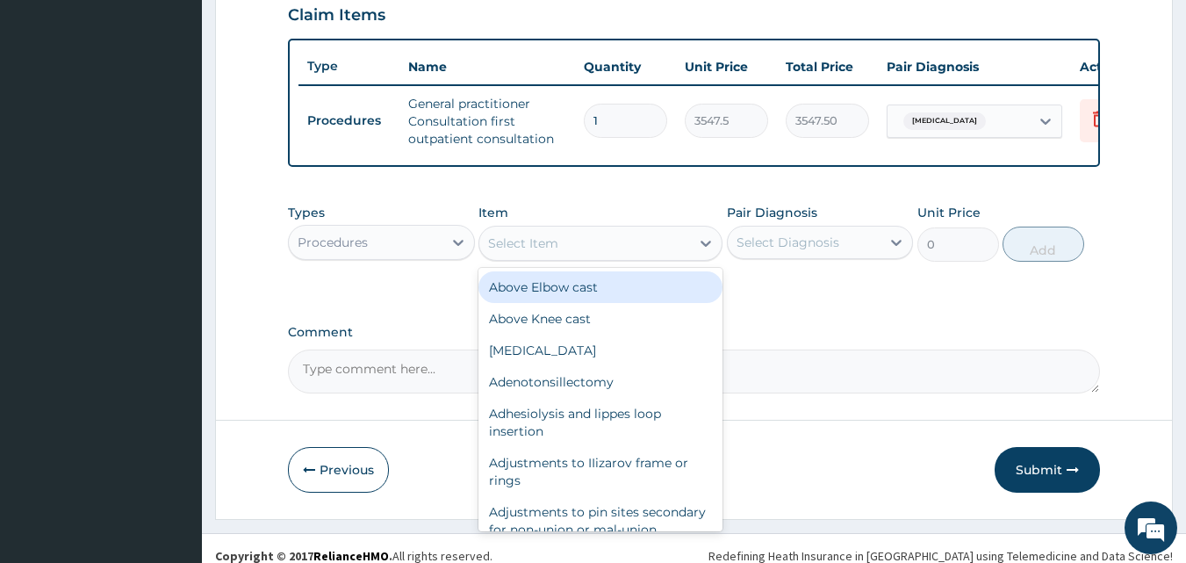
click at [554, 252] on div "Select Item" at bounding box center [523, 243] width 70 height 18
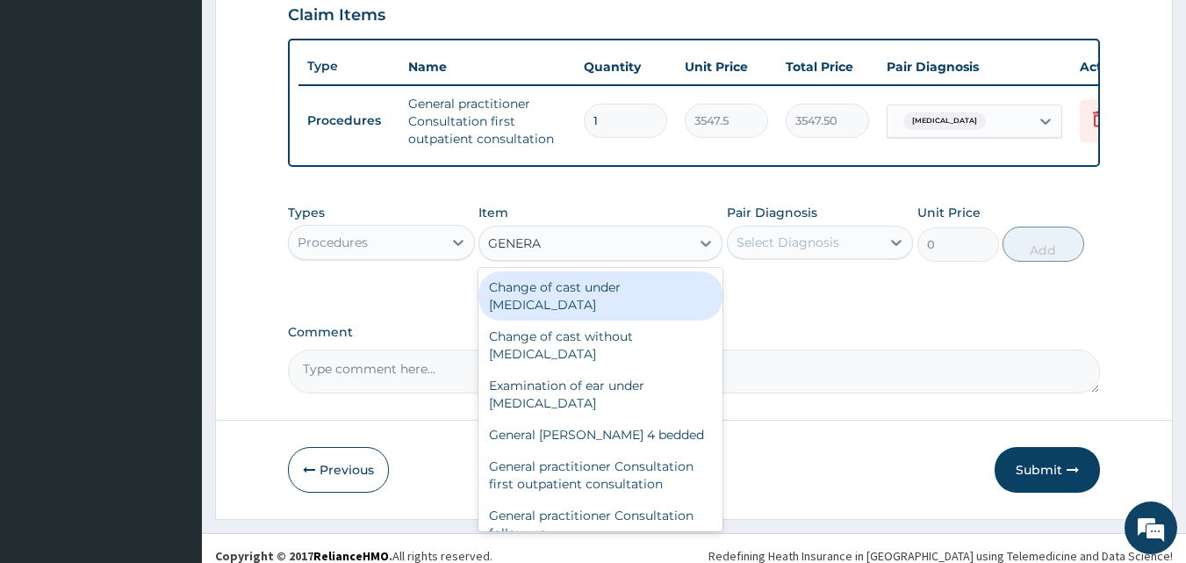
type input "GENERAL"
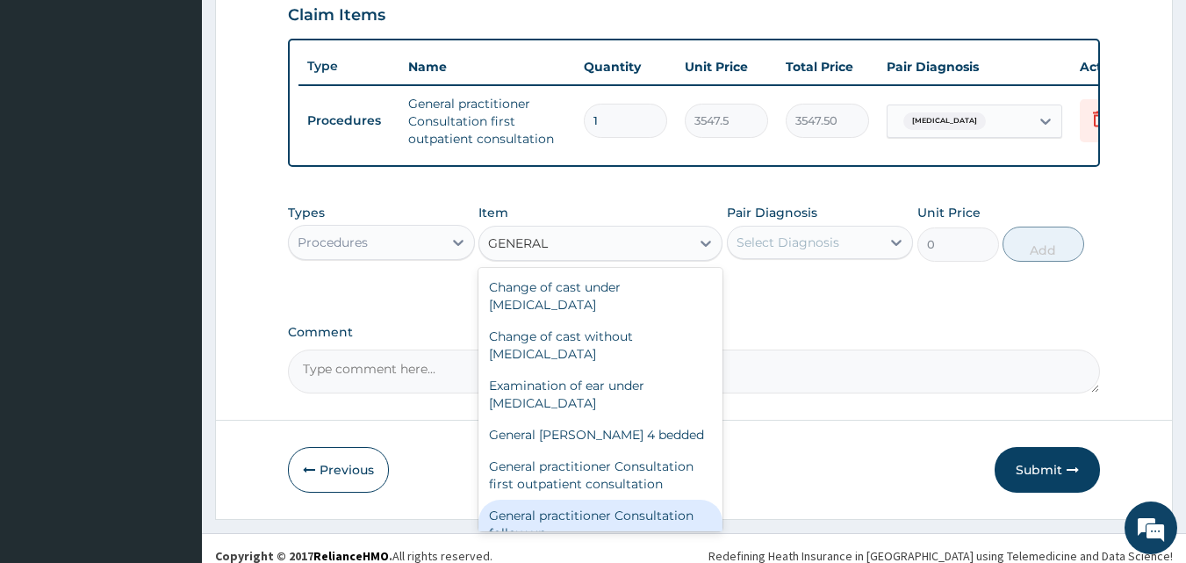
click at [616, 521] on div "General practitioner Consultation follow up" at bounding box center [601, 524] width 244 height 49
type input "2365"
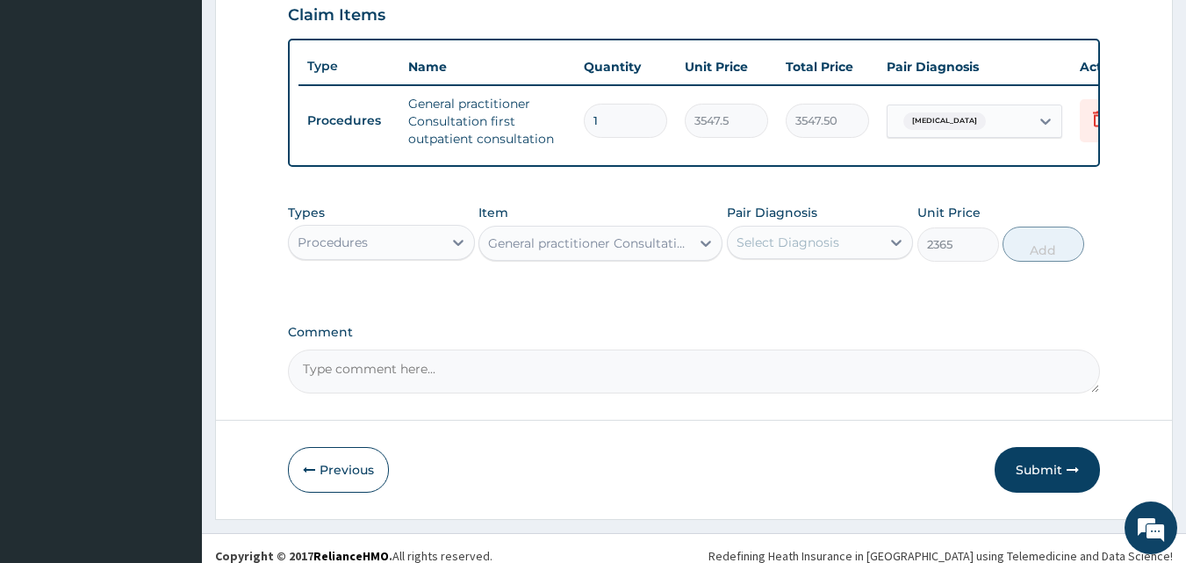
click at [828, 251] on div "Select Diagnosis" at bounding box center [788, 243] width 103 height 18
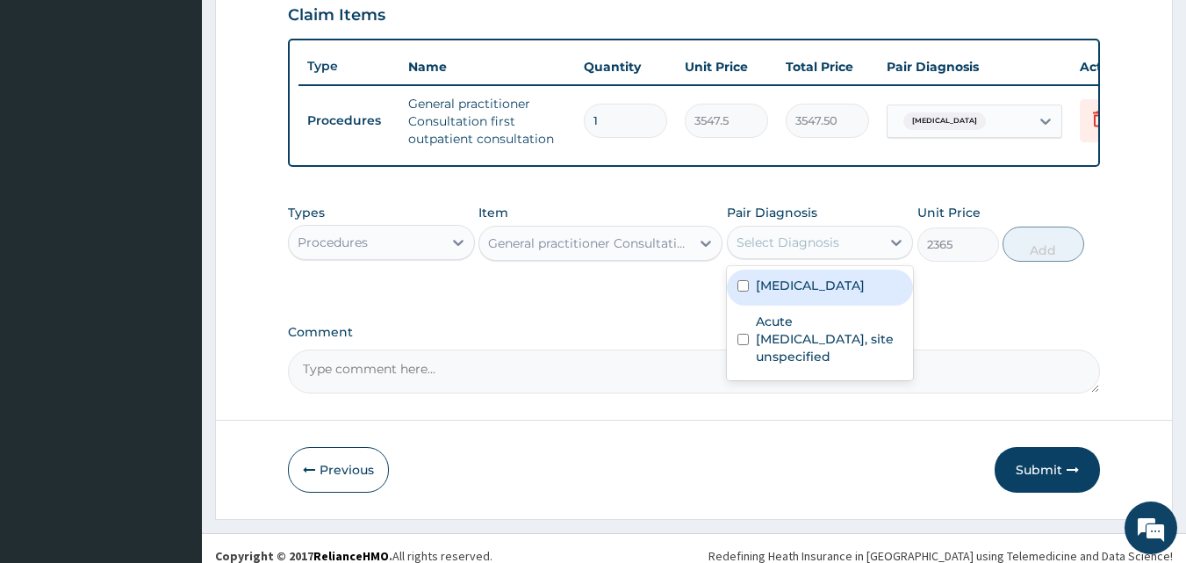
click at [826, 294] on label "Malaria, unspecified" at bounding box center [810, 286] width 109 height 18
checkbox input "true"
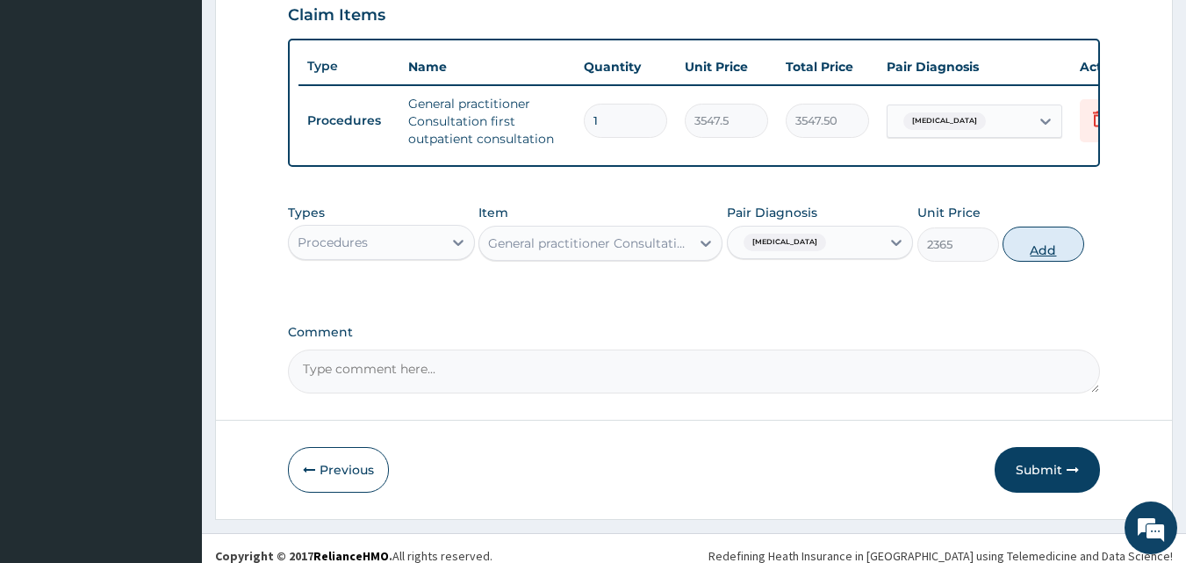
click at [1059, 252] on button "Add" at bounding box center [1044, 244] width 82 height 35
type input "0"
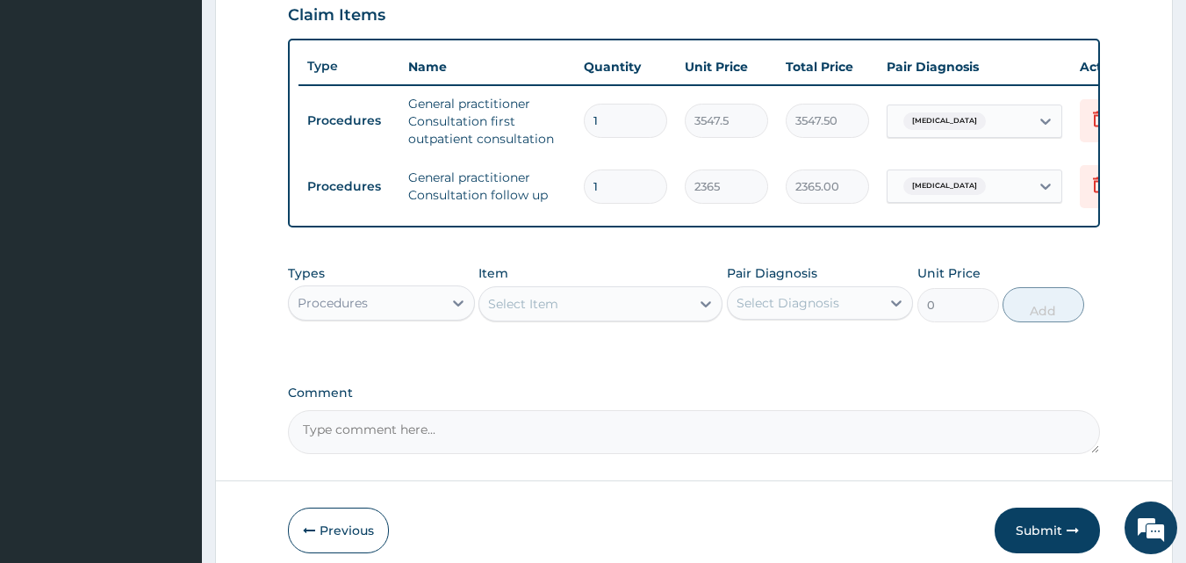
click at [442, 317] on div "Procedures" at bounding box center [366, 303] width 154 height 28
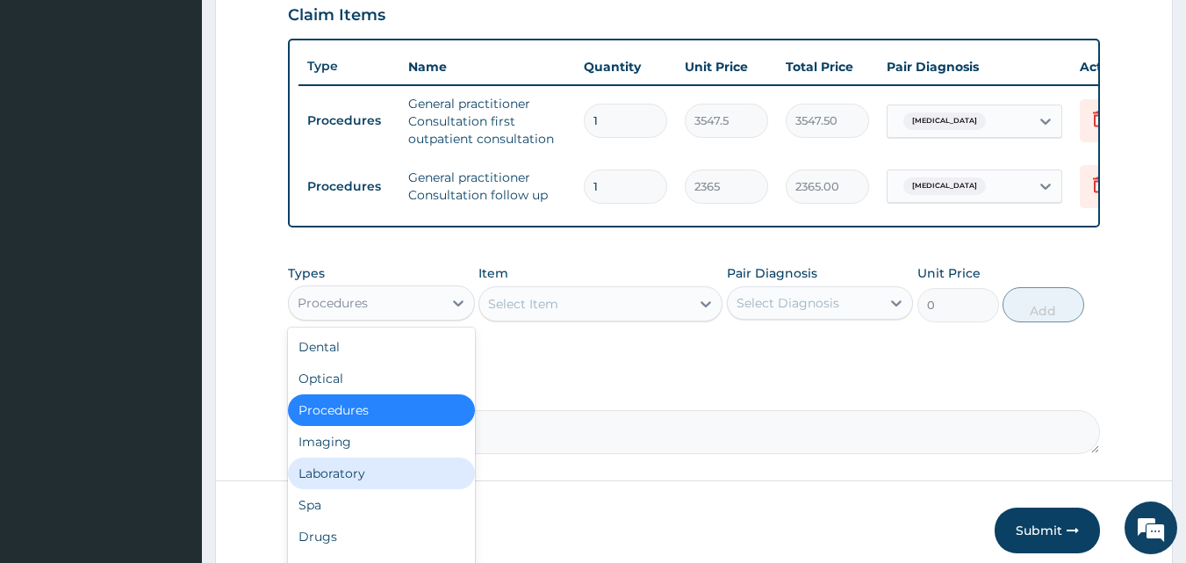
click at [374, 486] on div "Laboratory" at bounding box center [381, 473] width 187 height 32
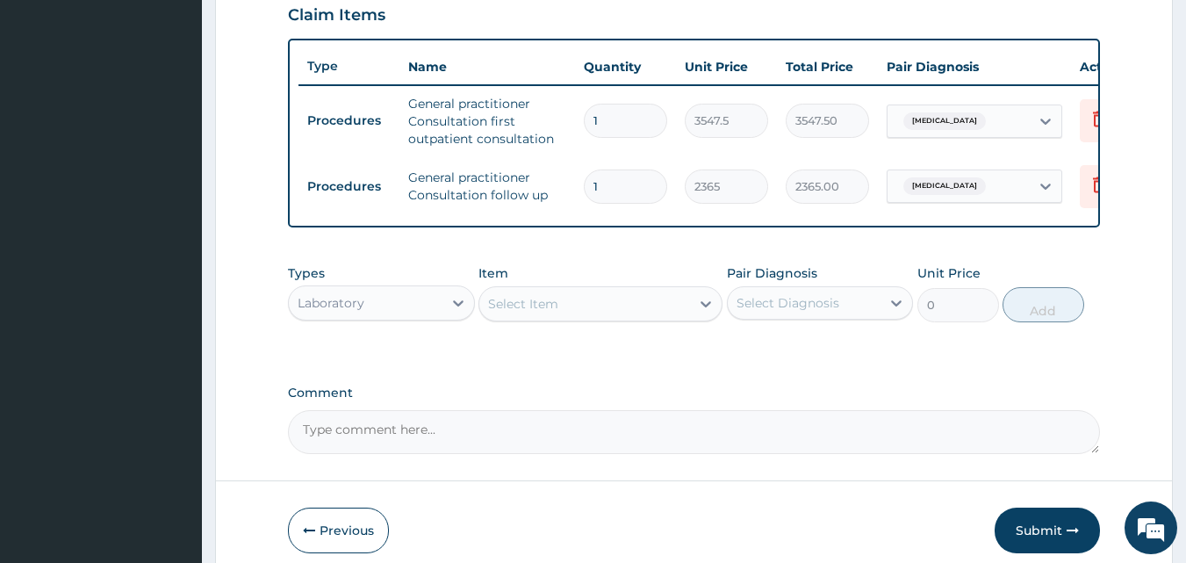
click at [599, 318] on div "Select Item" at bounding box center [584, 304] width 211 height 28
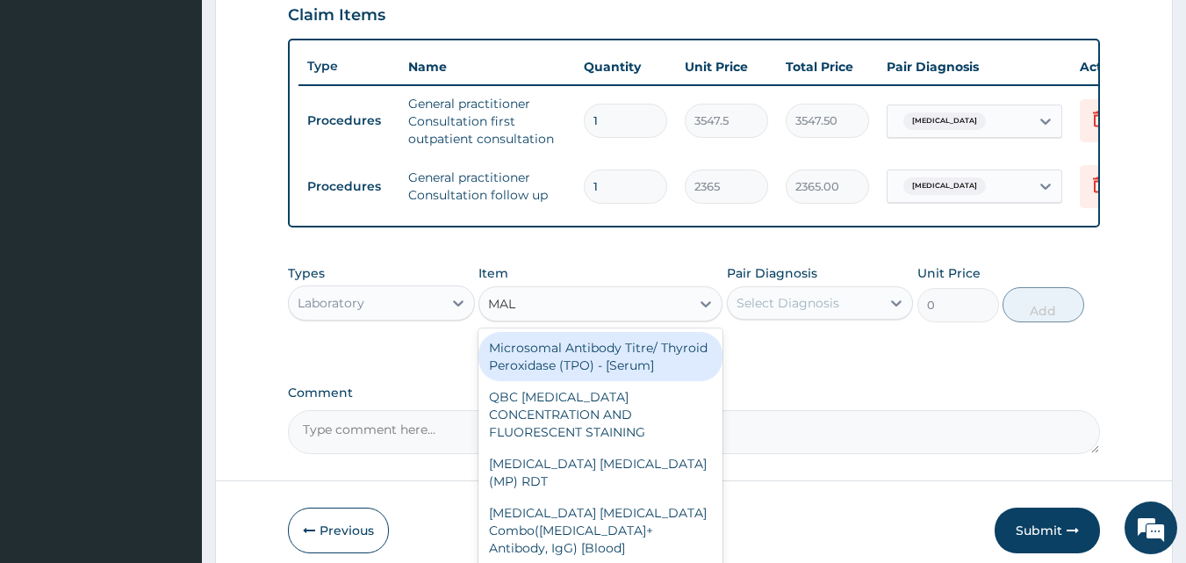
type input "MALA"
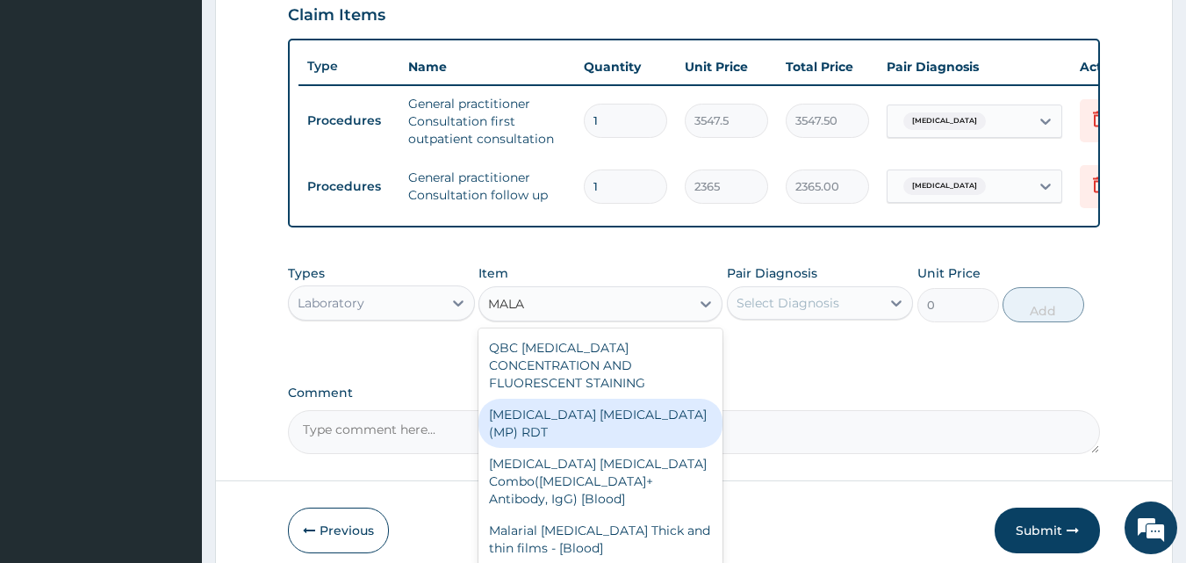
click at [645, 410] on div "MALARIA PARASITE (MP) RDT" at bounding box center [601, 423] width 244 height 49
type input "1612.5"
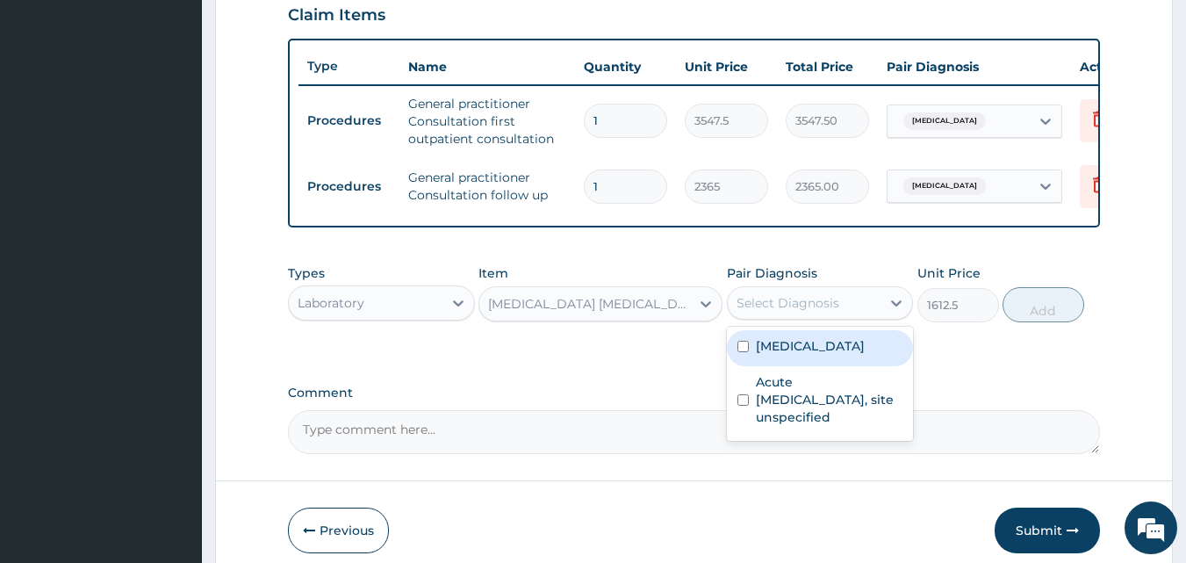
click at [826, 312] on div "Select Diagnosis" at bounding box center [788, 303] width 103 height 18
click at [811, 355] on label "Malaria, unspecified" at bounding box center [810, 346] width 109 height 18
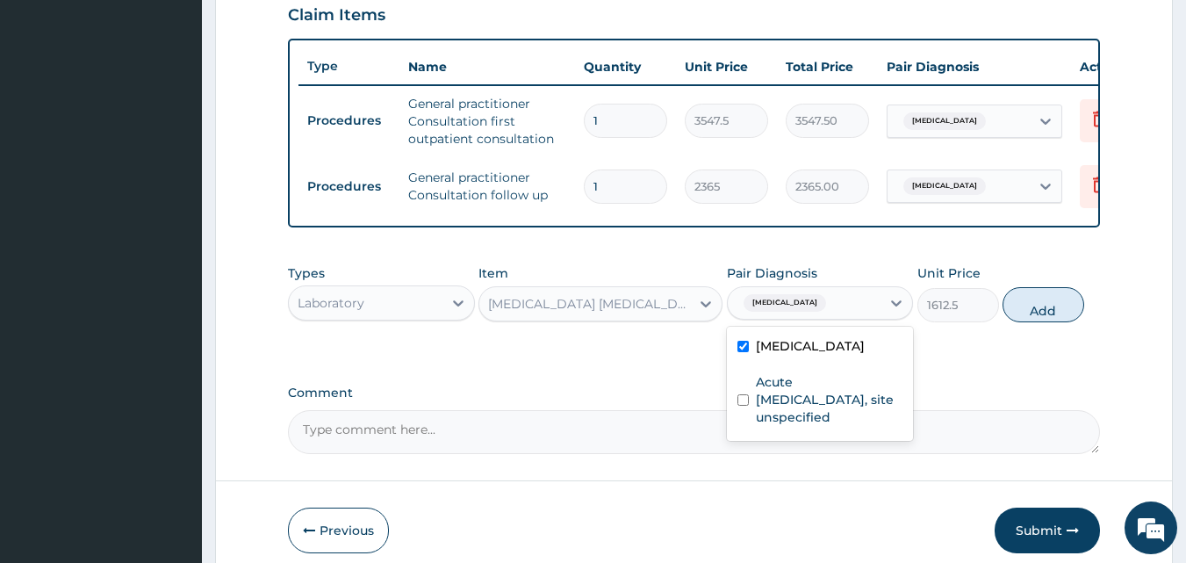
checkbox input "true"
click at [1041, 322] on button "Add" at bounding box center [1044, 304] width 82 height 35
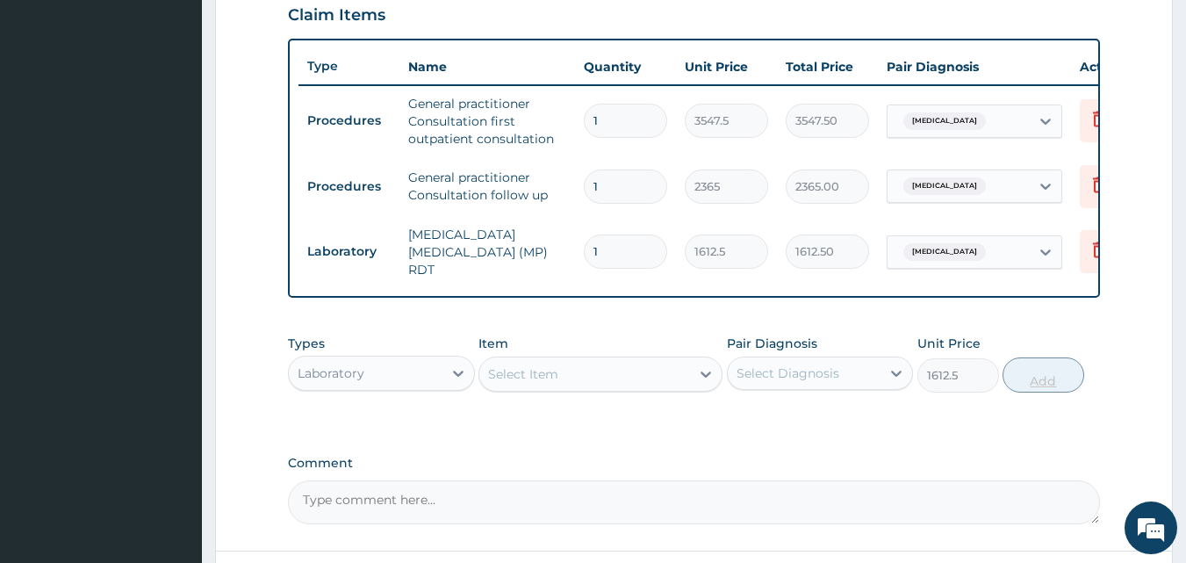
type input "0"
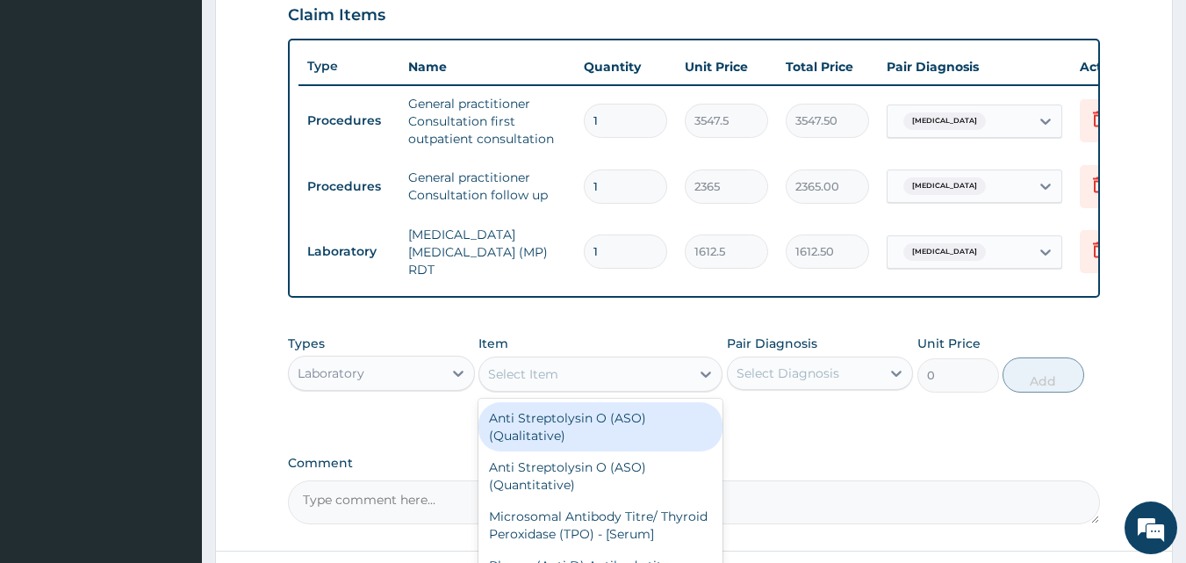
click at [580, 378] on div "Select Item" at bounding box center [584, 374] width 211 height 28
type input "FBC"
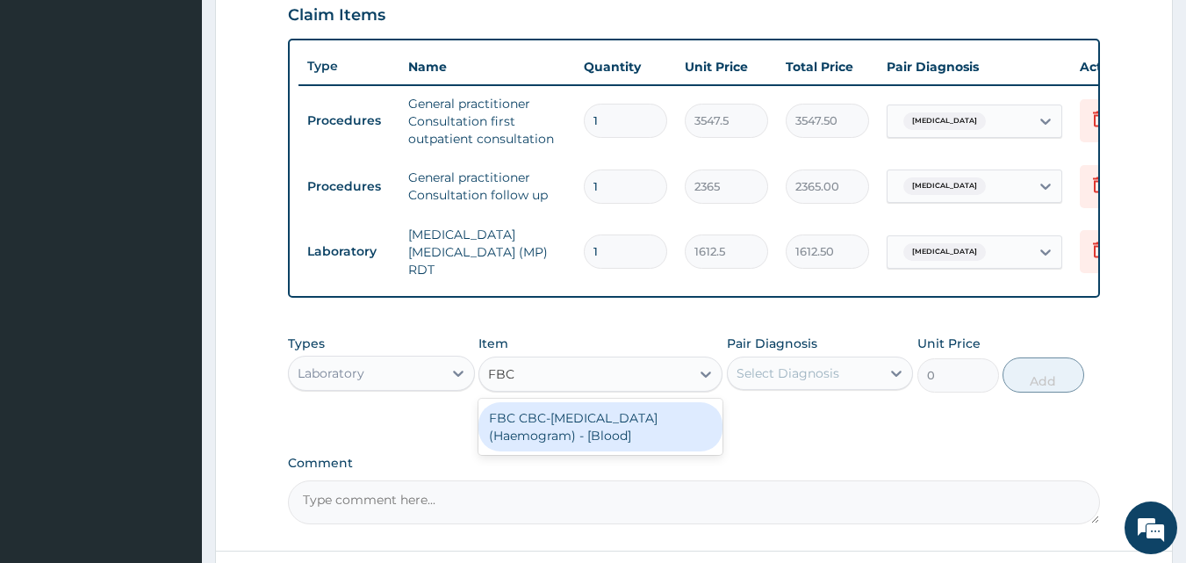
click at [569, 424] on div "FBC CBC-Complete Blood Count (Haemogram) - [Blood]" at bounding box center [601, 426] width 244 height 49
type input "4300"
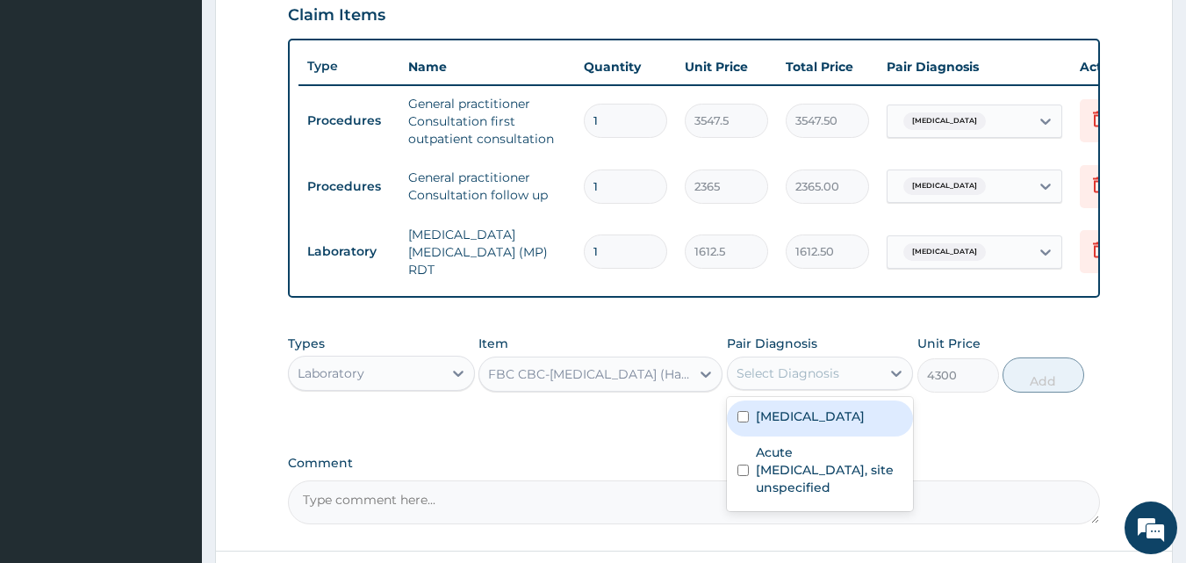
click at [750, 374] on div "Select Diagnosis" at bounding box center [788, 373] width 103 height 18
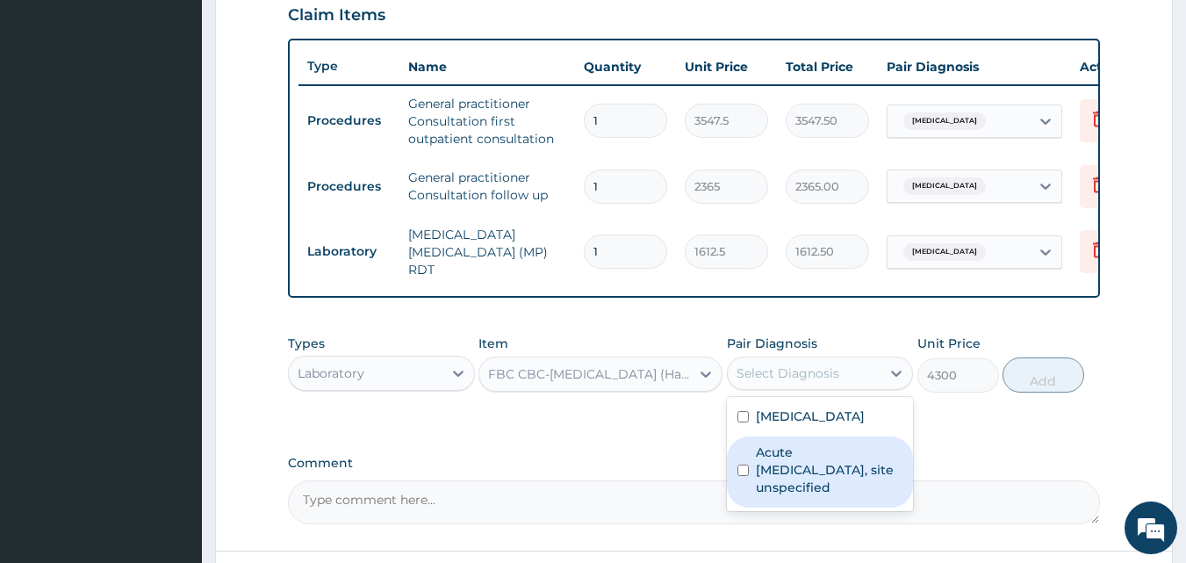
click at [762, 469] on label "Acute upper respiratory infection, site unspecified" at bounding box center [830, 469] width 148 height 53
checkbox input "true"
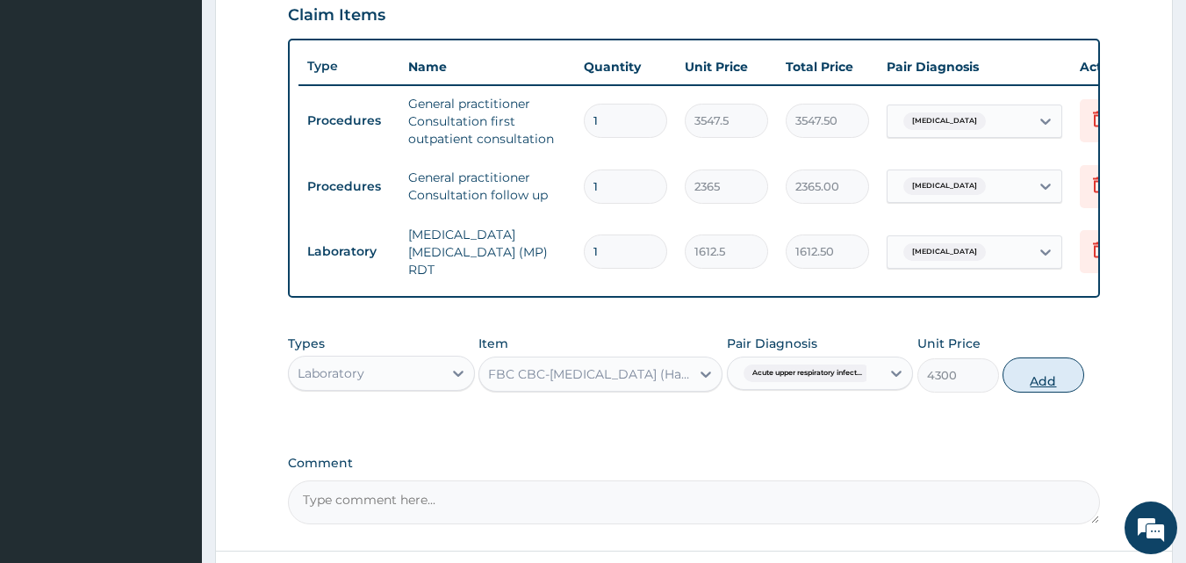
click at [1035, 383] on button "Add" at bounding box center [1044, 374] width 82 height 35
type input "0"
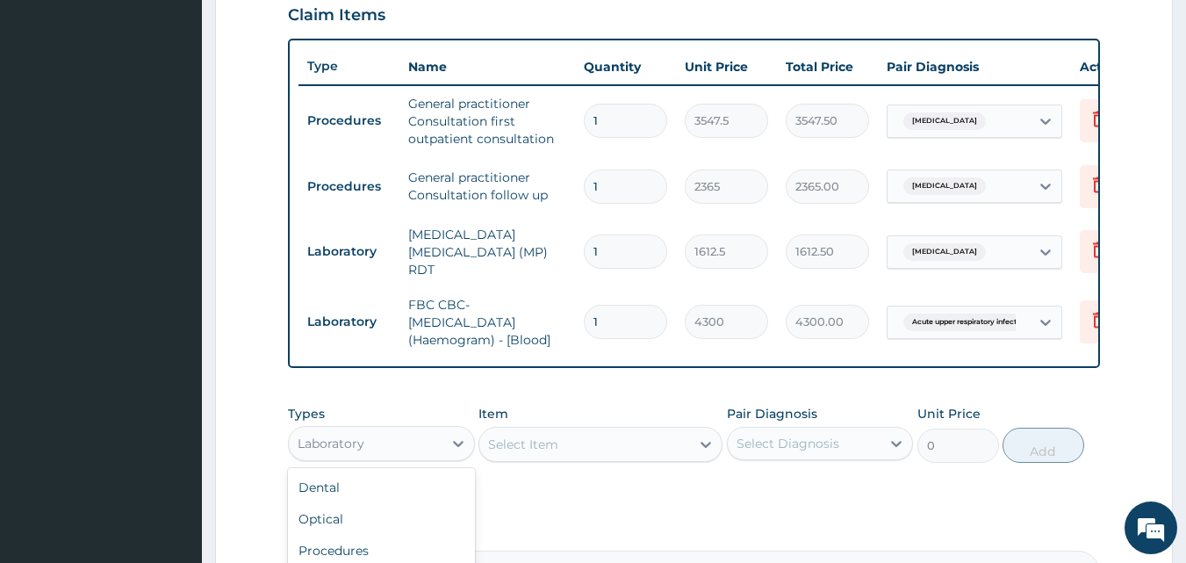
click at [365, 443] on div "Laboratory" at bounding box center [366, 443] width 154 height 28
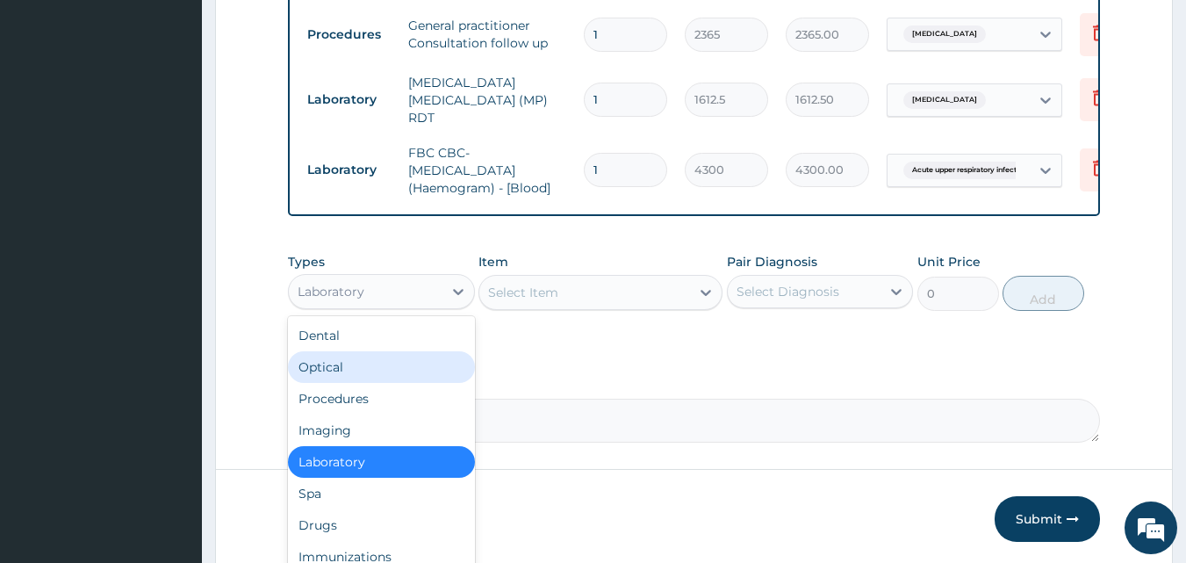
scroll to position [790, 0]
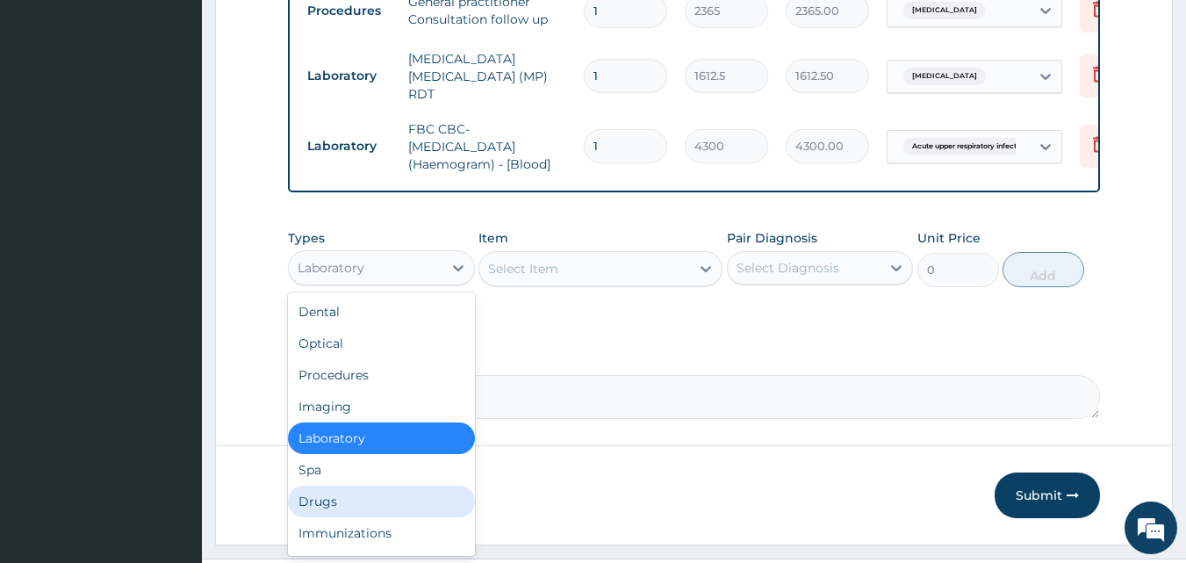
click at [385, 499] on div "Drugs" at bounding box center [381, 502] width 187 height 32
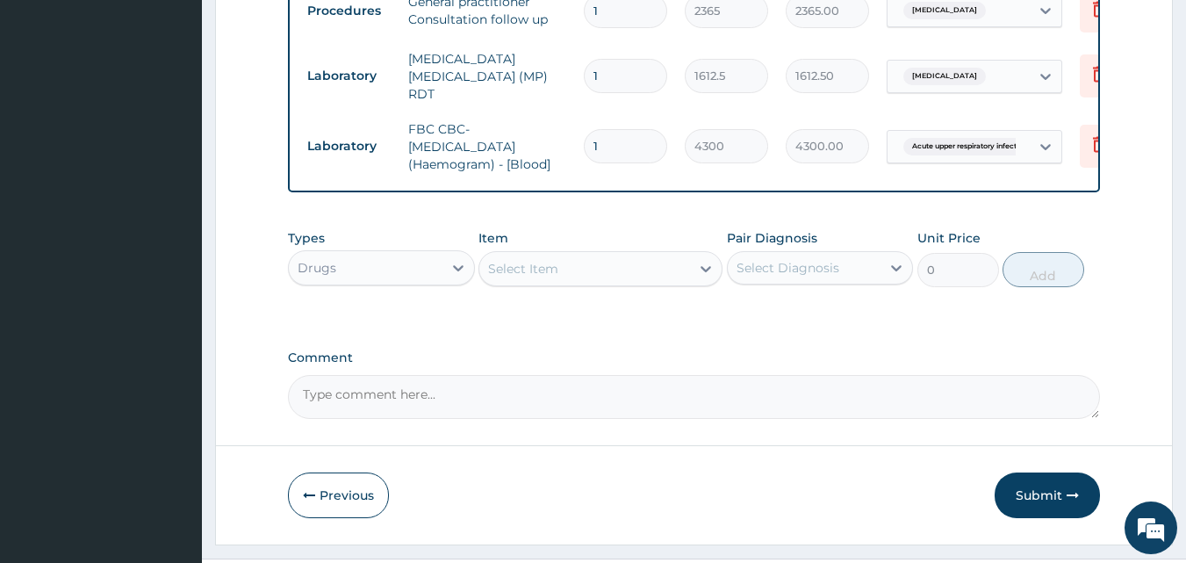
click at [577, 277] on div "Select Item" at bounding box center [584, 269] width 211 height 28
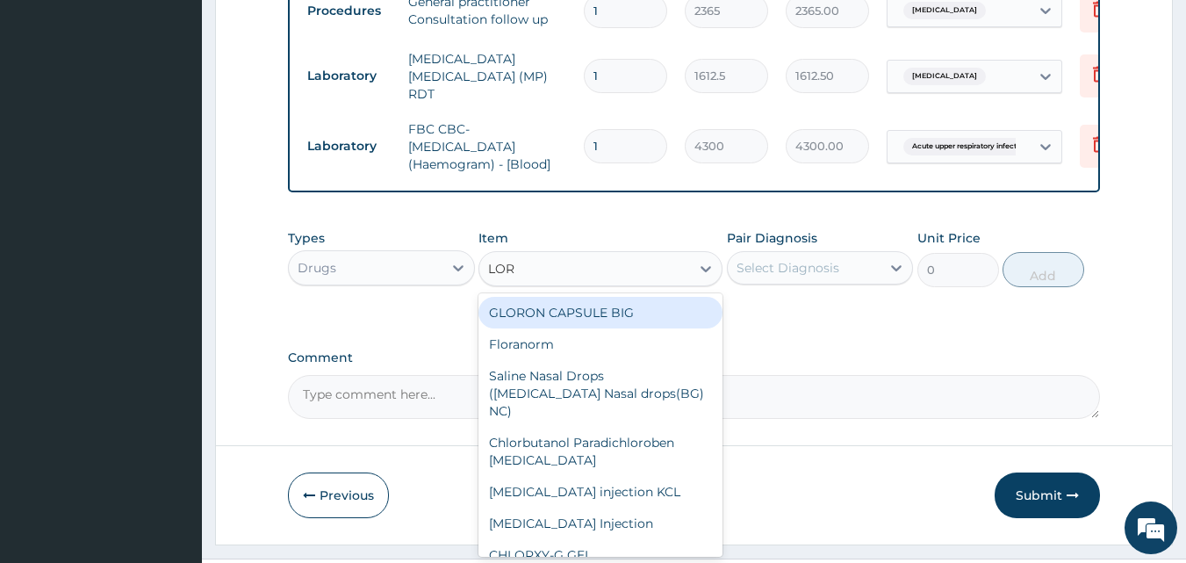
type input "LORA"
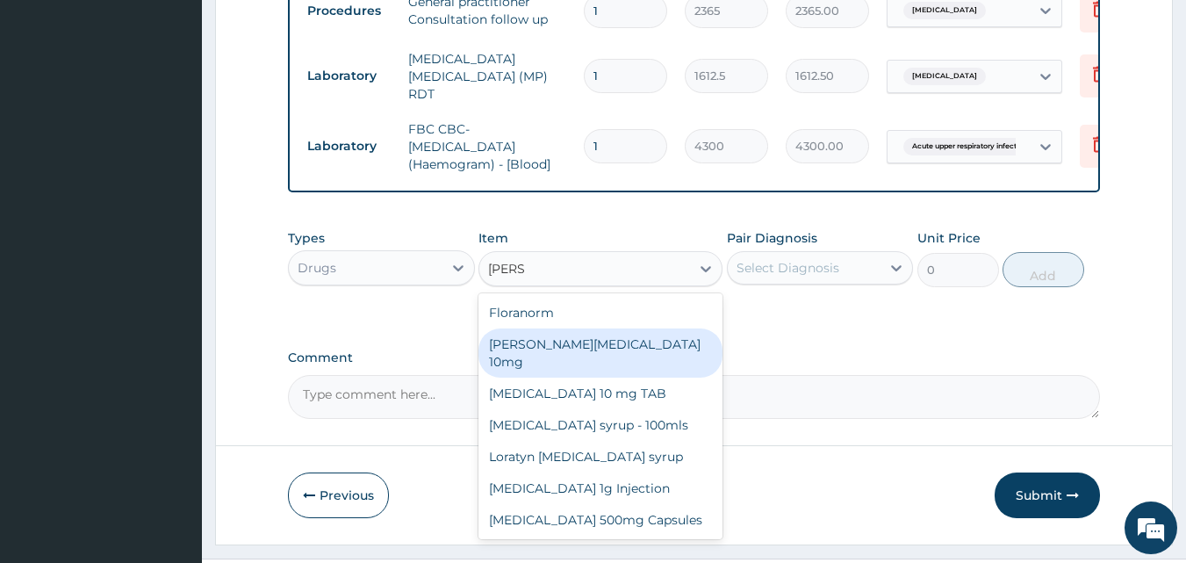
click at [580, 351] on div "Loratyn Loratadine 10mg" at bounding box center [601, 352] width 244 height 49
type input "88.6875"
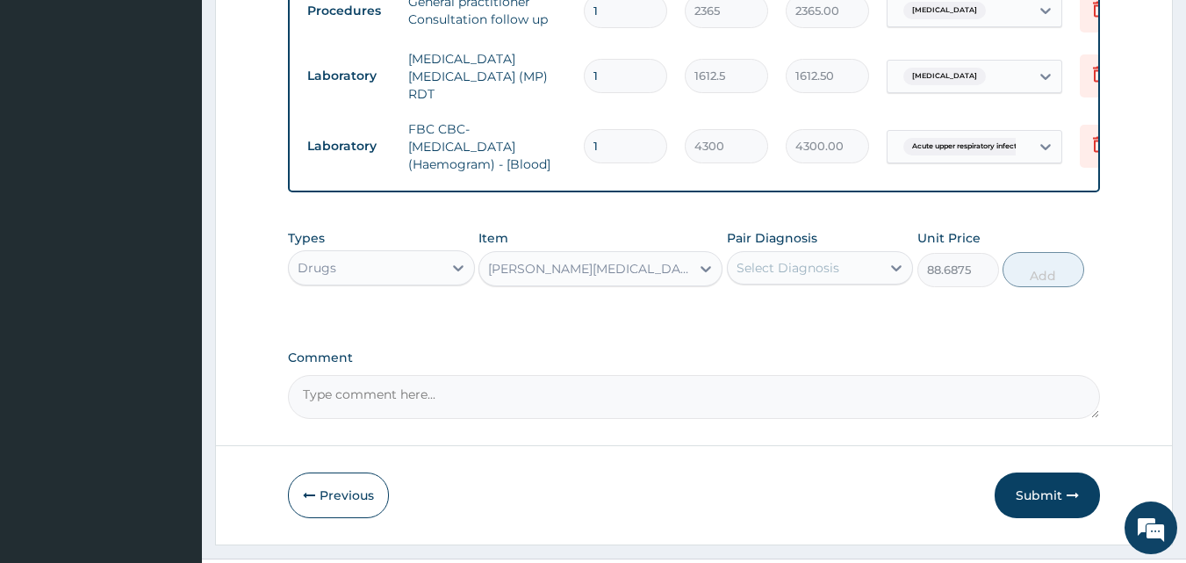
click at [854, 271] on div "Select Diagnosis" at bounding box center [805, 268] width 154 height 28
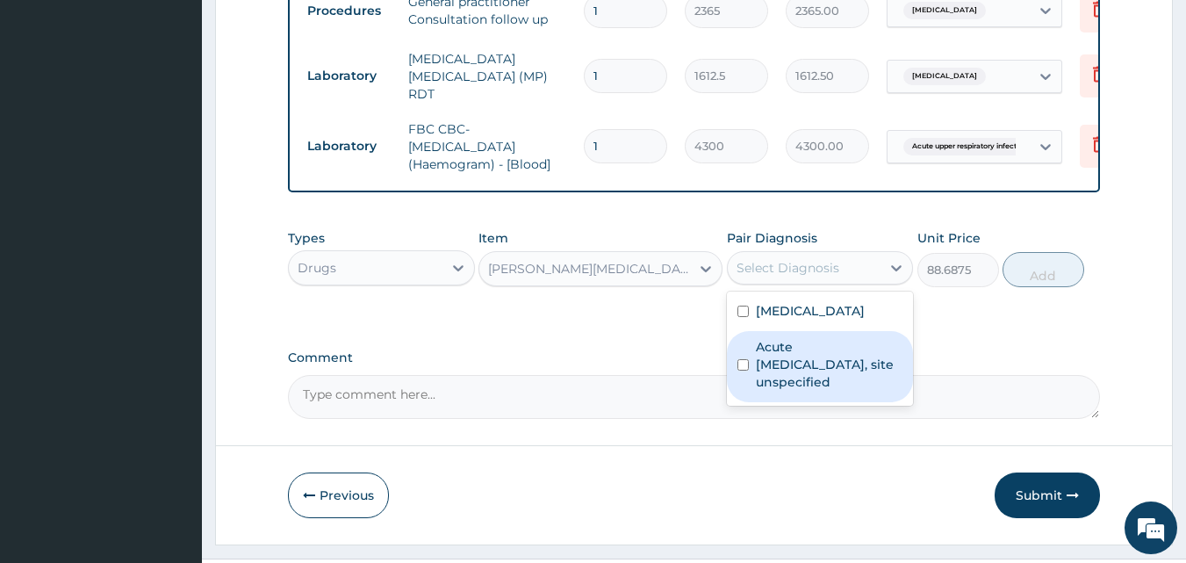
click at [816, 360] on label "Acute upper respiratory infection, site unspecified" at bounding box center [830, 364] width 148 height 53
checkbox input "true"
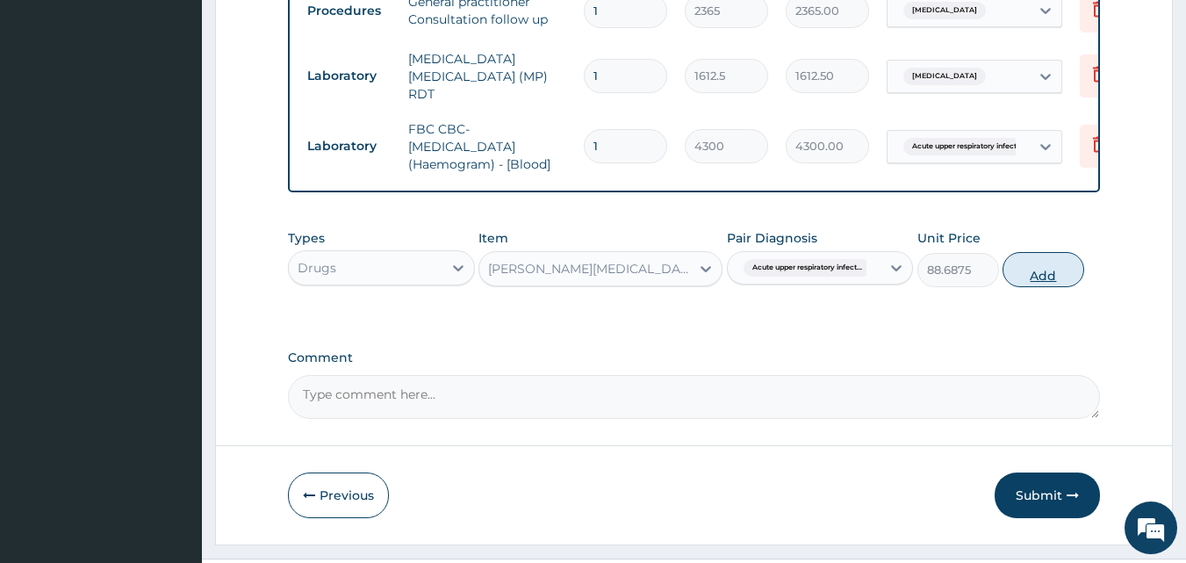
click at [1031, 279] on button "Add" at bounding box center [1044, 269] width 82 height 35
type input "0"
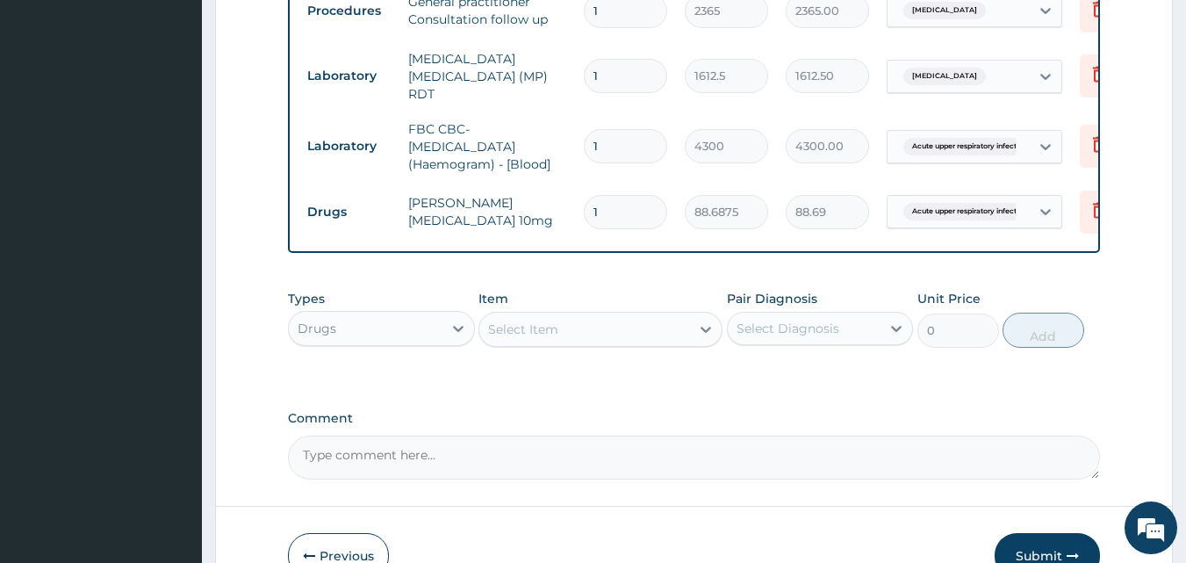
click at [531, 333] on div "Select Item" at bounding box center [523, 330] width 70 height 18
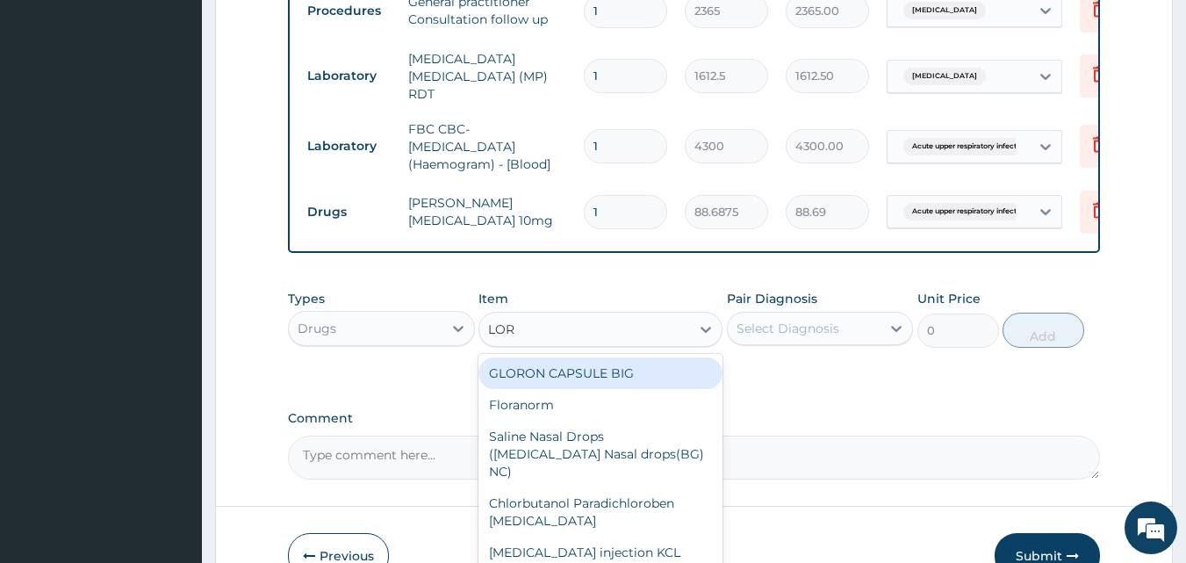
type input "LORA"
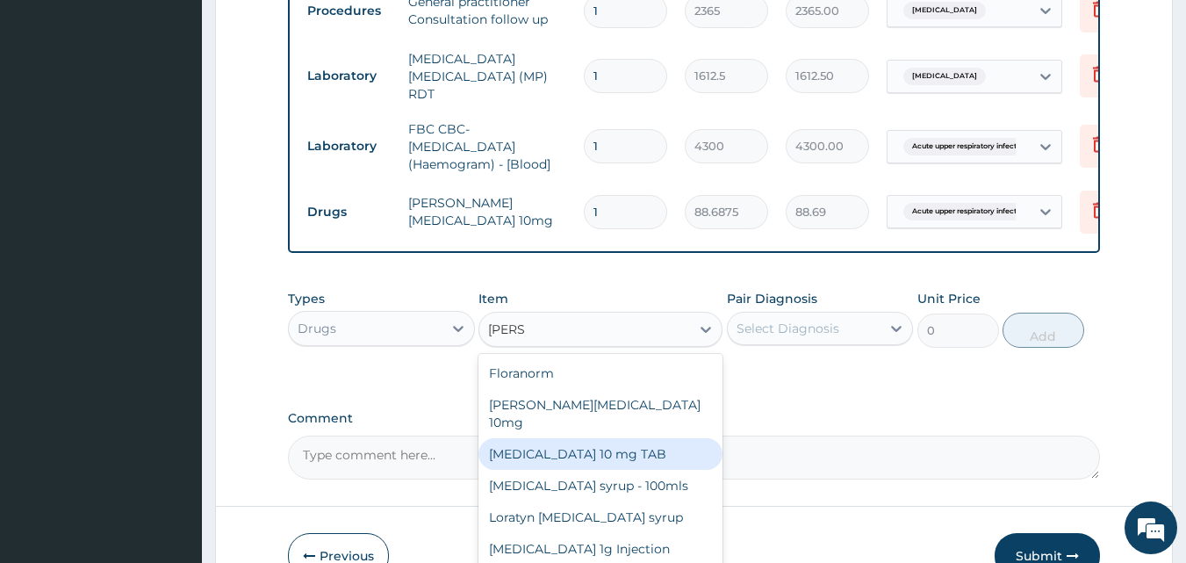
click at [567, 438] on div "LORATADINE 10 mg TAB" at bounding box center [601, 454] width 244 height 32
type input "59.125"
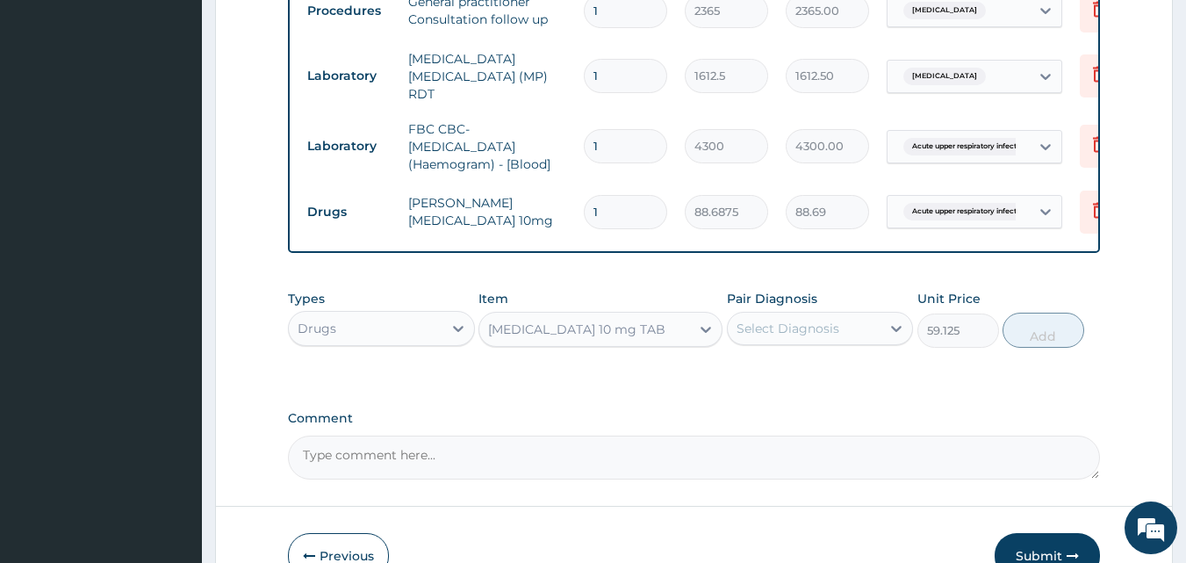
click at [628, 338] on div "LORATADINE 10 mg TAB" at bounding box center [576, 330] width 177 height 18
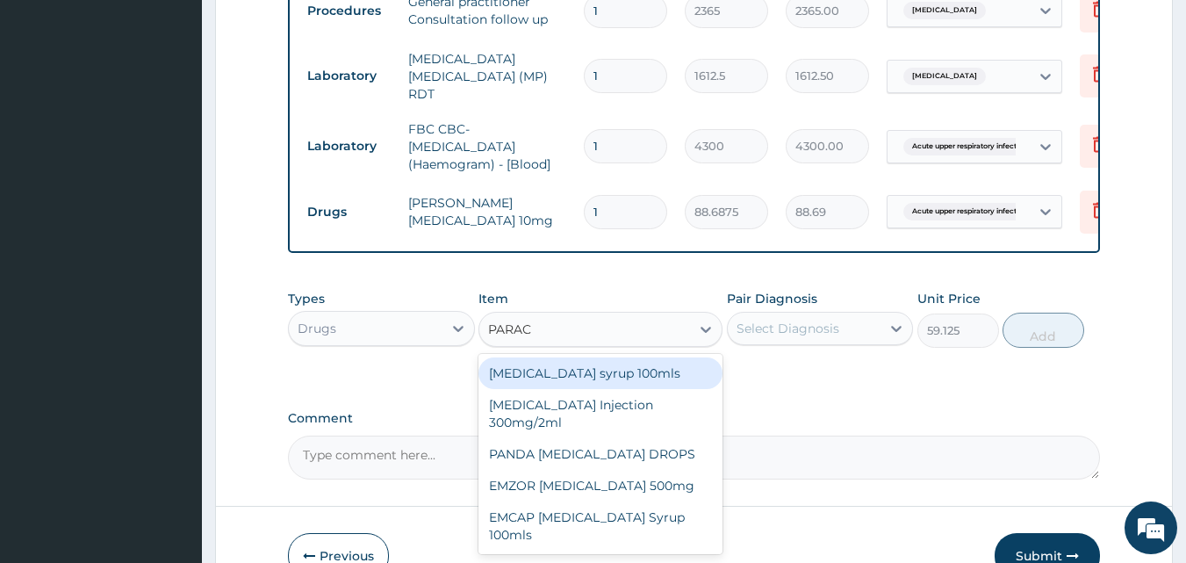
type input "PARACE"
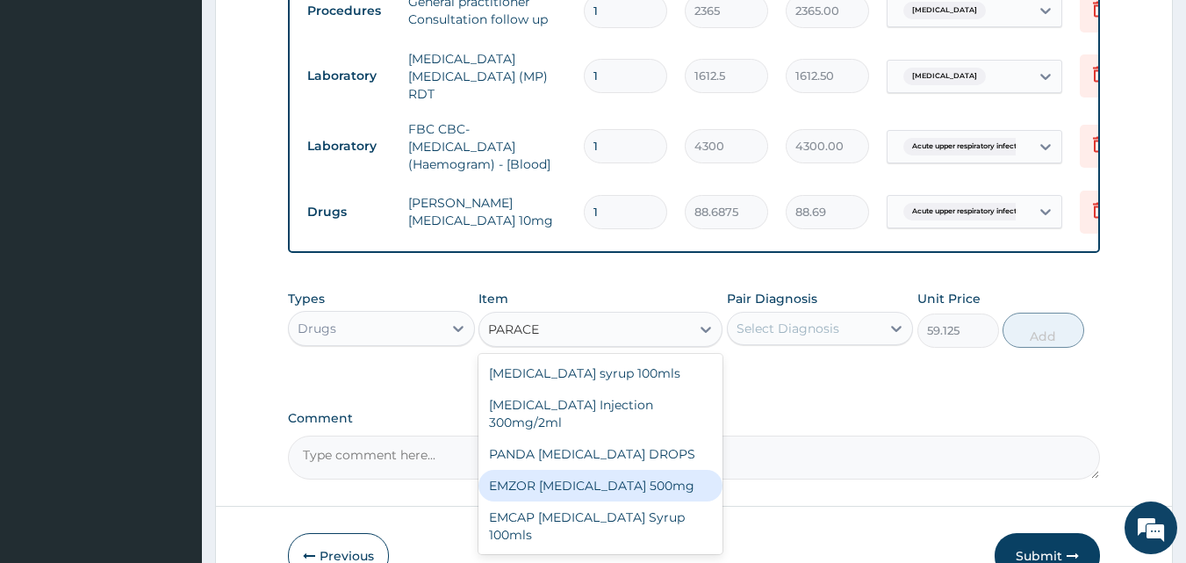
click at [627, 492] on div "EMZOR PARACETAMOL 500mg" at bounding box center [601, 486] width 244 height 32
type input "23.65"
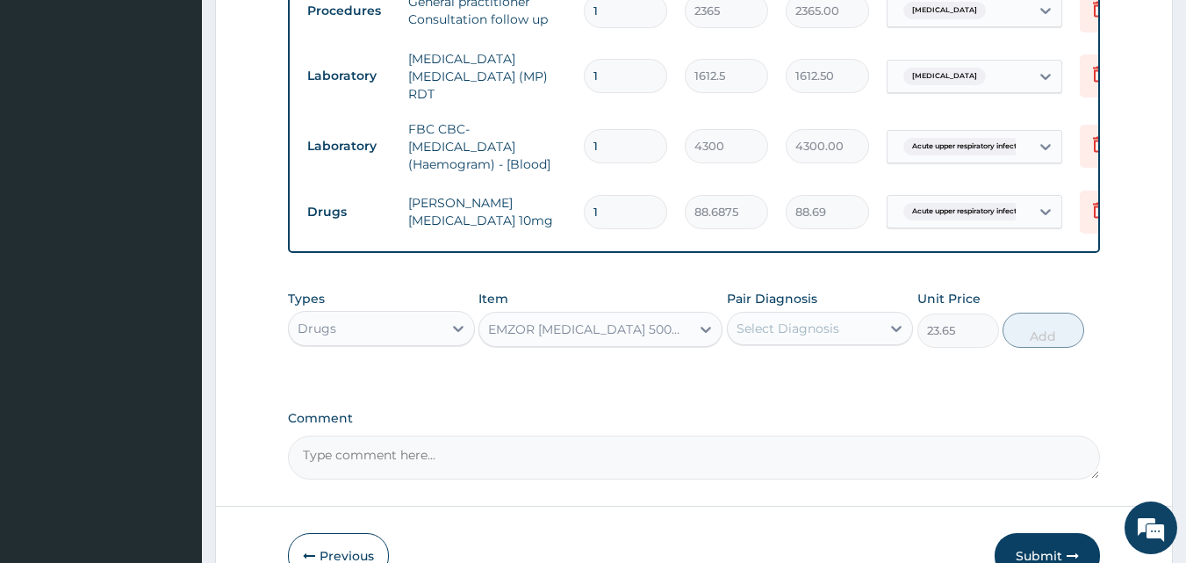
click at [832, 330] on div "Select Diagnosis" at bounding box center [788, 329] width 103 height 18
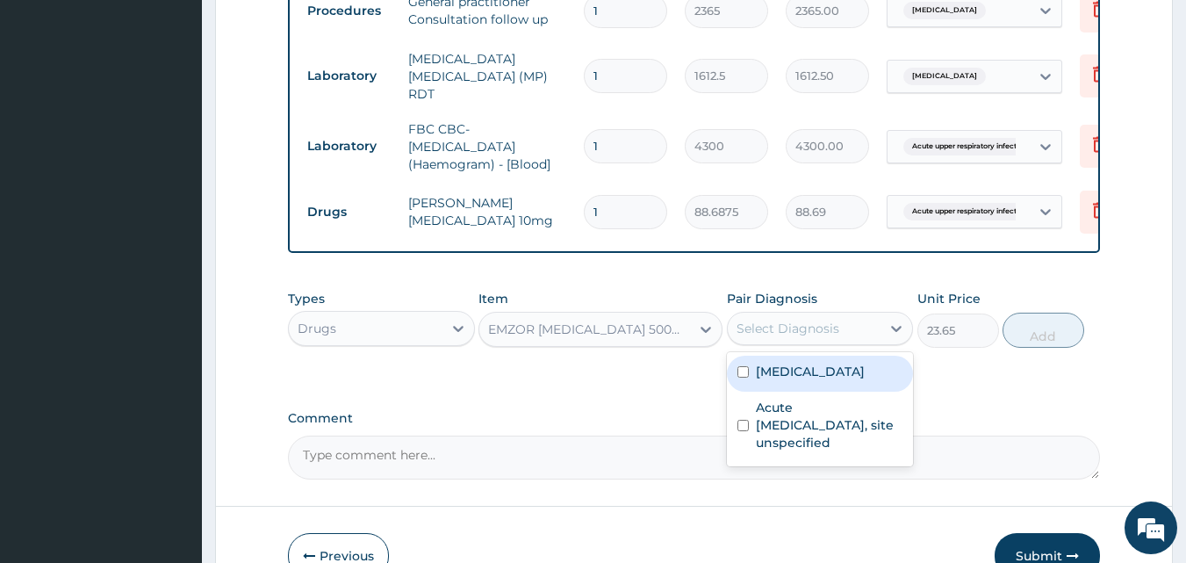
click at [811, 372] on label "Malaria, unspecified" at bounding box center [810, 372] width 109 height 18
checkbox input "true"
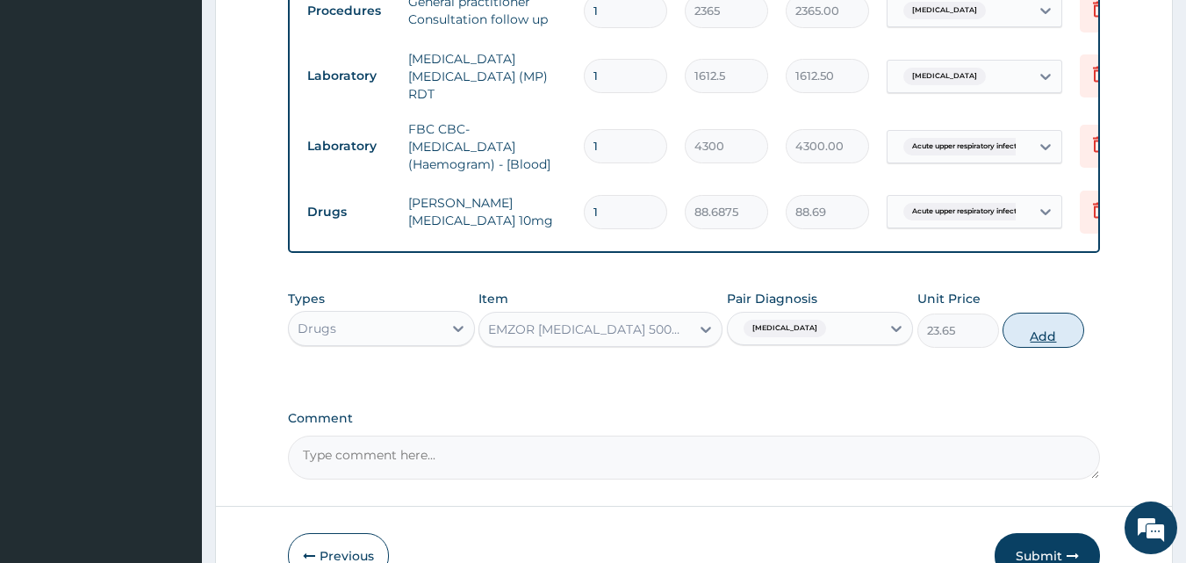
click at [1039, 331] on button "Add" at bounding box center [1044, 330] width 82 height 35
type input "0"
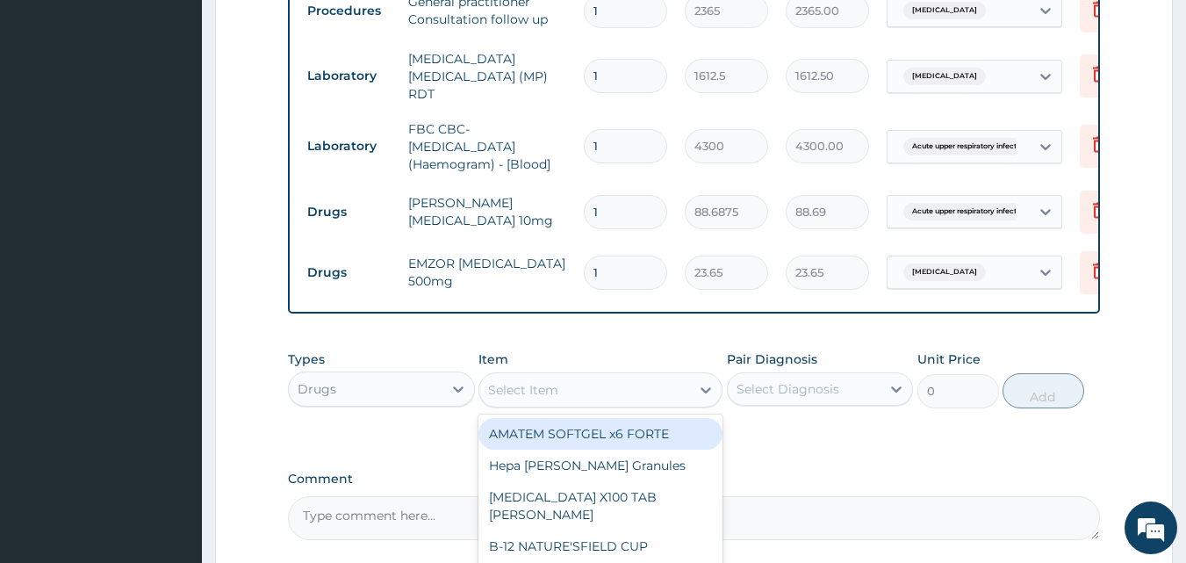
click at [538, 399] on div "Select Item" at bounding box center [523, 390] width 70 height 18
type input "L"
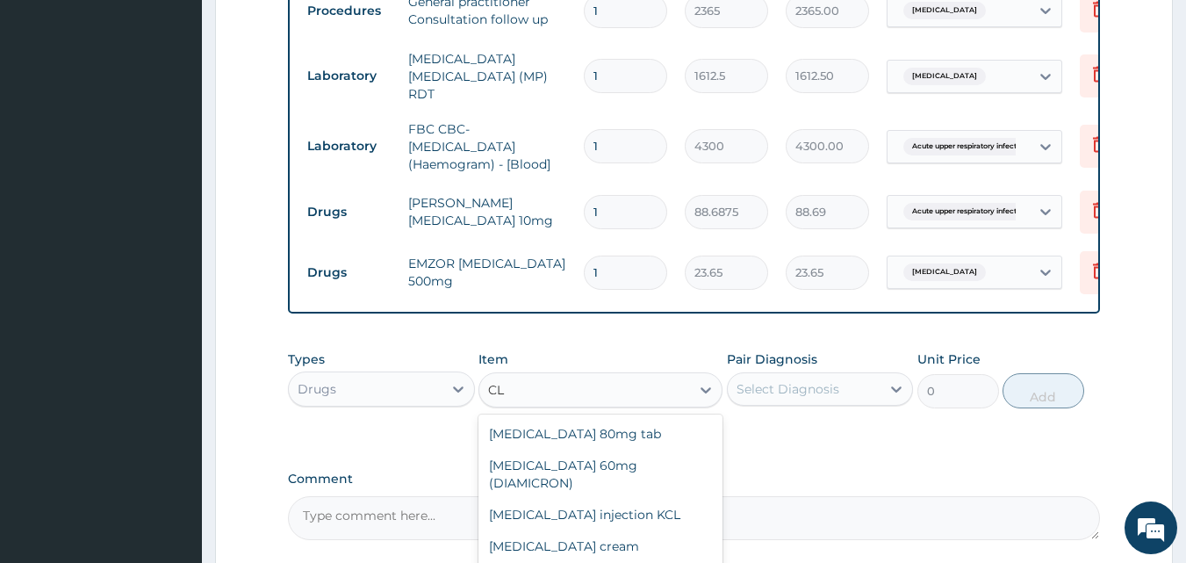
type input "C"
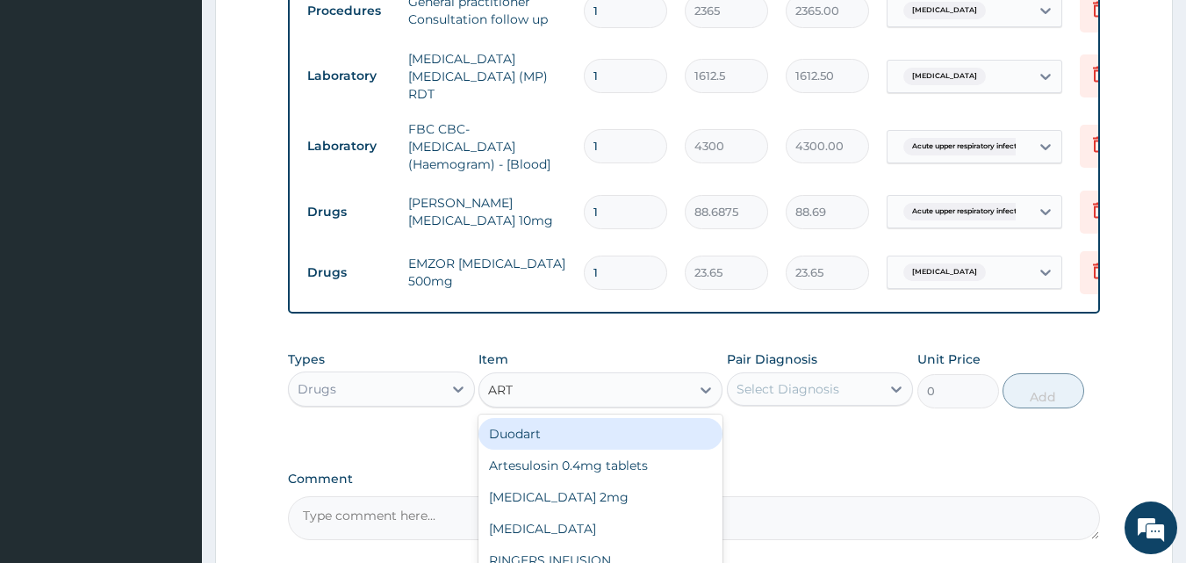
type input "ARTE"
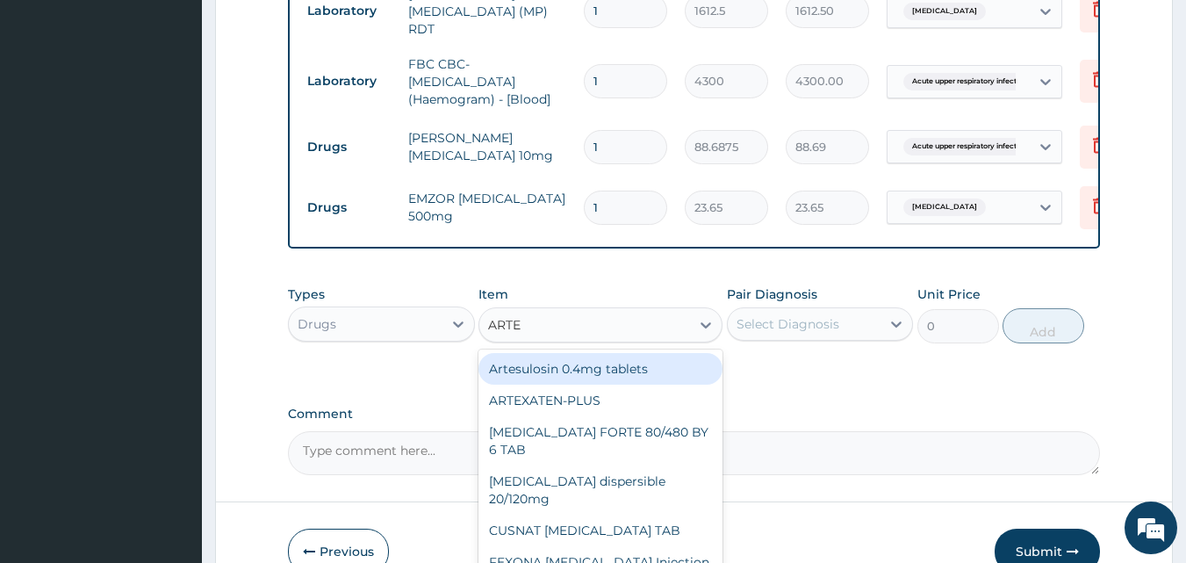
scroll to position [955, 0]
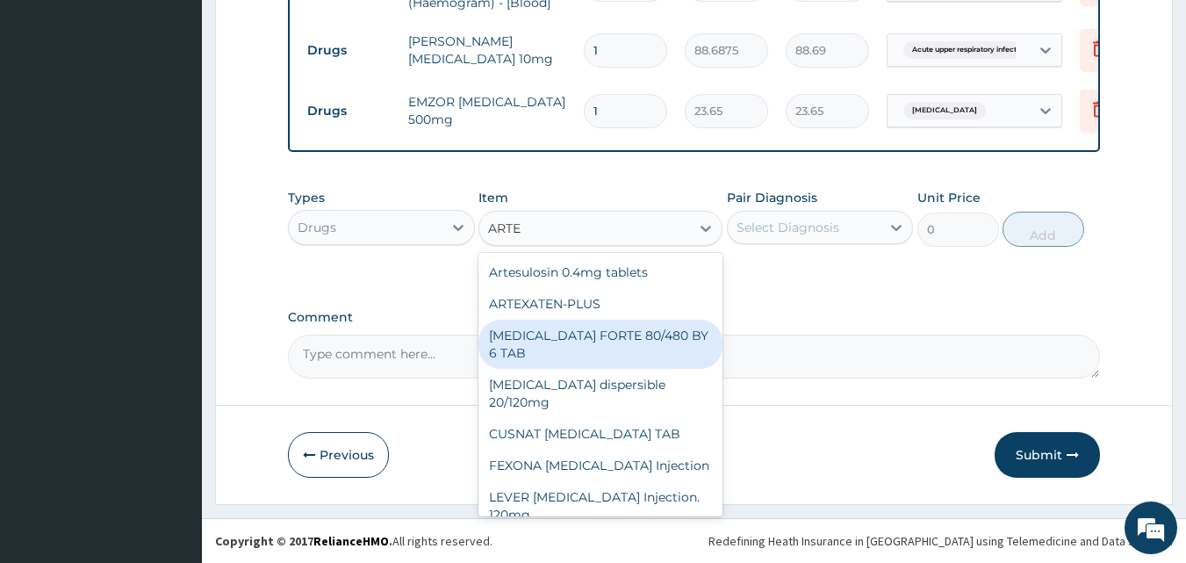
click at [605, 339] on div "COARTEM FORTE 80/480 BY 6 TAB" at bounding box center [601, 344] width 244 height 49
type input "449.35"
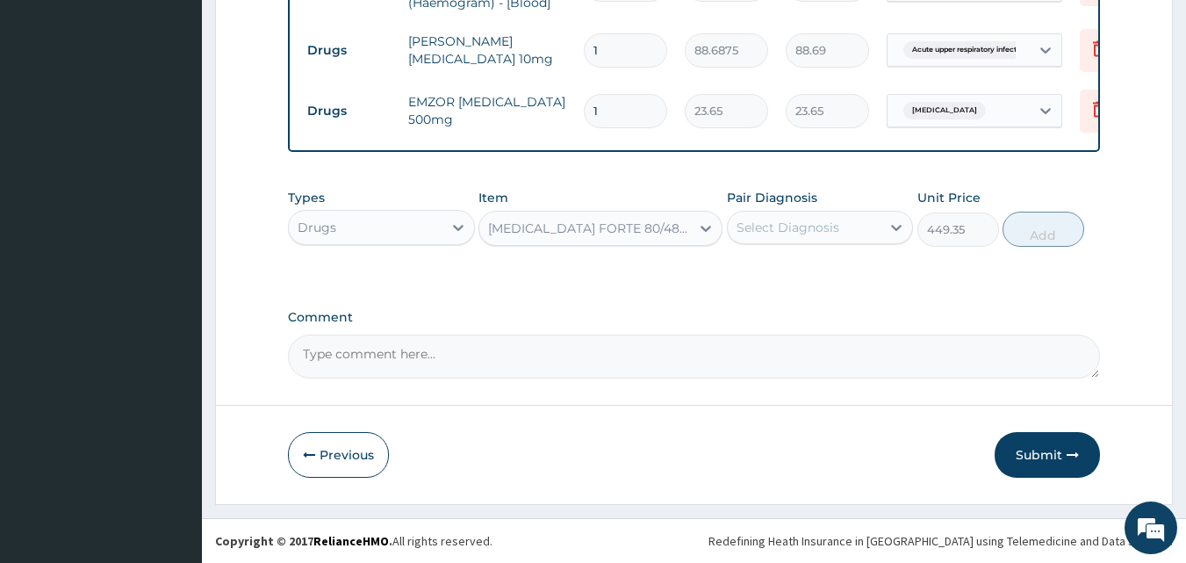
click at [834, 229] on div "Select Diagnosis" at bounding box center [788, 228] width 103 height 18
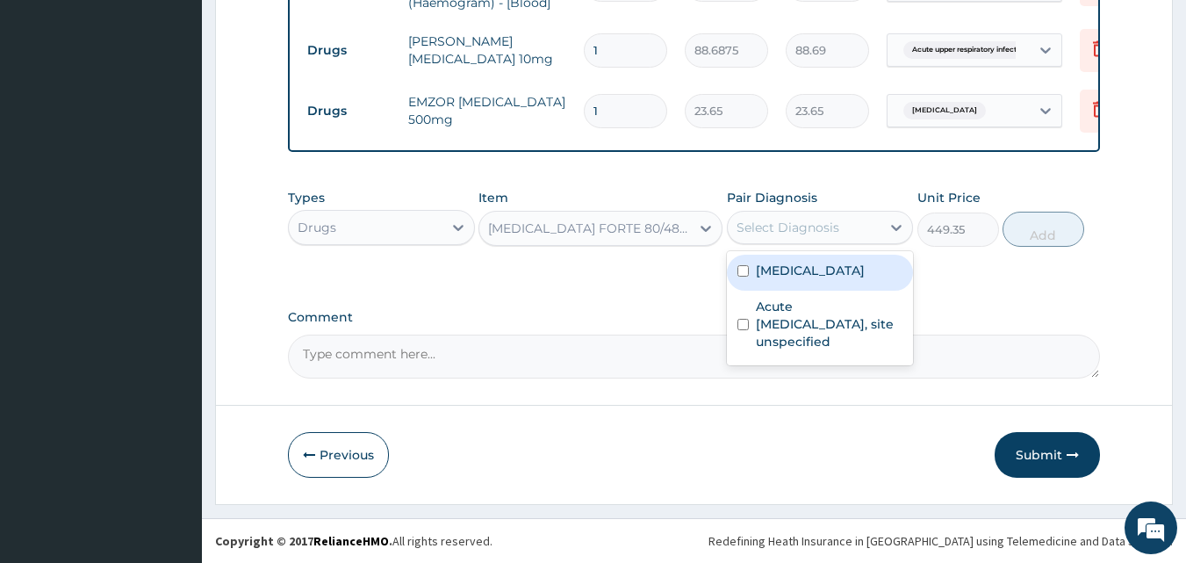
click at [789, 269] on label "Malaria, unspecified" at bounding box center [810, 271] width 109 height 18
checkbox input "true"
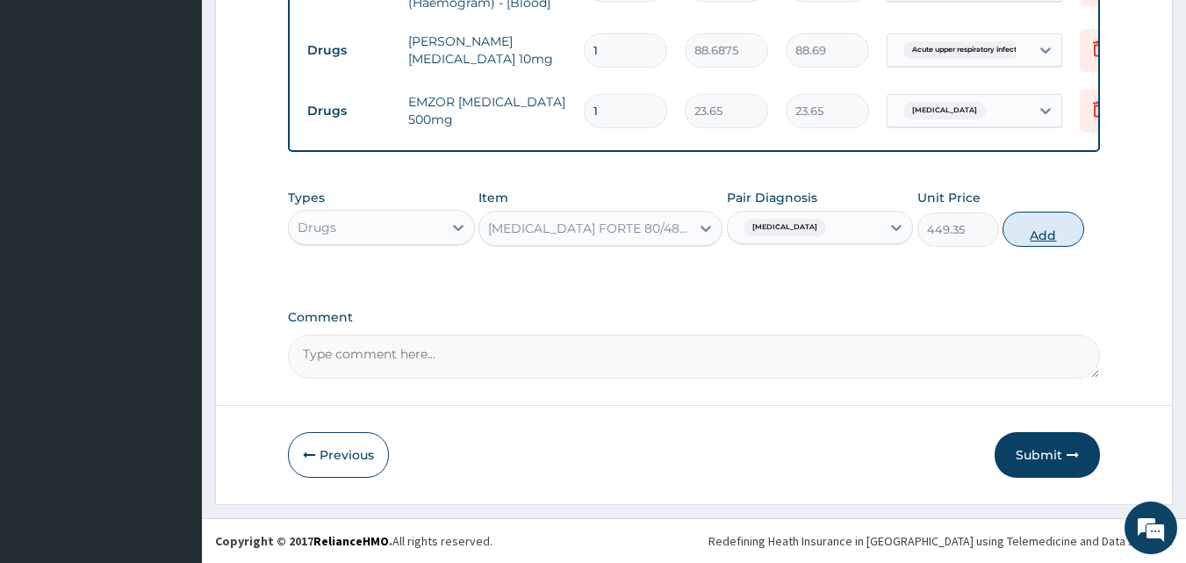
click at [1052, 232] on button "Add" at bounding box center [1044, 229] width 82 height 35
type input "0"
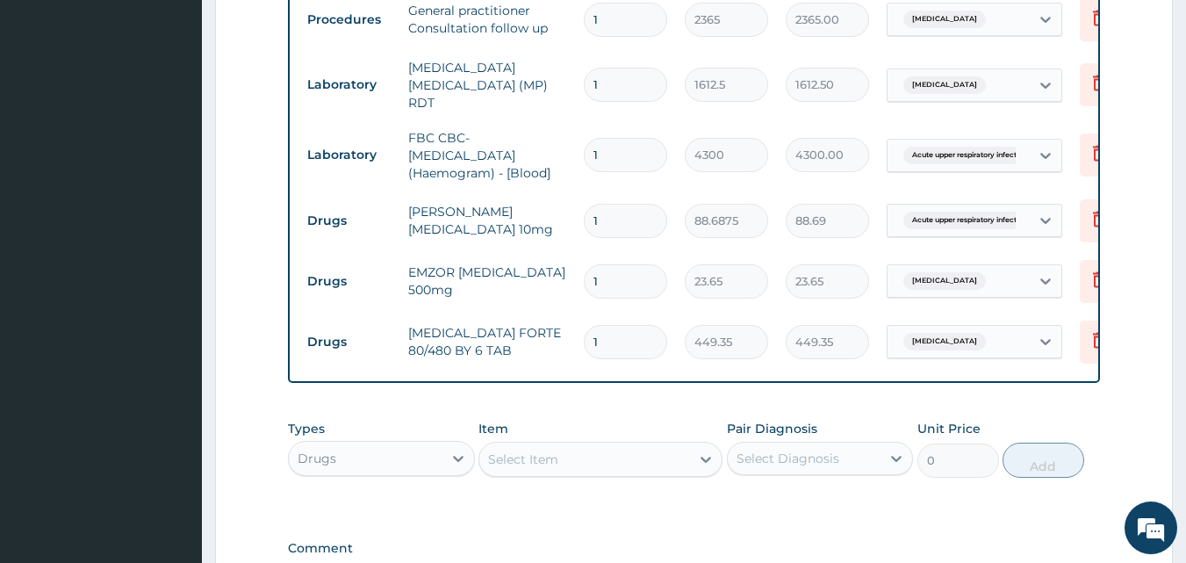
scroll to position [780, 0]
click at [628, 218] on input "1" at bounding box center [625, 222] width 83 height 34
type input "0.00"
type input "5"
type input "443.44"
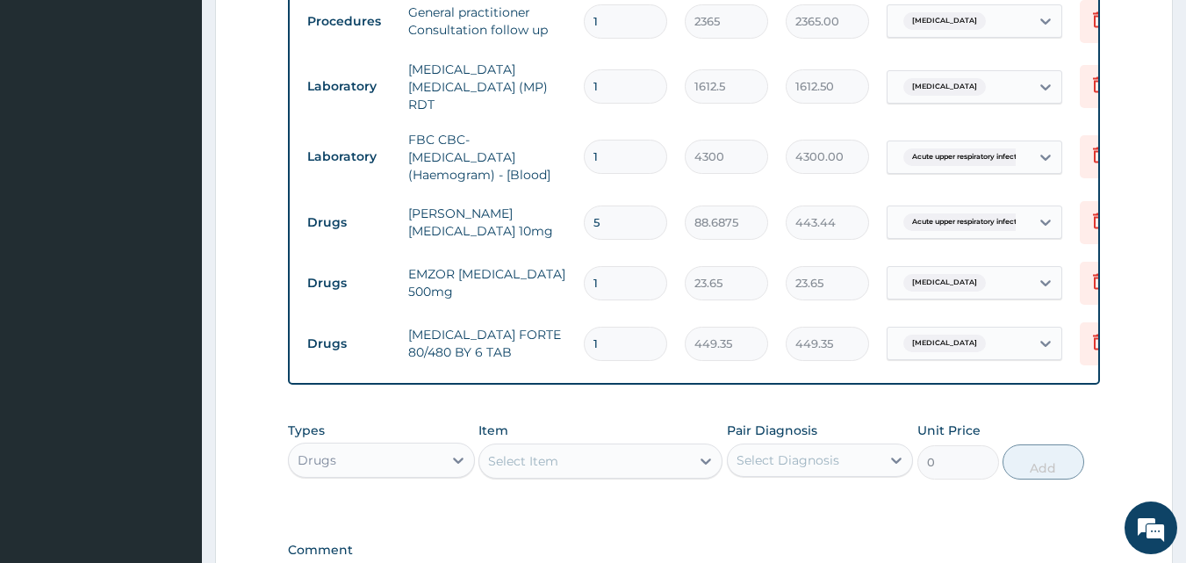
type input "5"
click at [616, 274] on input "1" at bounding box center [625, 283] width 83 height 34
type input "18"
type input "425.70"
type input "17"
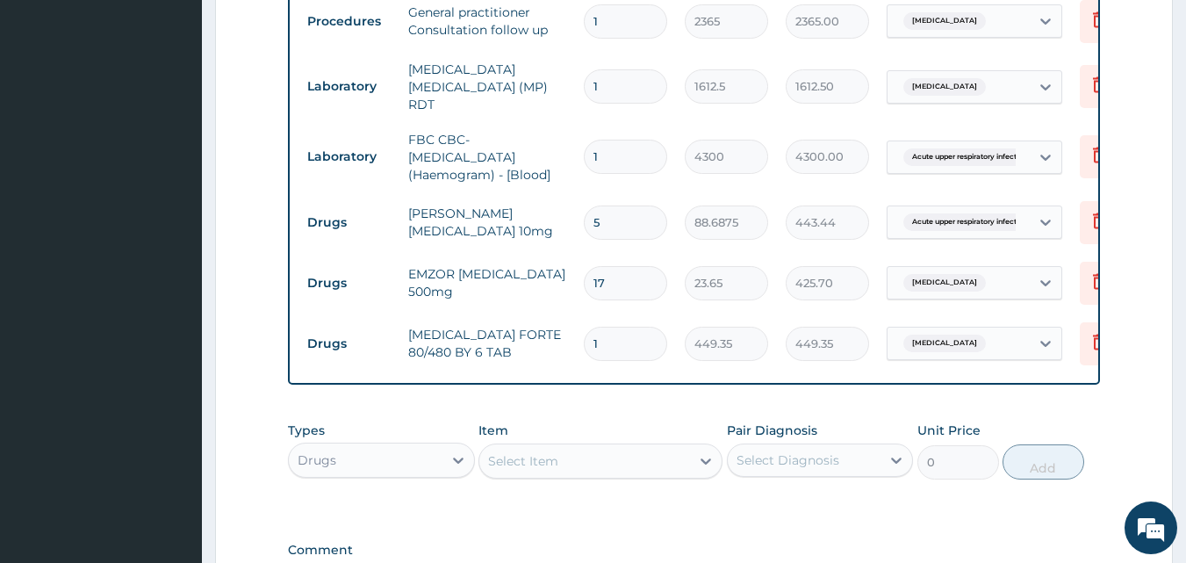
type input "402.05"
type input "18"
type input "425.70"
click at [621, 331] on input "1" at bounding box center [625, 344] width 83 height 34
type input "0.00"
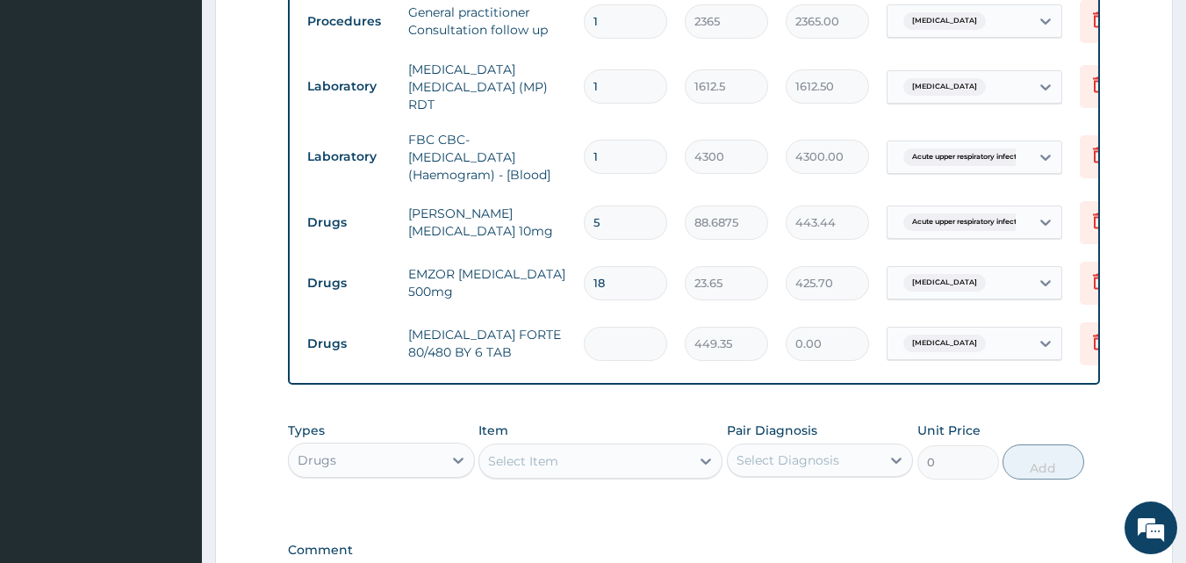
type input "6"
type input "2696.10"
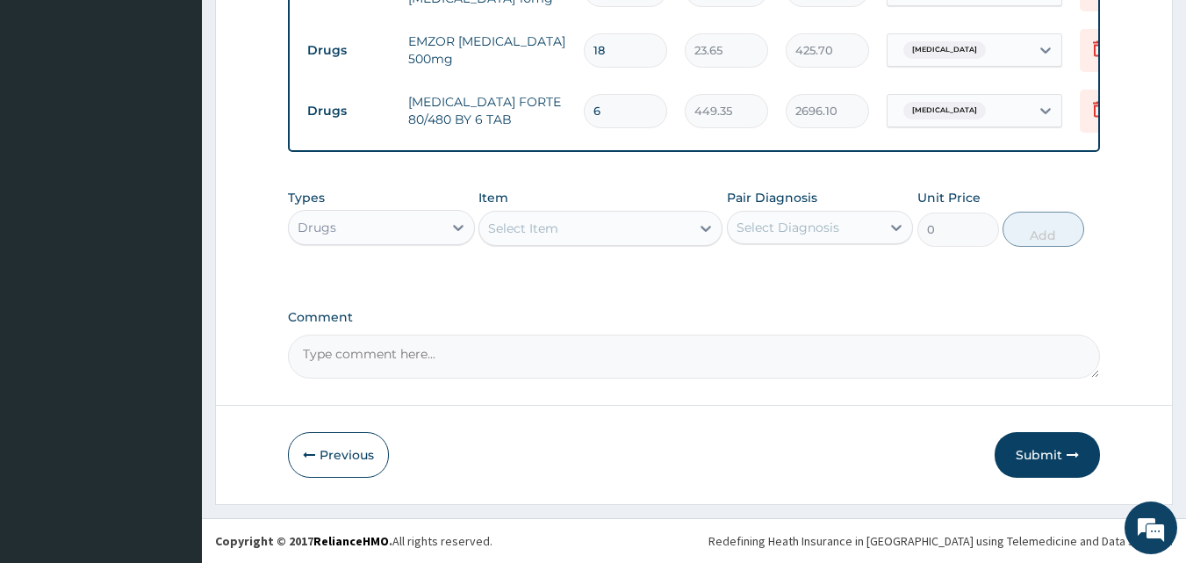
scroll to position [1016, 0]
type input "6"
click at [1028, 450] on button "Submit" at bounding box center [1047, 455] width 105 height 46
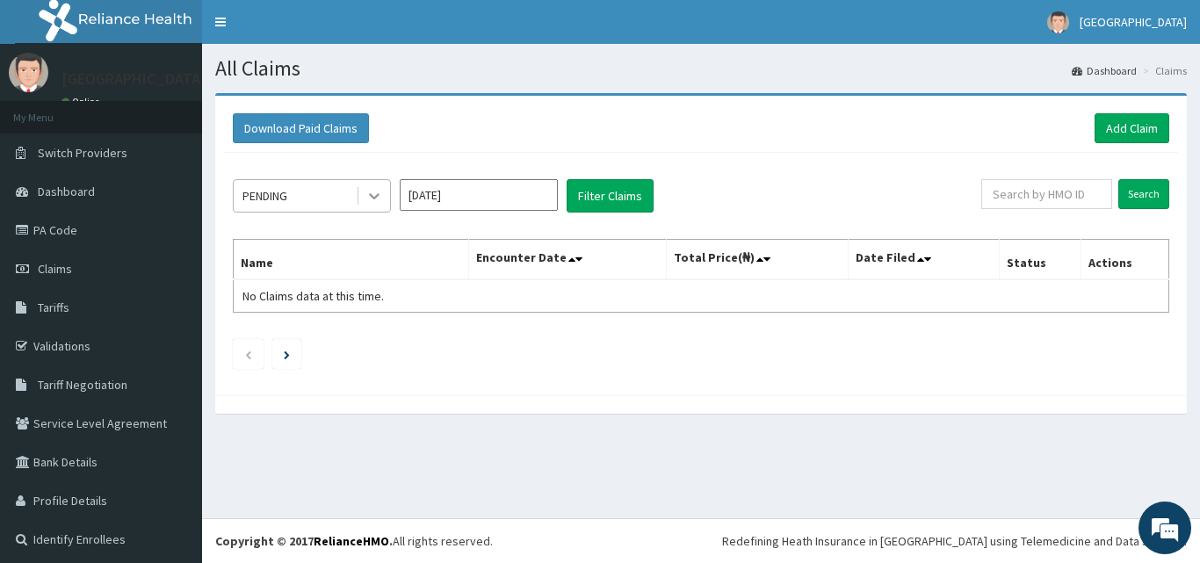
click at [379, 191] on icon at bounding box center [374, 196] width 18 height 18
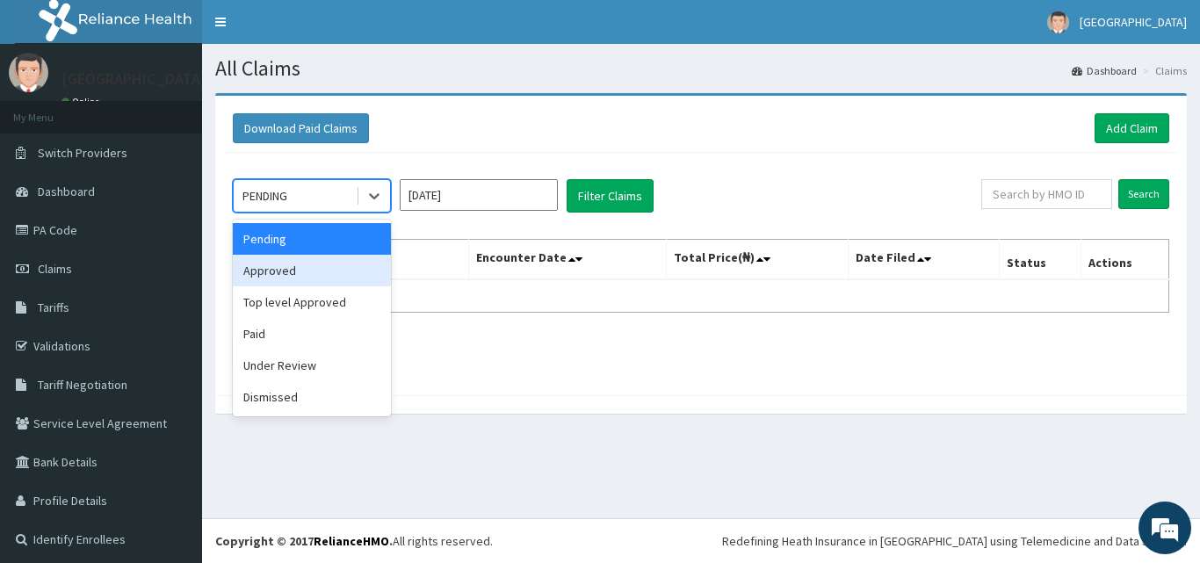
click at [323, 270] on div "Approved" at bounding box center [312, 271] width 158 height 32
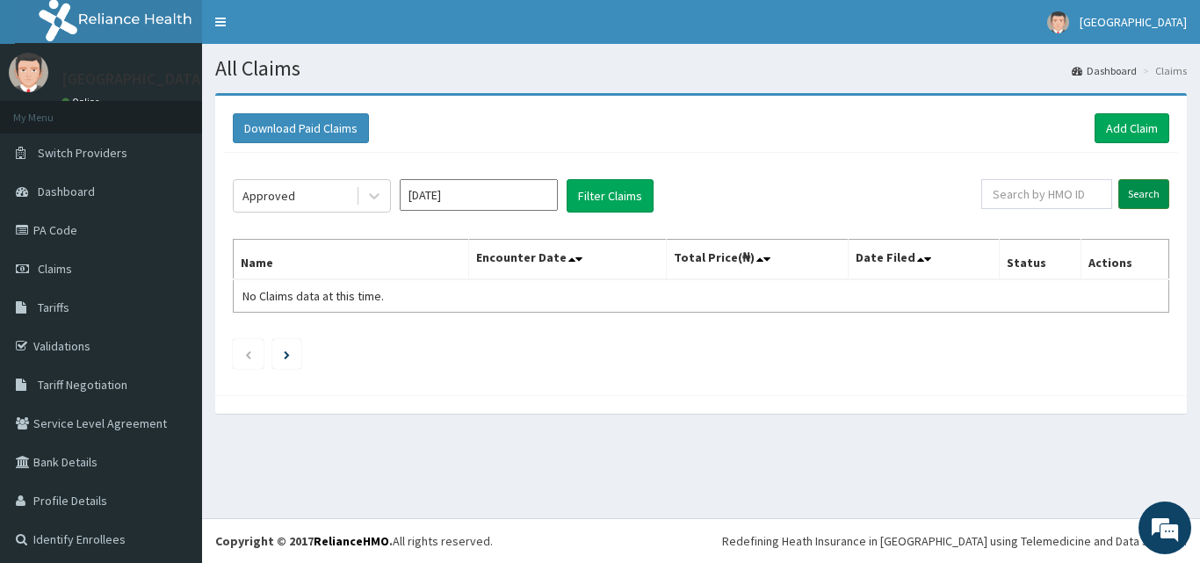
click at [1147, 191] on input "Search" at bounding box center [1143, 194] width 51 height 30
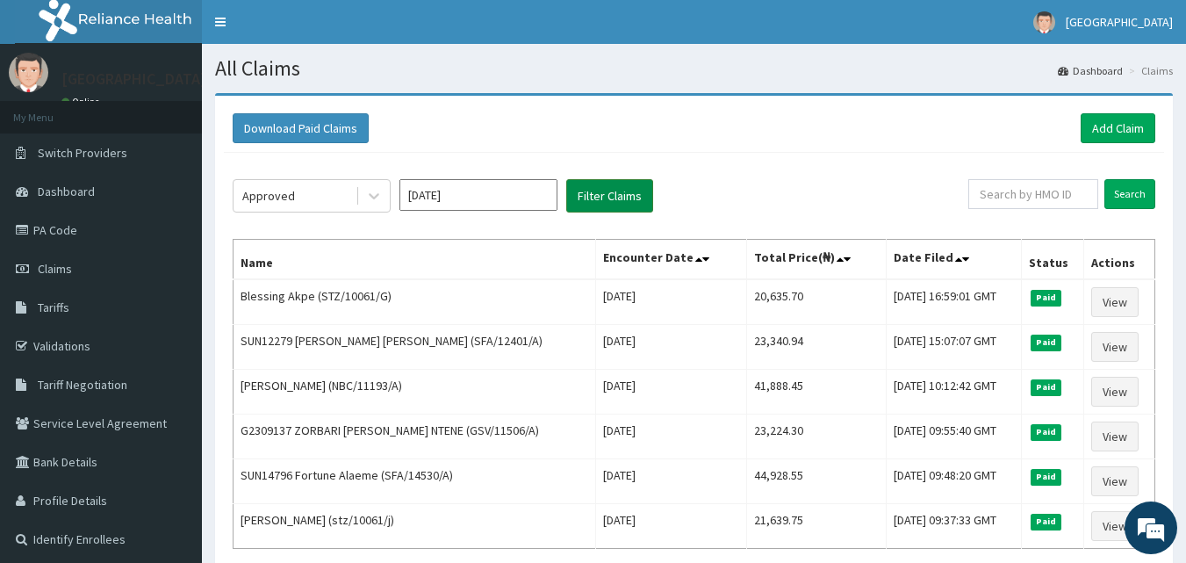
click at [617, 196] on button "Filter Claims" at bounding box center [609, 195] width 87 height 33
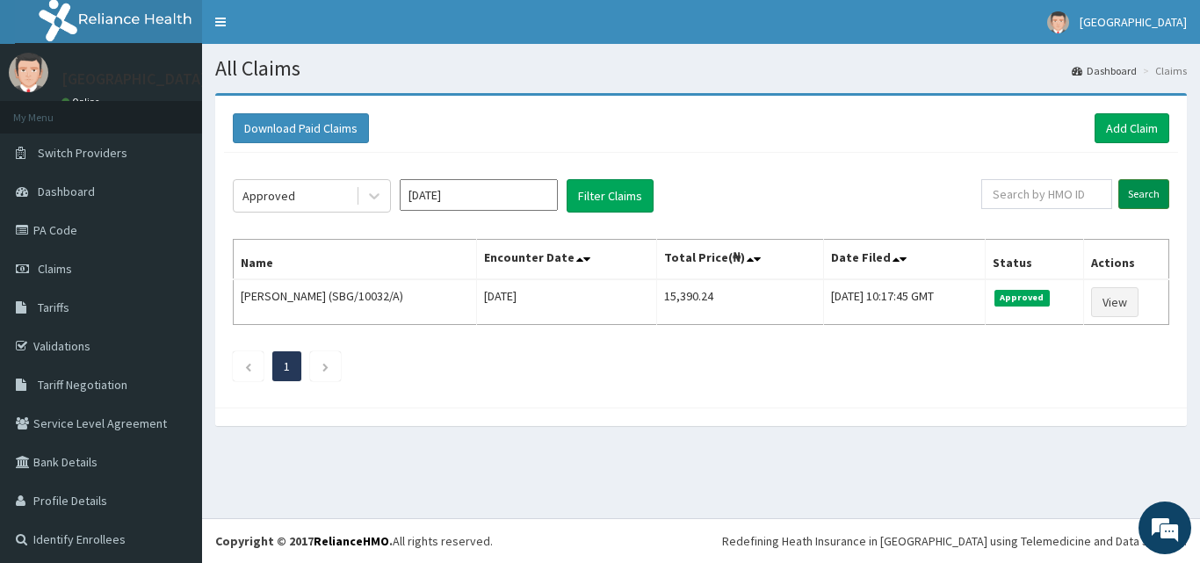
click at [1132, 196] on input "Search" at bounding box center [1143, 194] width 51 height 30
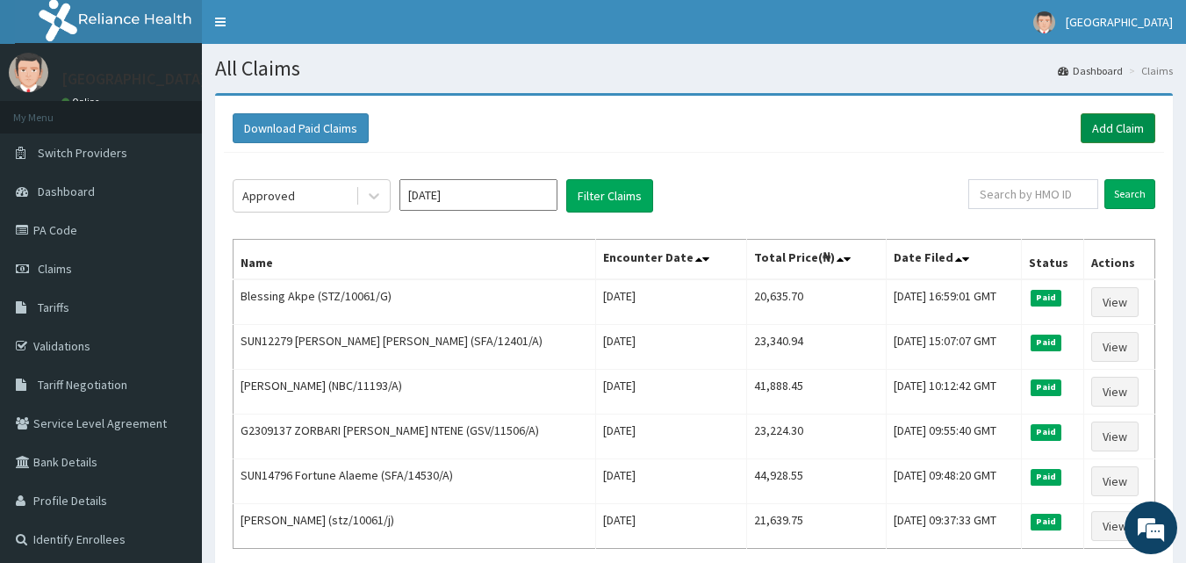
click at [1102, 126] on link "Add Claim" at bounding box center [1118, 128] width 75 height 30
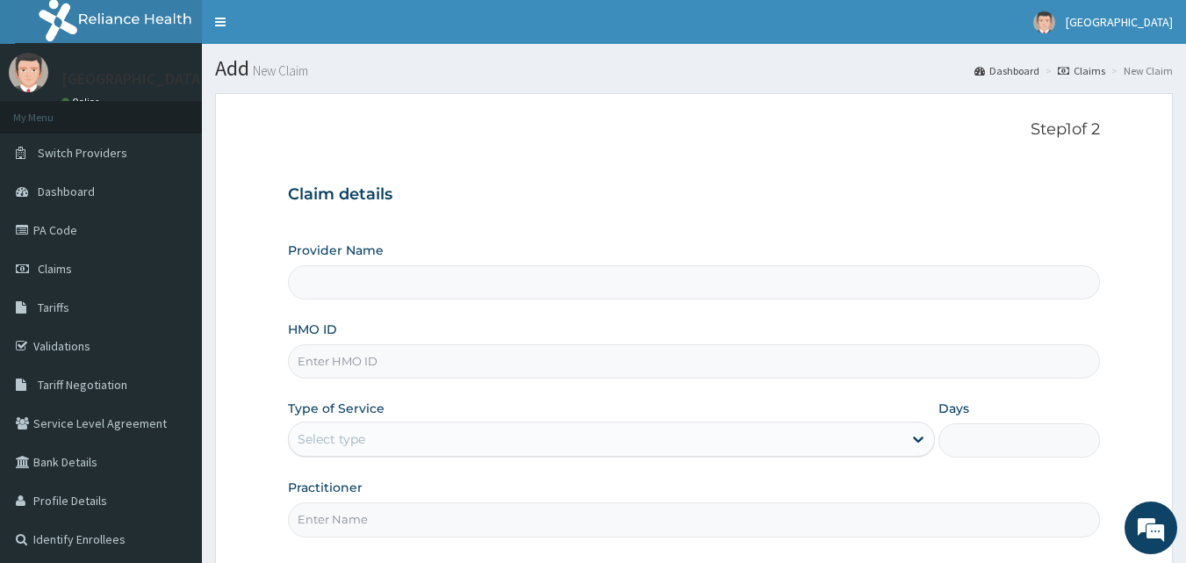
type input "Apex Health Specialist Hospital"
click at [47, 272] on span "Claims" at bounding box center [55, 269] width 34 height 16
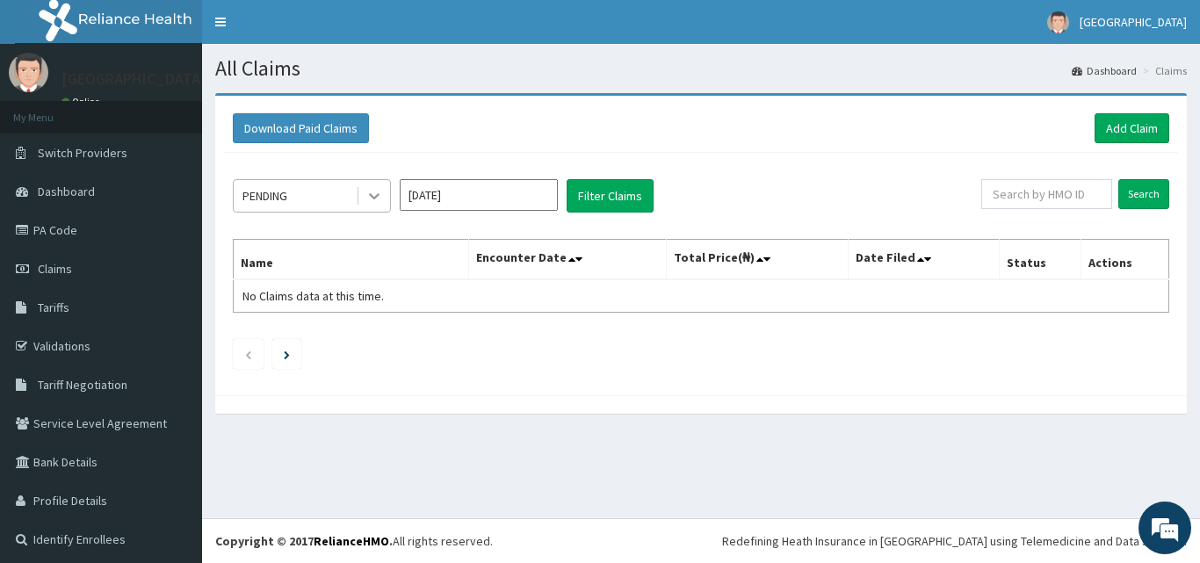
click at [371, 204] on icon at bounding box center [374, 196] width 18 height 18
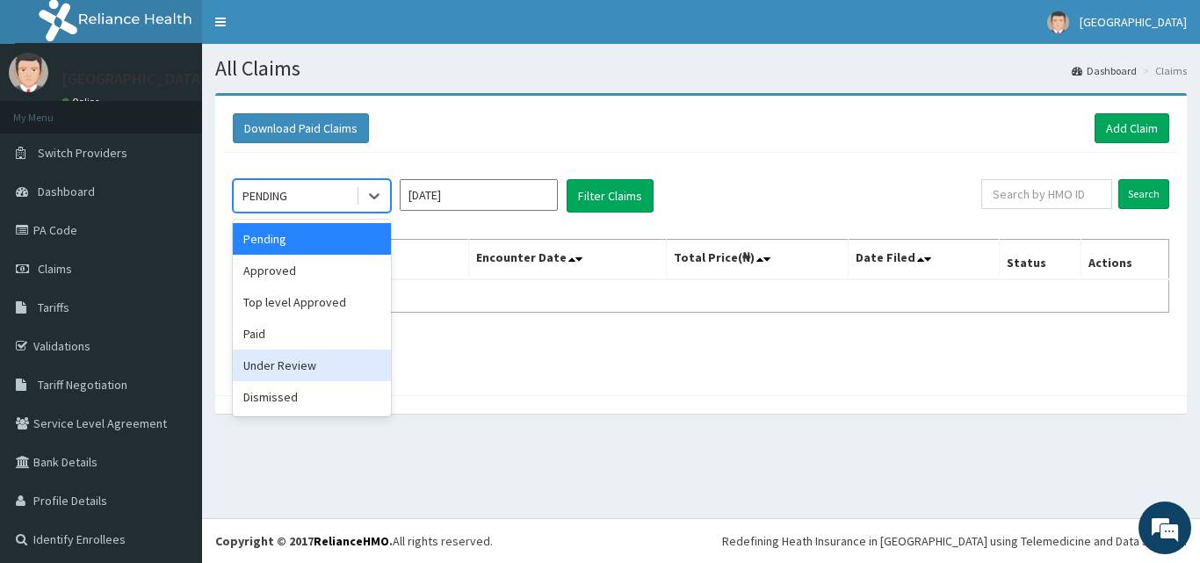
click at [335, 364] on div "Under Review" at bounding box center [312, 365] width 158 height 32
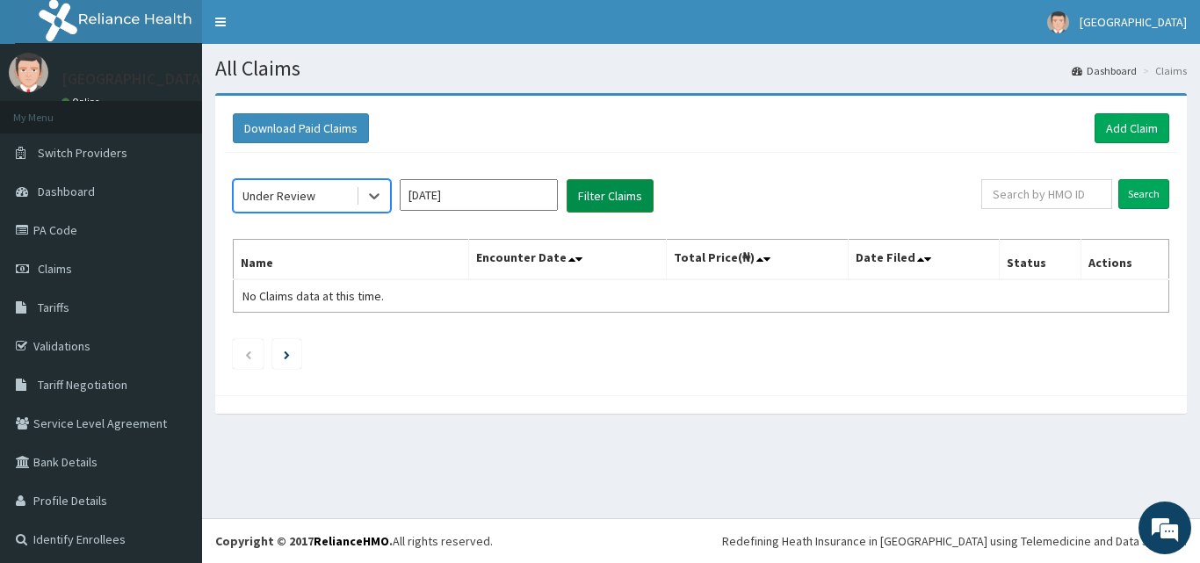
click at [615, 192] on button "Filter Claims" at bounding box center [609, 195] width 87 height 33
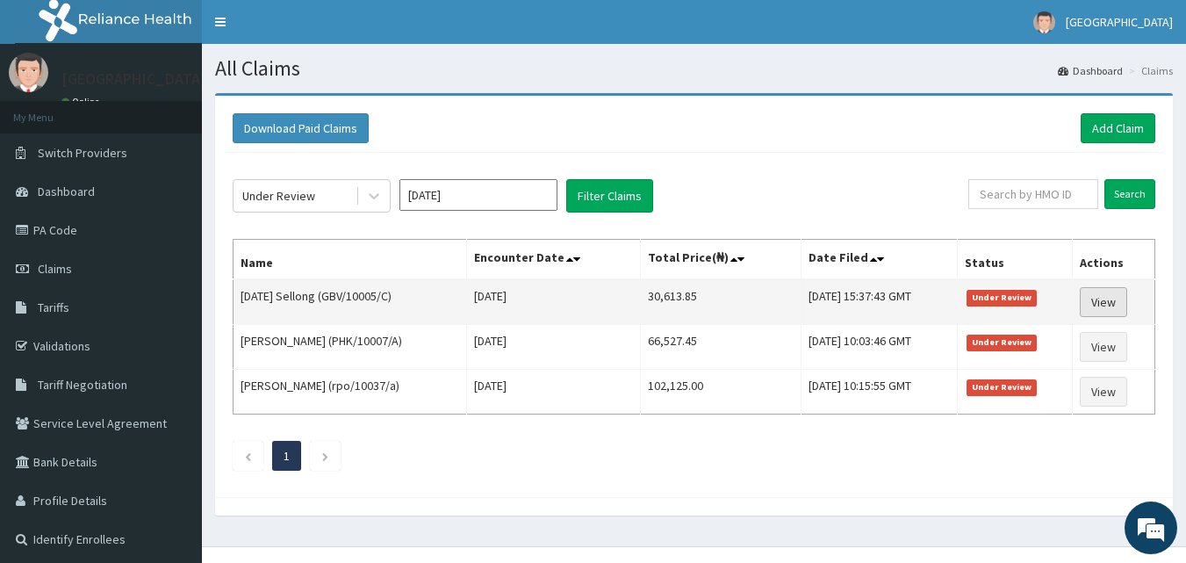
click at [1108, 302] on link "View" at bounding box center [1103, 302] width 47 height 30
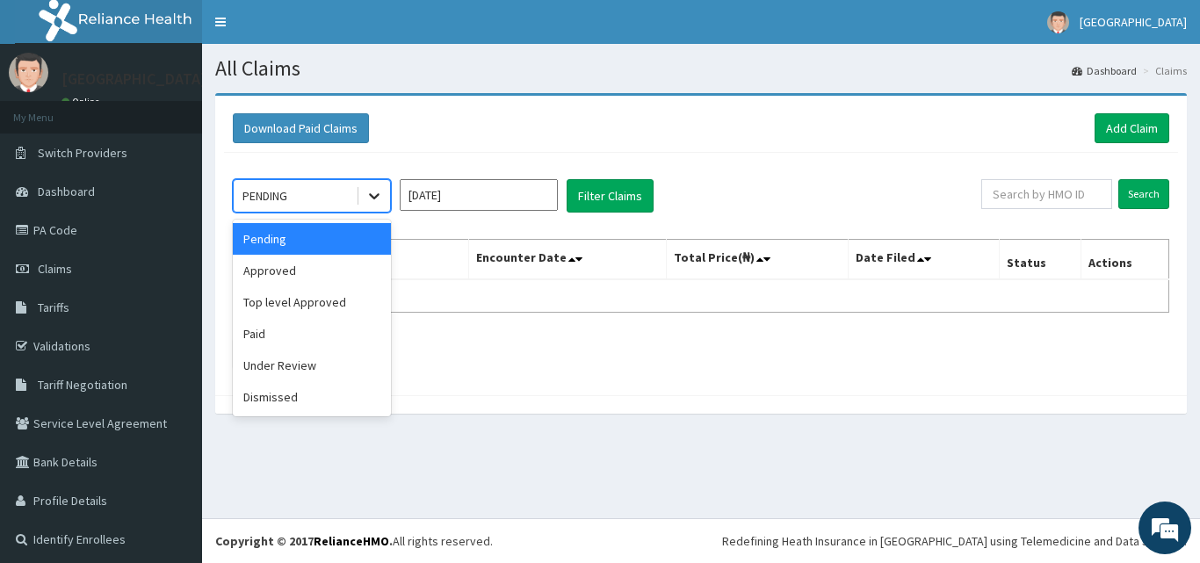
click at [371, 197] on icon at bounding box center [374, 196] width 18 height 18
click at [342, 366] on div "Under Review" at bounding box center [312, 365] width 158 height 32
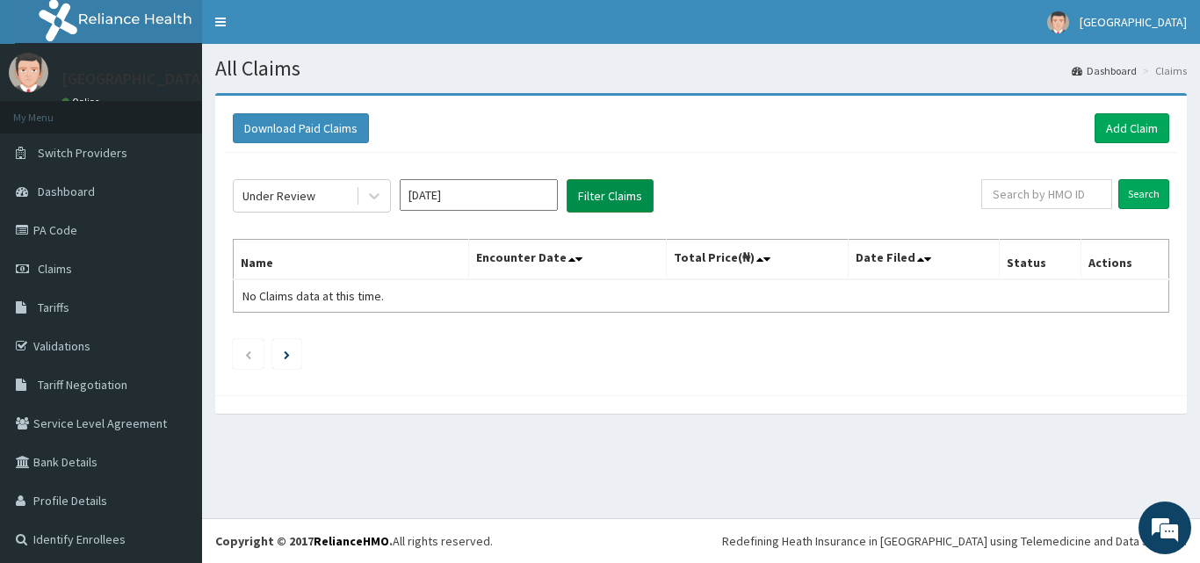
click at [589, 198] on button "Filter Claims" at bounding box center [609, 195] width 87 height 33
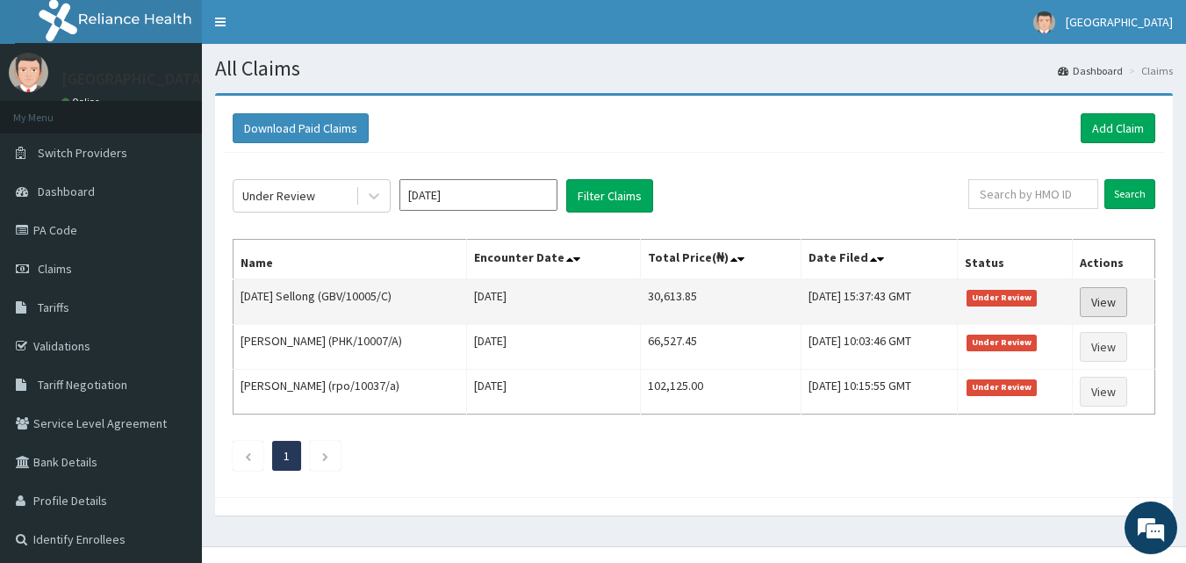
click at [1128, 295] on link "View" at bounding box center [1103, 302] width 47 height 30
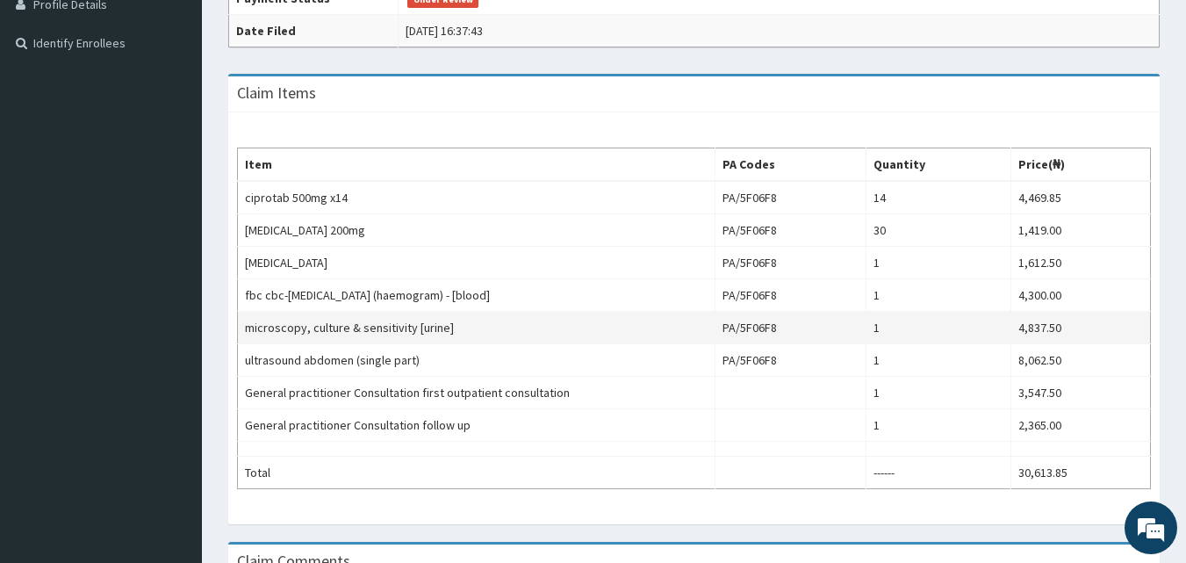
scroll to position [527, 0]
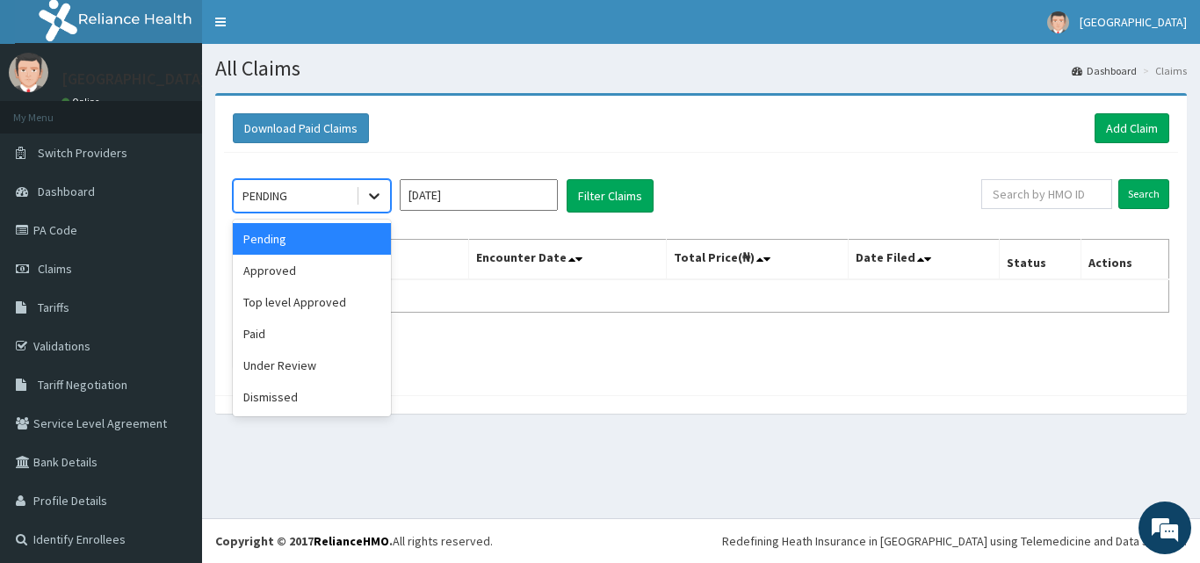
click at [380, 186] on div at bounding box center [374, 196] width 32 height 32
click at [296, 335] on div "Paid" at bounding box center [312, 334] width 158 height 32
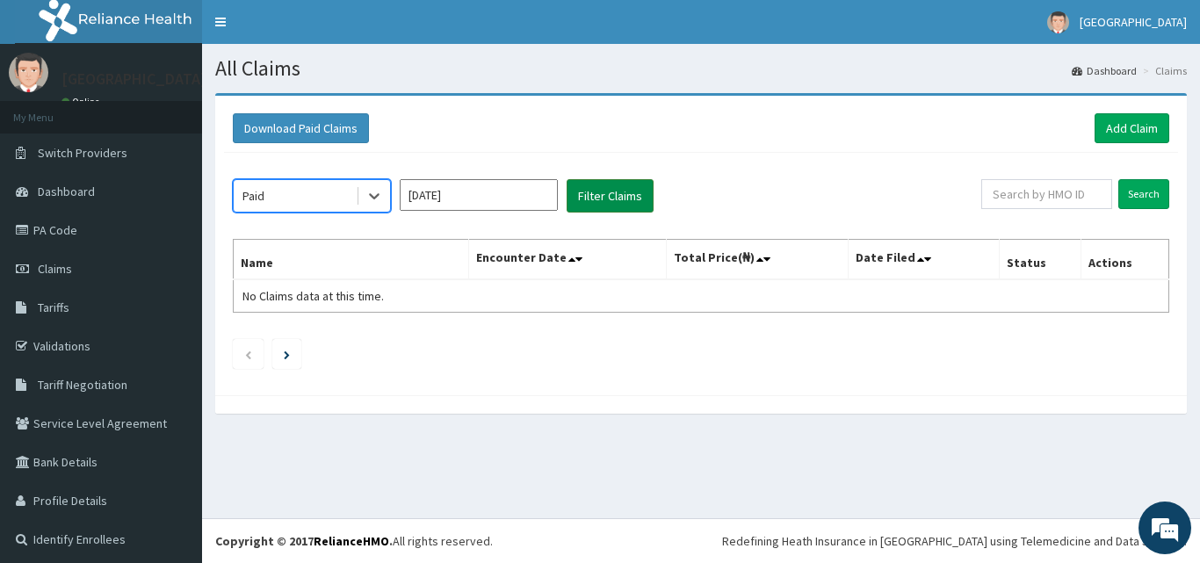
click at [587, 201] on button "Filter Claims" at bounding box center [609, 195] width 87 height 33
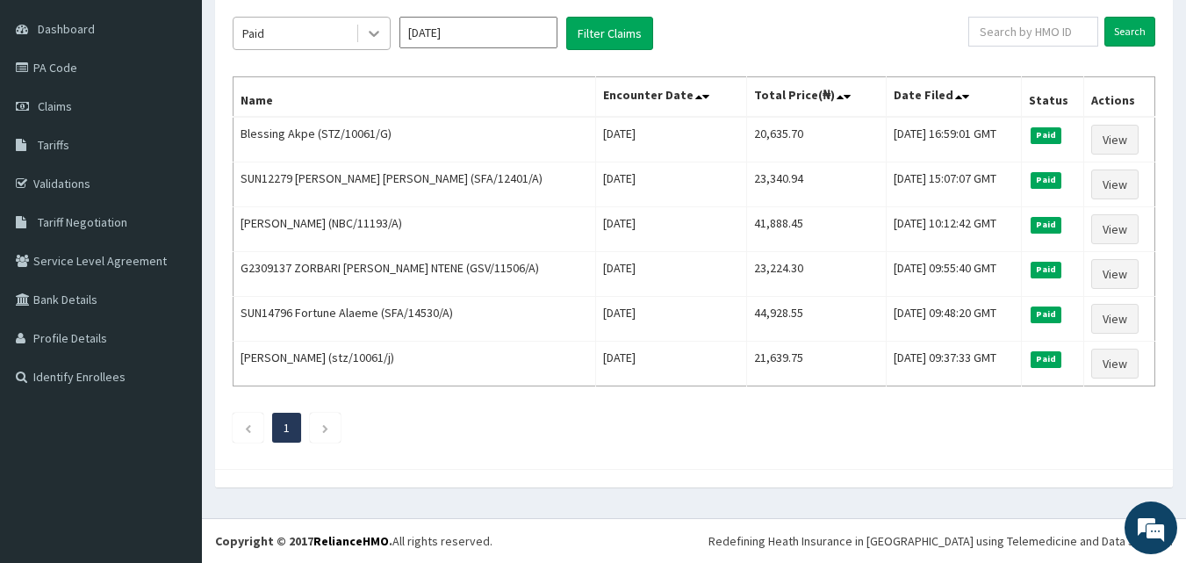
click at [371, 40] on icon at bounding box center [374, 34] width 18 height 18
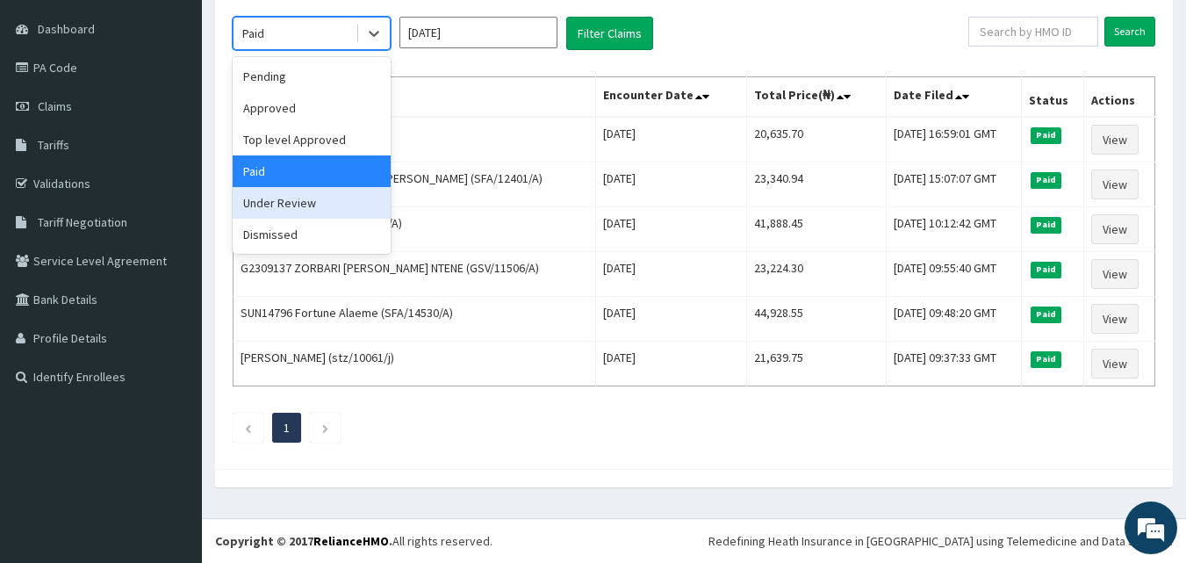
click at [323, 201] on div "Under Review" at bounding box center [312, 203] width 158 height 32
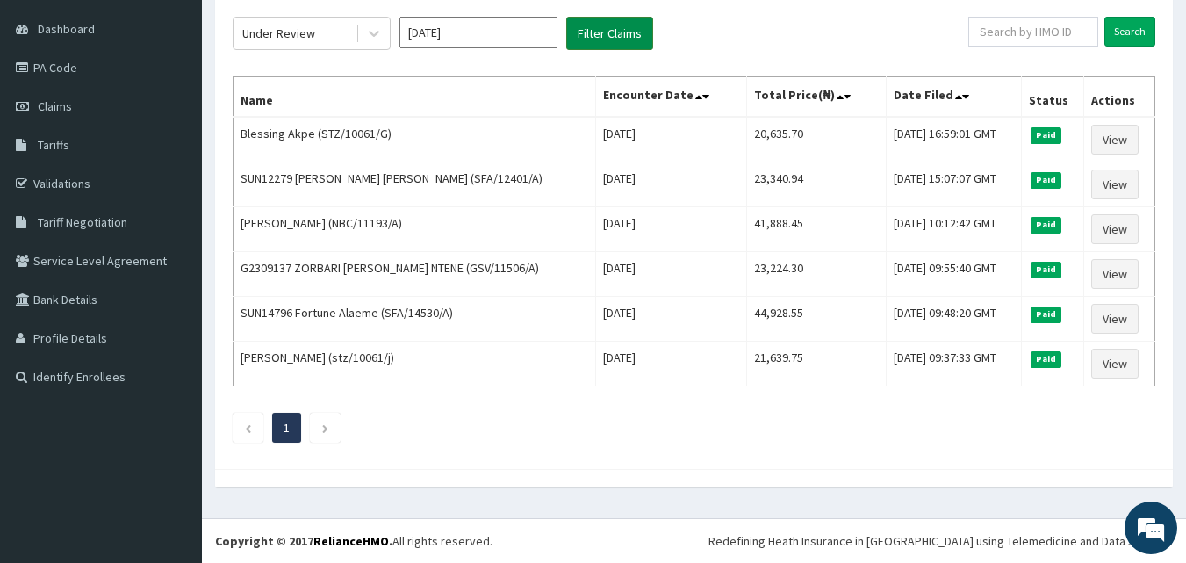
click at [599, 34] on button "Filter Claims" at bounding box center [609, 33] width 87 height 33
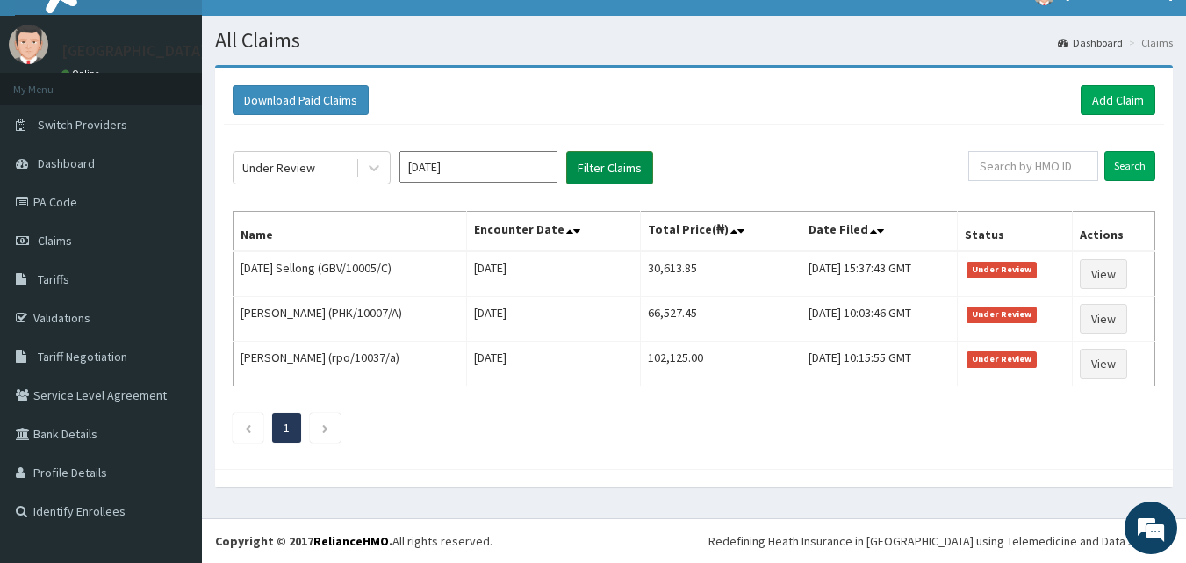
scroll to position [28, 0]
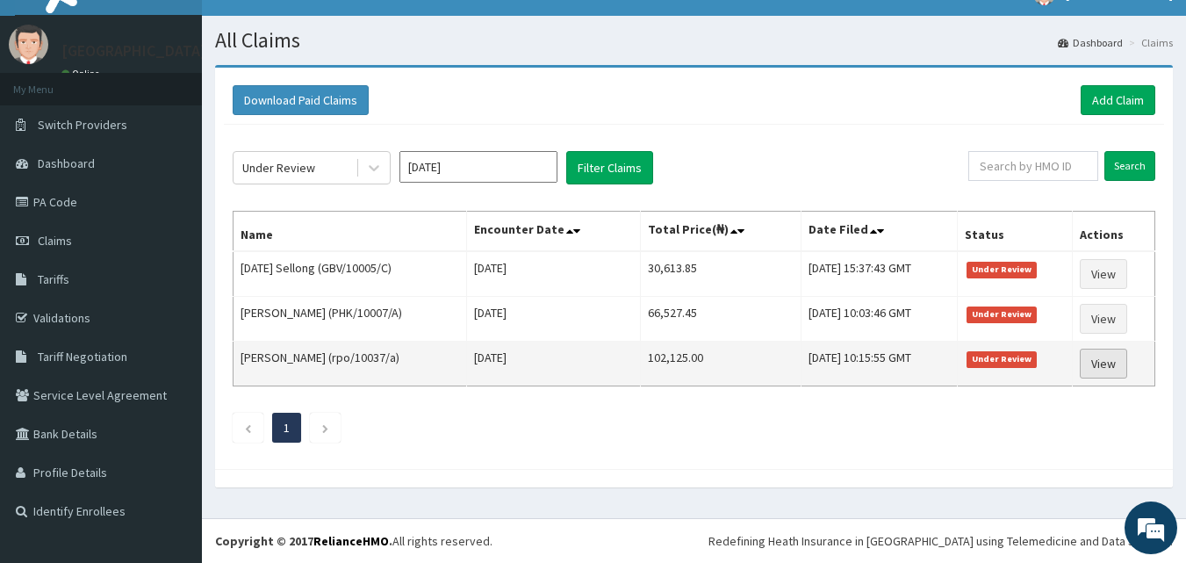
click at [1097, 366] on link "View" at bounding box center [1103, 364] width 47 height 30
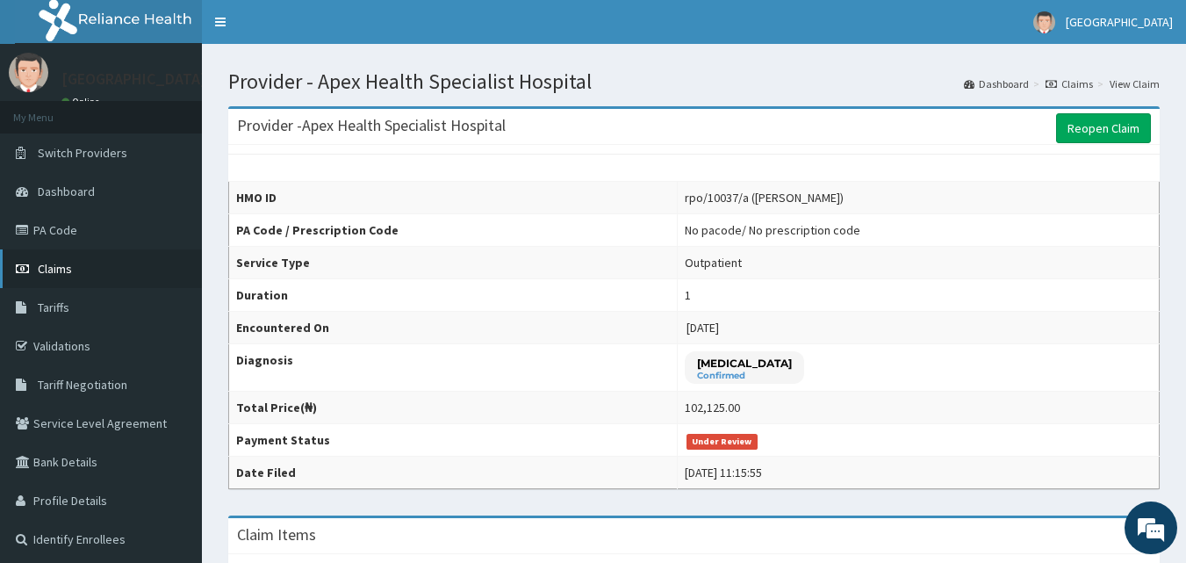
click at [99, 273] on link "Claims" at bounding box center [101, 268] width 202 height 39
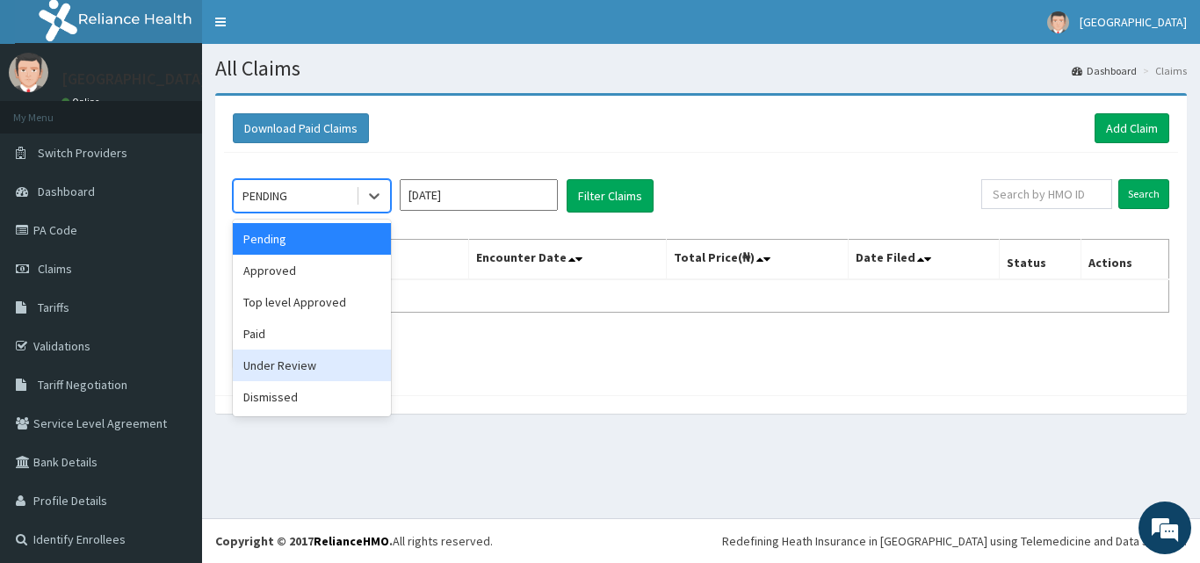
click at [312, 364] on div "Under Review" at bounding box center [312, 365] width 158 height 32
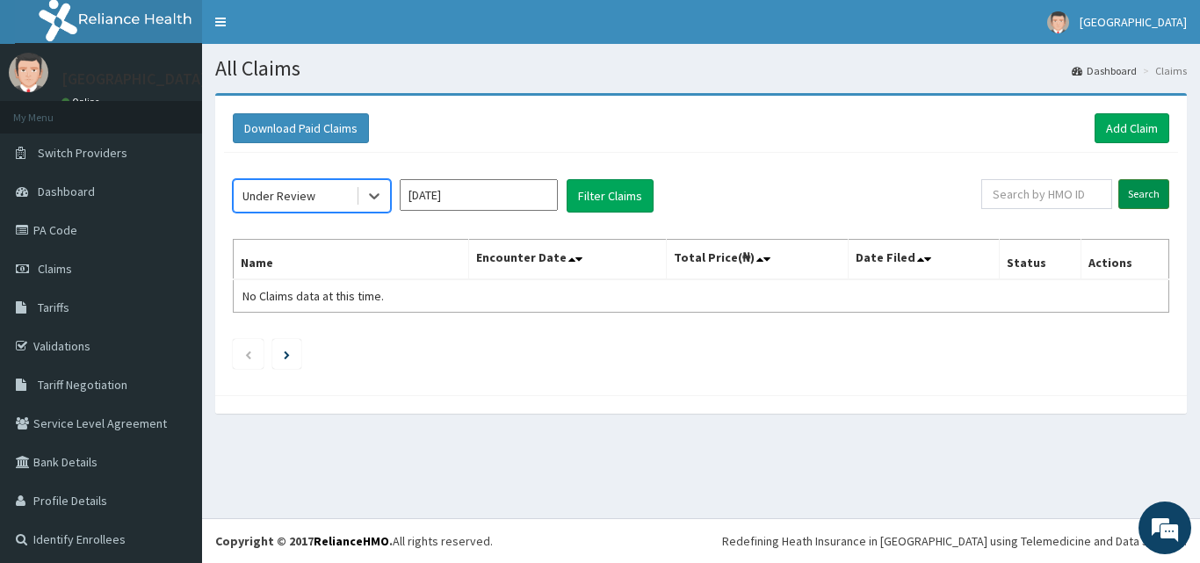
click at [1143, 190] on input "Search" at bounding box center [1143, 194] width 51 height 30
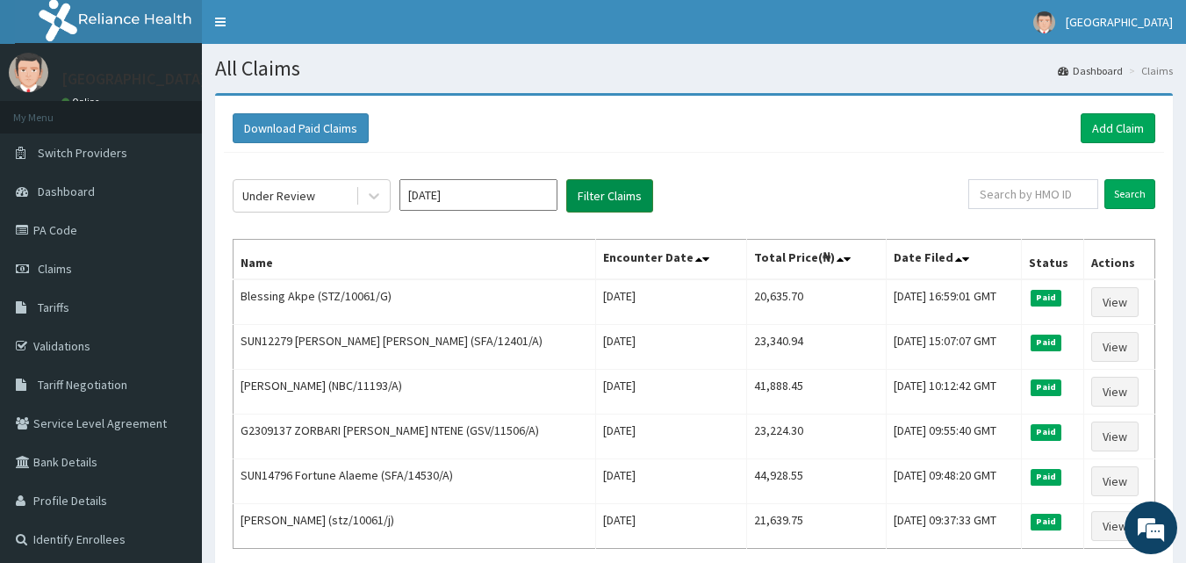
click at [627, 203] on button "Filter Claims" at bounding box center [609, 195] width 87 height 33
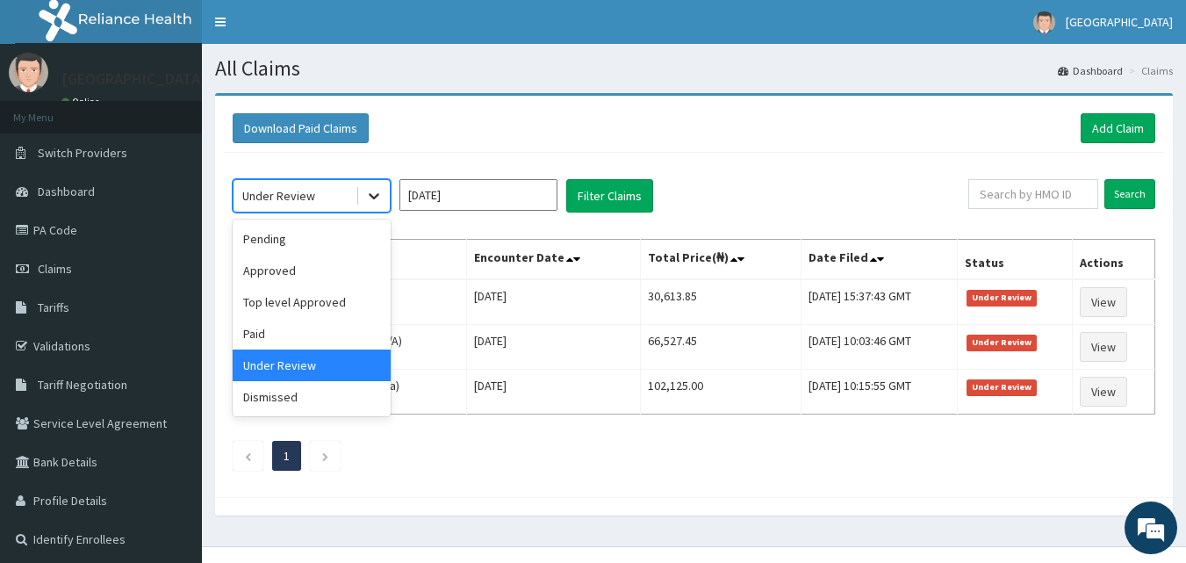
click at [378, 204] on icon at bounding box center [374, 196] width 18 height 18
click at [304, 325] on div "Paid" at bounding box center [312, 334] width 158 height 32
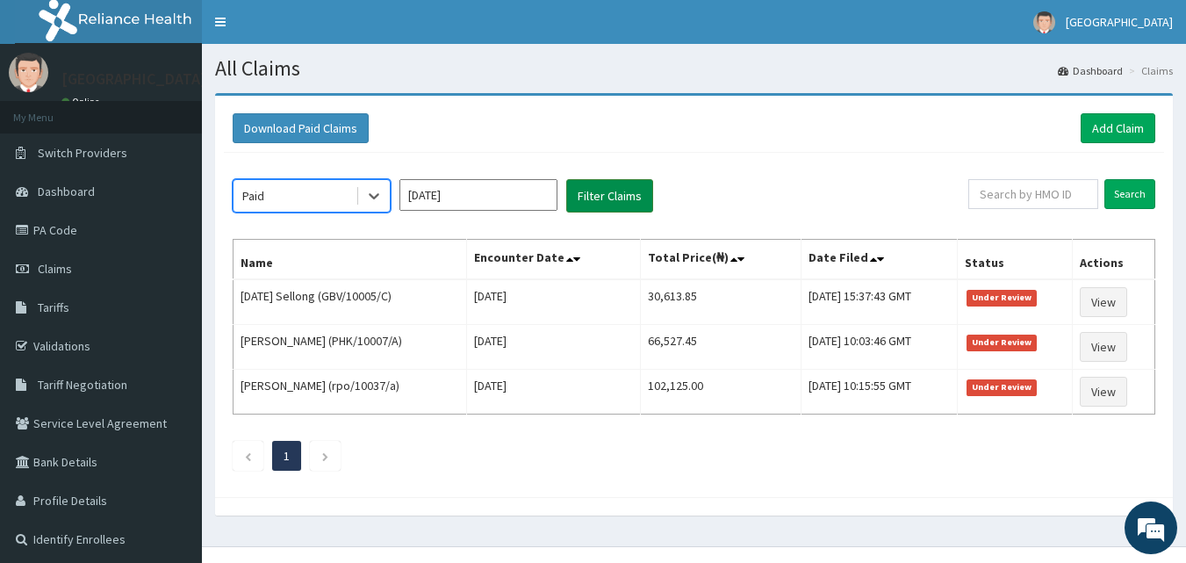
click at [620, 200] on button "Filter Claims" at bounding box center [609, 195] width 87 height 33
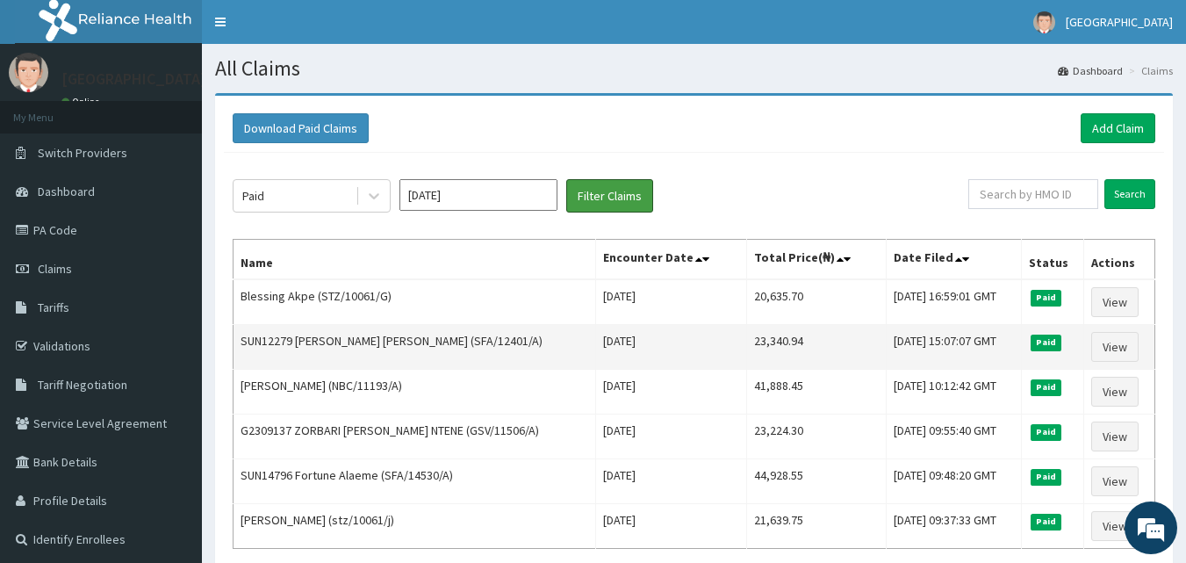
scroll to position [88, 0]
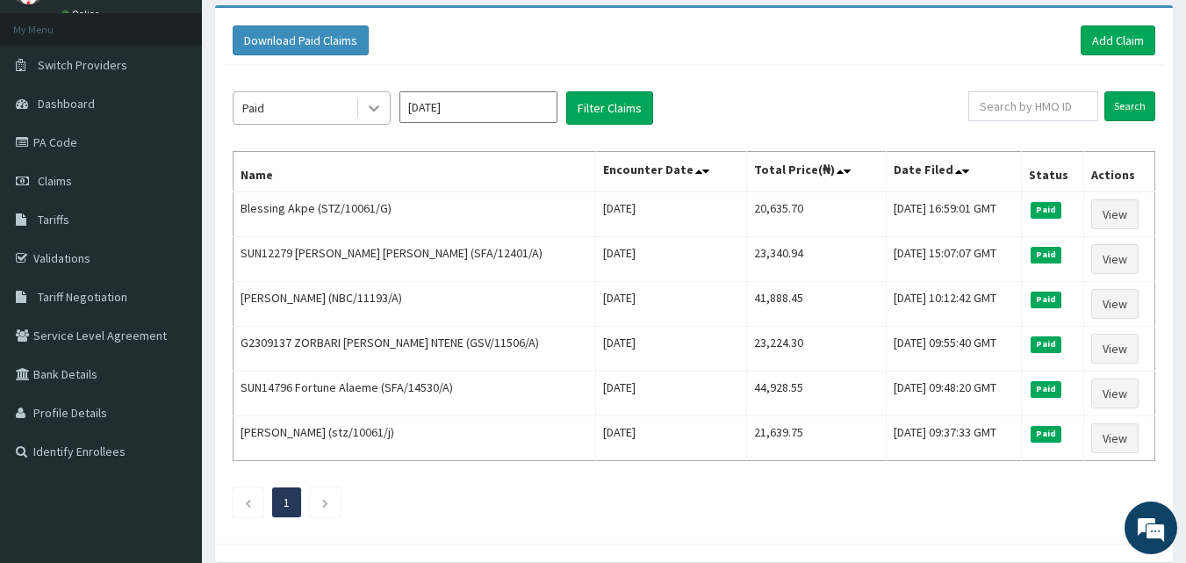
click at [384, 104] on div at bounding box center [374, 108] width 32 height 32
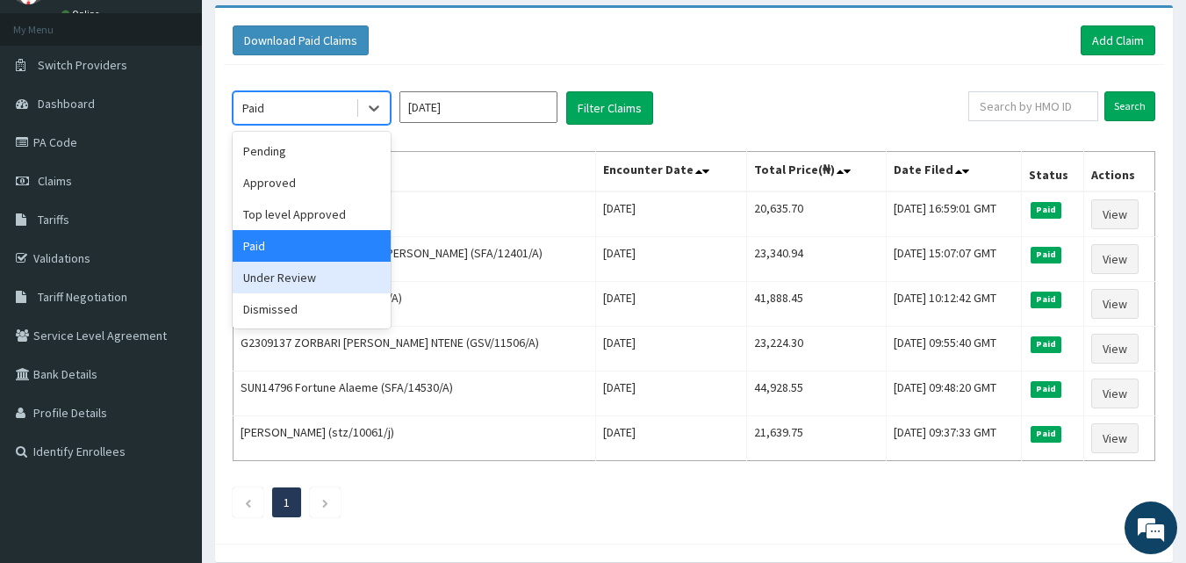
click at [334, 277] on div "Under Review" at bounding box center [312, 278] width 158 height 32
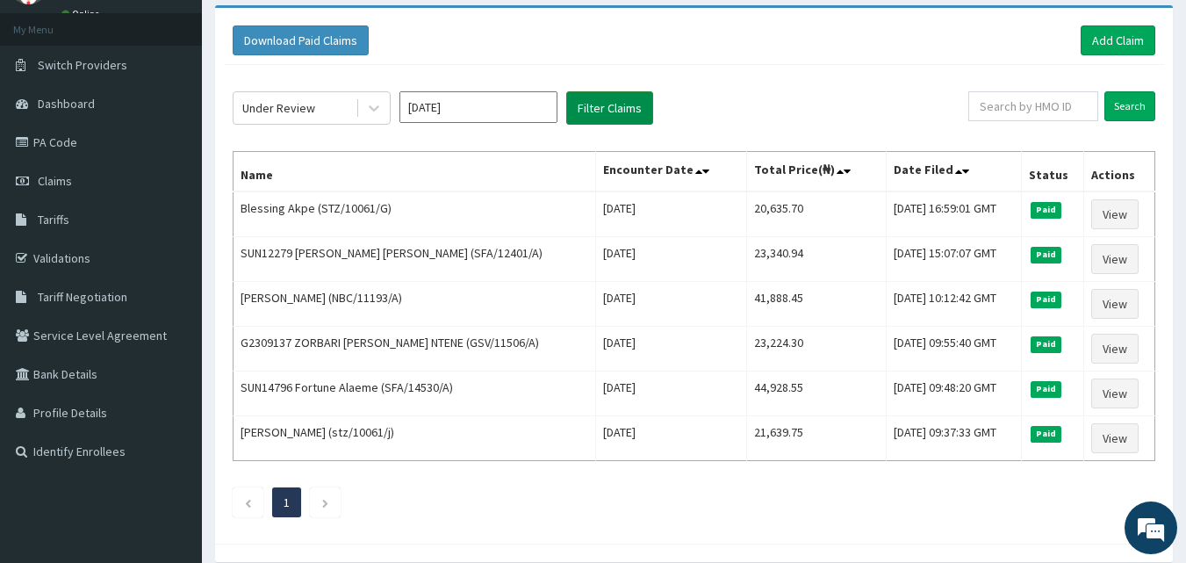
click at [596, 105] on button "Filter Claims" at bounding box center [609, 107] width 87 height 33
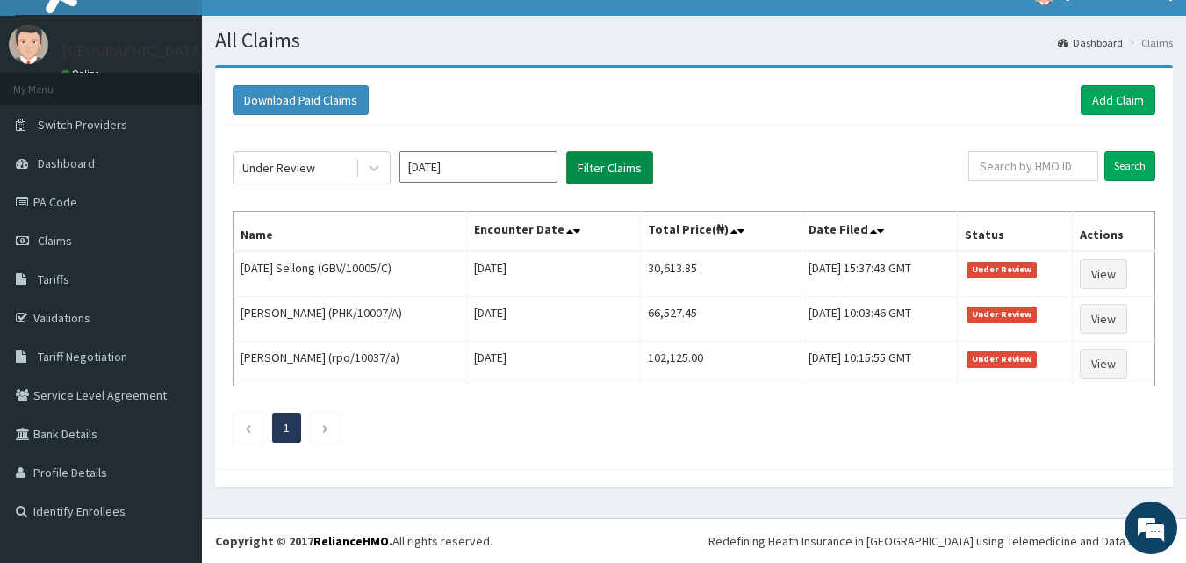
scroll to position [28, 0]
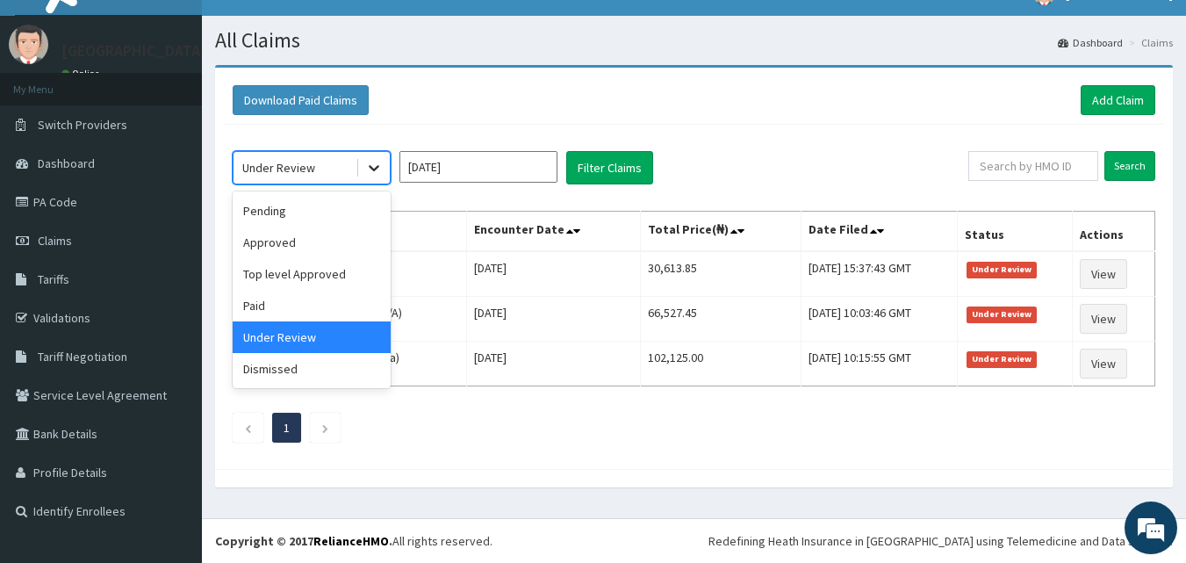
click at [366, 164] on icon at bounding box center [374, 168] width 18 height 18
click at [306, 364] on div "Dismissed" at bounding box center [312, 369] width 158 height 32
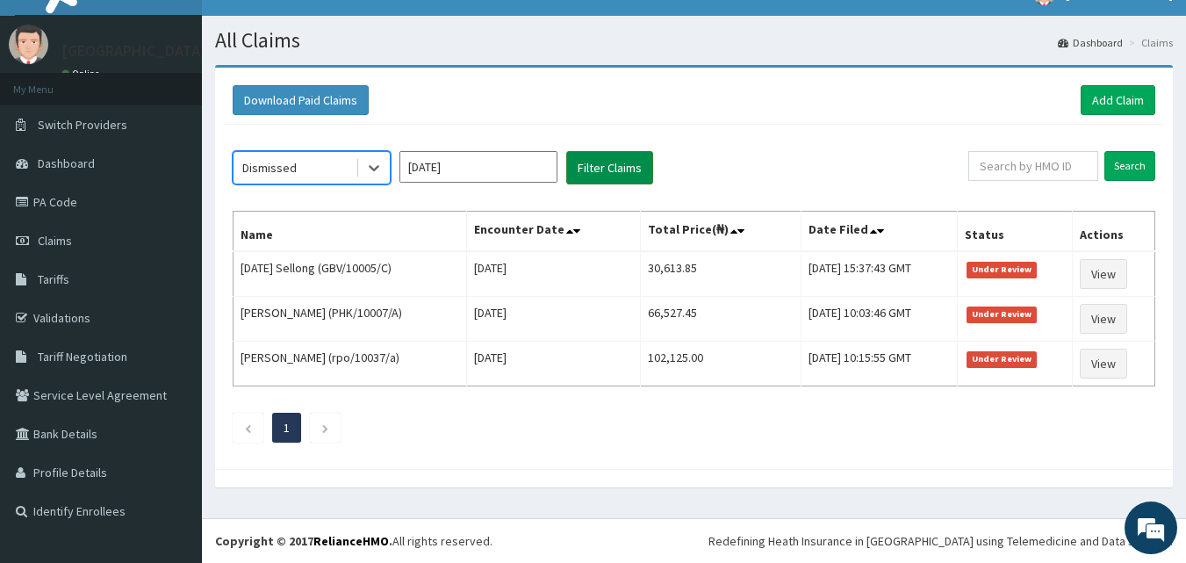
click at [603, 171] on button "Filter Claims" at bounding box center [609, 167] width 87 height 33
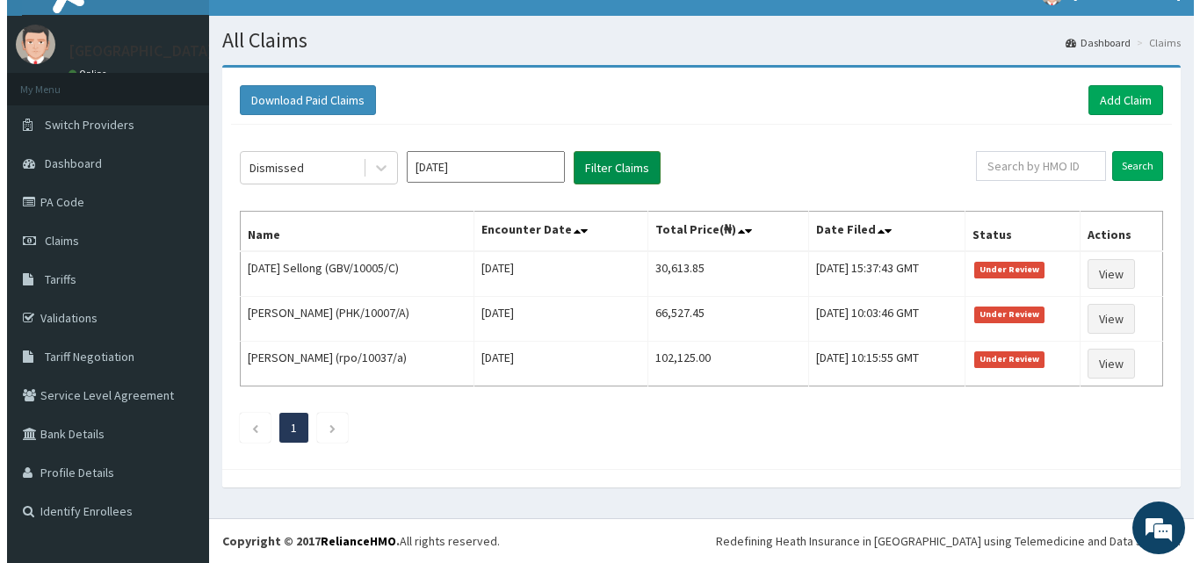
scroll to position [0, 0]
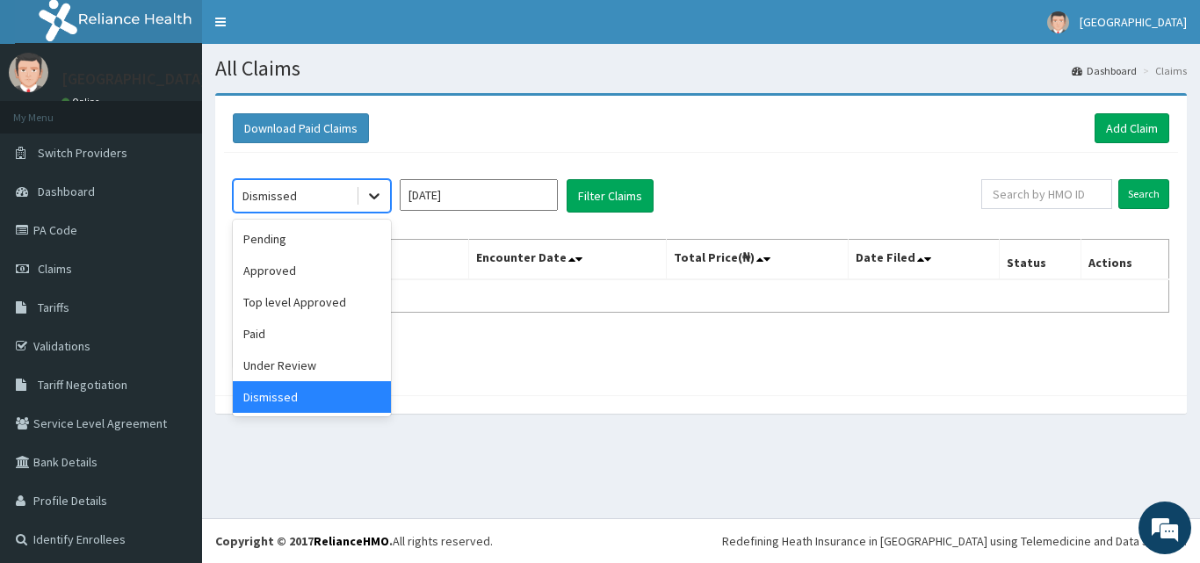
click at [378, 201] on icon at bounding box center [374, 196] width 18 height 18
click at [331, 300] on div "Top level Approved" at bounding box center [312, 302] width 158 height 32
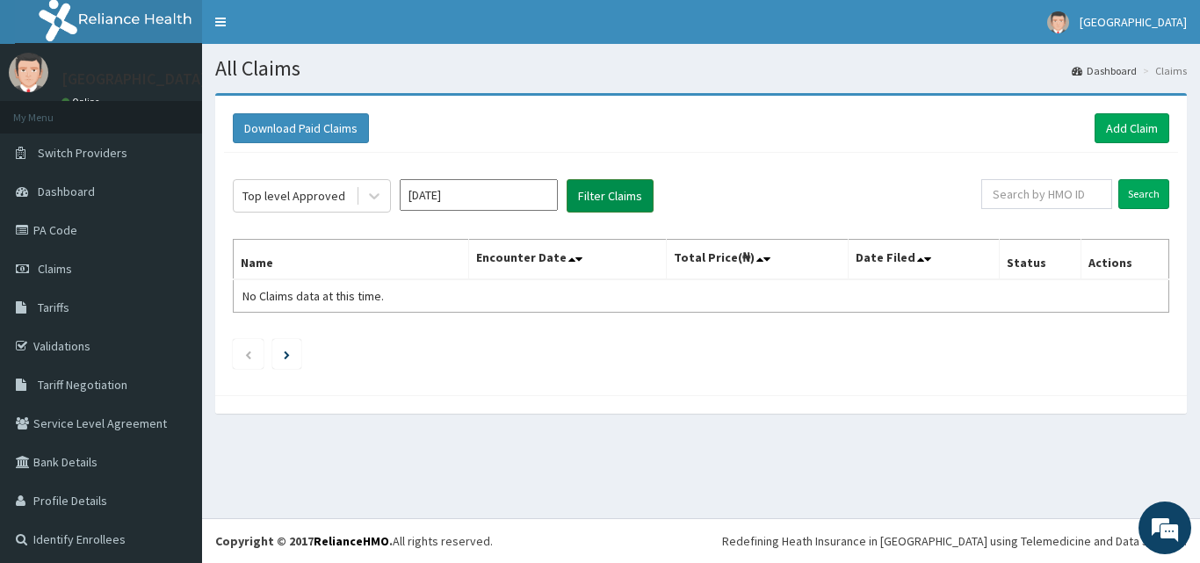
click at [594, 194] on button "Filter Claims" at bounding box center [609, 195] width 87 height 33
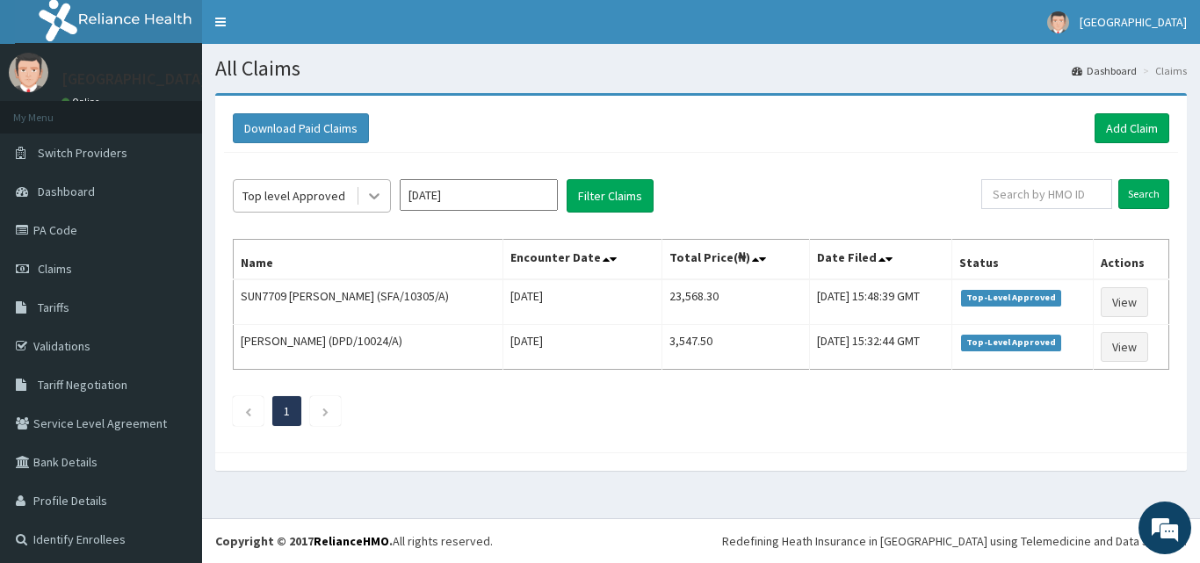
click at [378, 194] on icon at bounding box center [374, 197] width 11 height 6
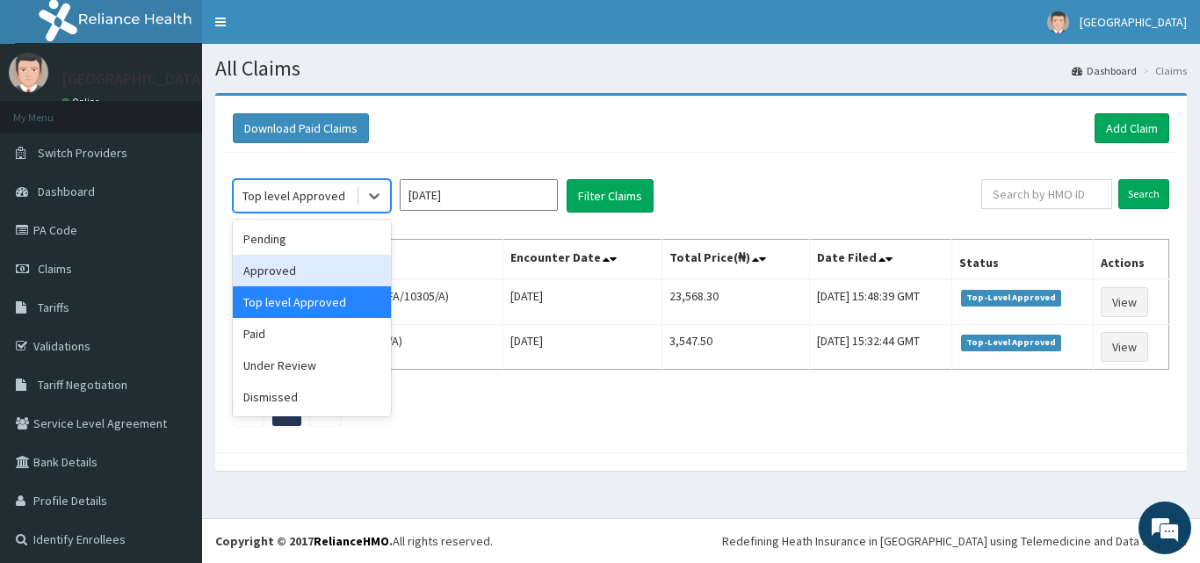
click at [315, 273] on div "Approved" at bounding box center [312, 271] width 158 height 32
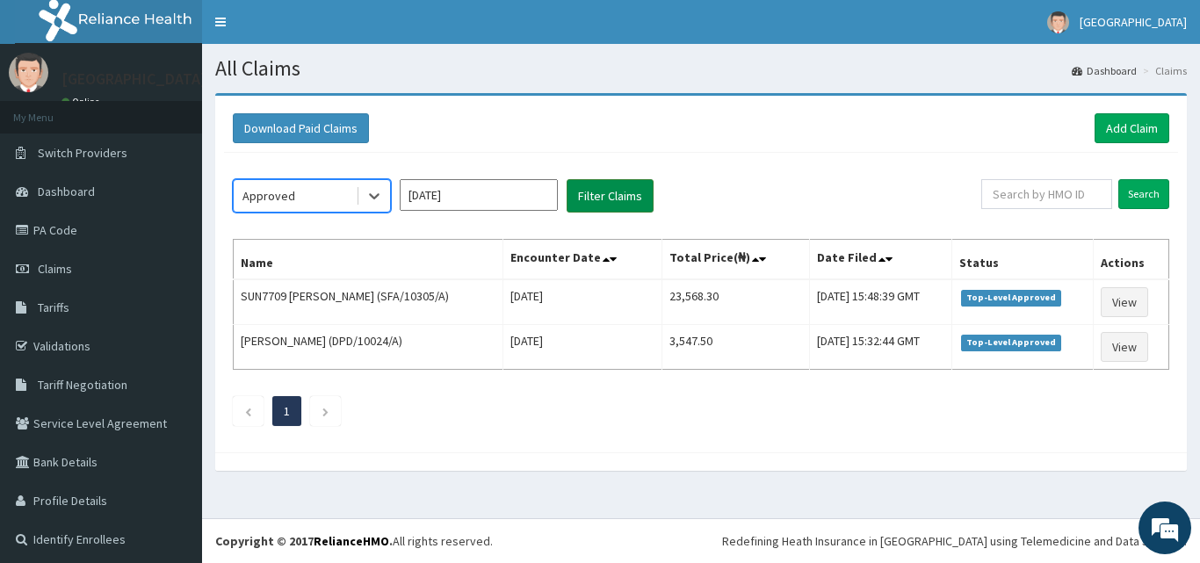
click at [628, 191] on button "Filter Claims" at bounding box center [609, 195] width 87 height 33
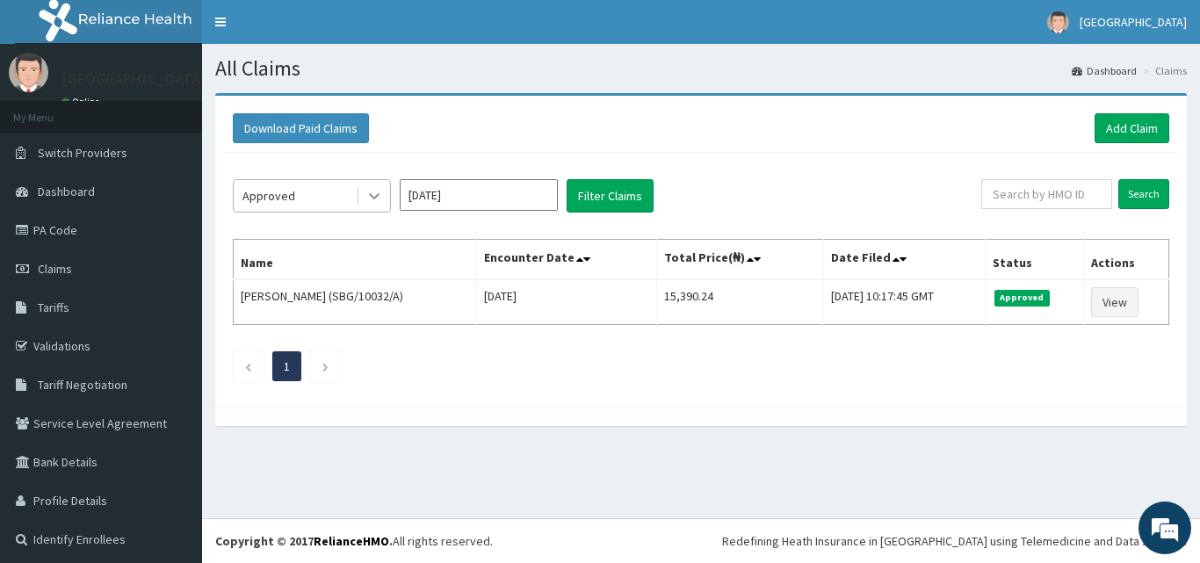
click at [378, 196] on icon at bounding box center [374, 197] width 11 height 6
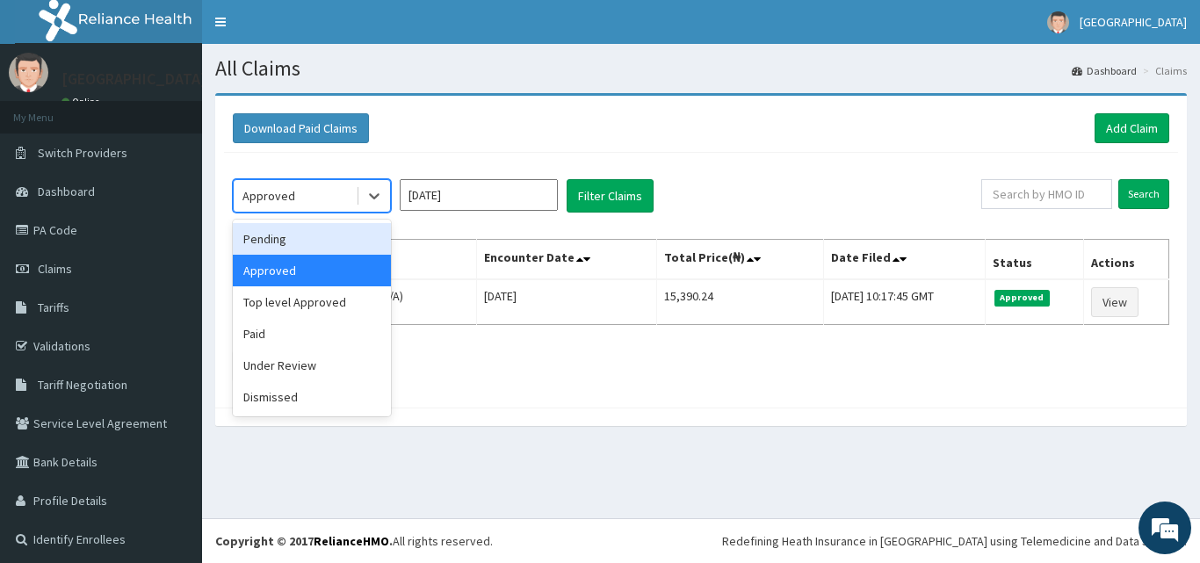
click at [332, 236] on div "Pending" at bounding box center [312, 239] width 158 height 32
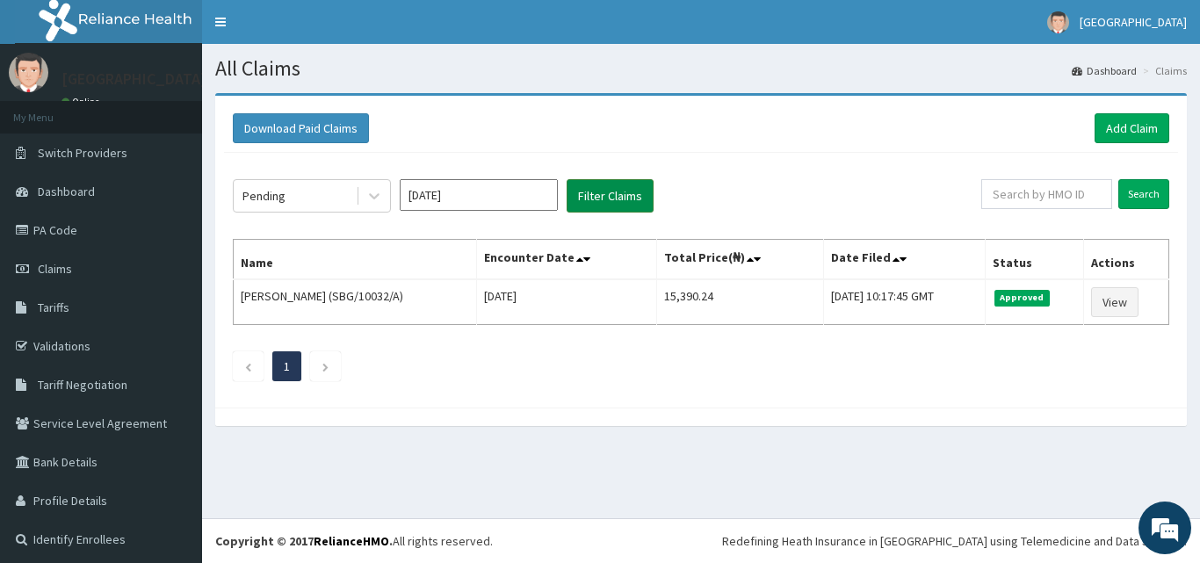
click at [634, 198] on button "Filter Claims" at bounding box center [609, 195] width 87 height 33
